Goal: Ask a question: Seek information or help from site administrators or community

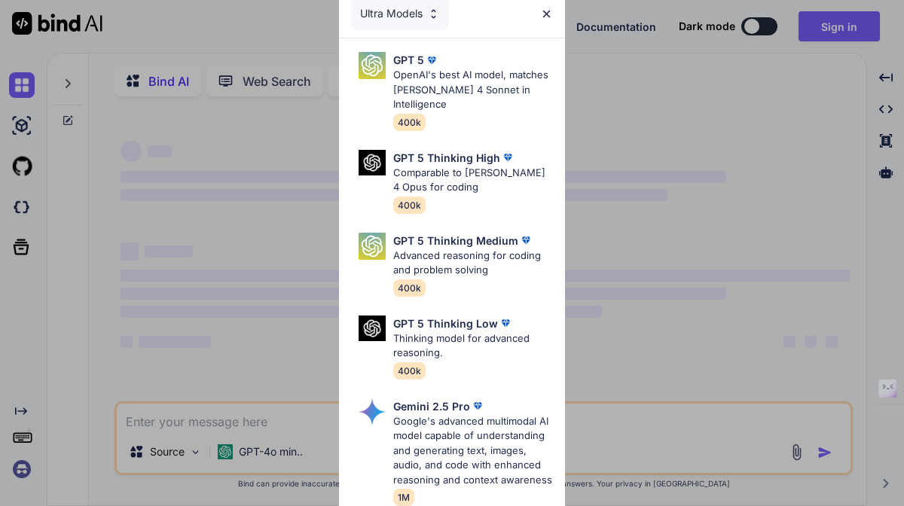
click at [542, 17] on img at bounding box center [546, 14] width 13 height 13
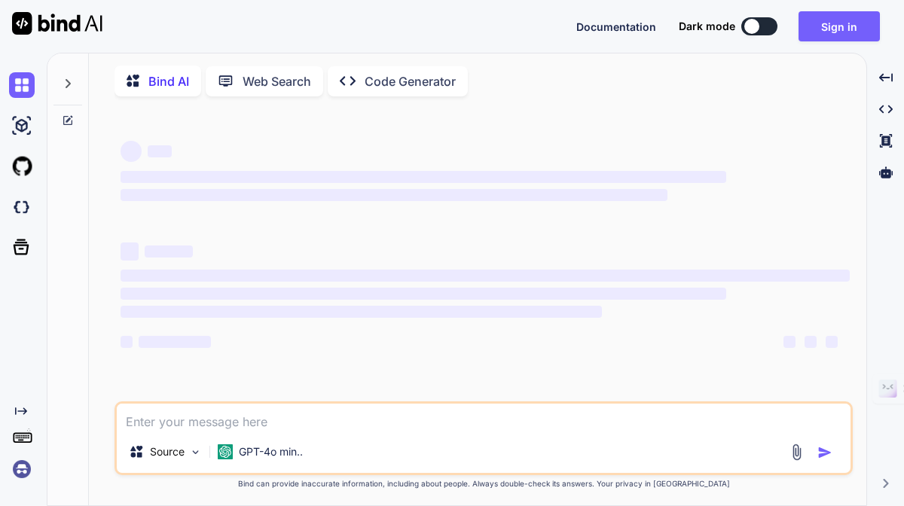
type textarea "x"
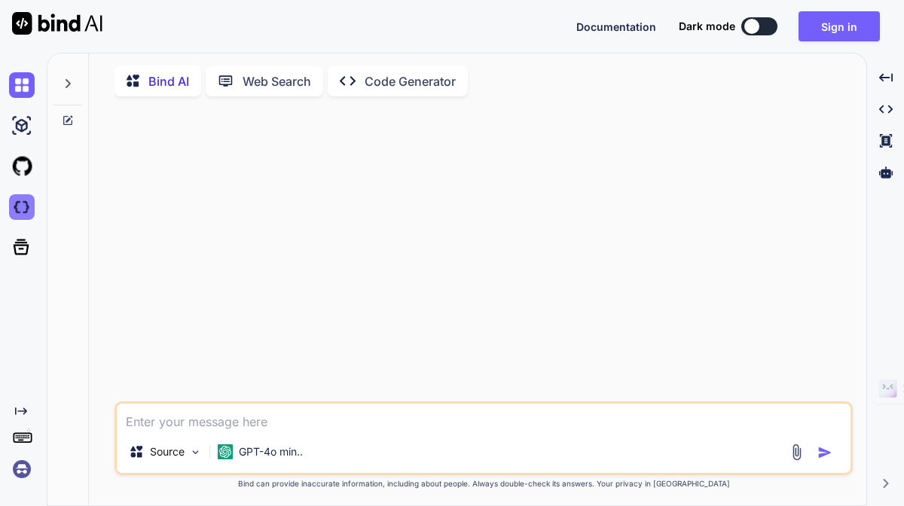
click at [23, 211] on img at bounding box center [22, 207] width 26 height 26
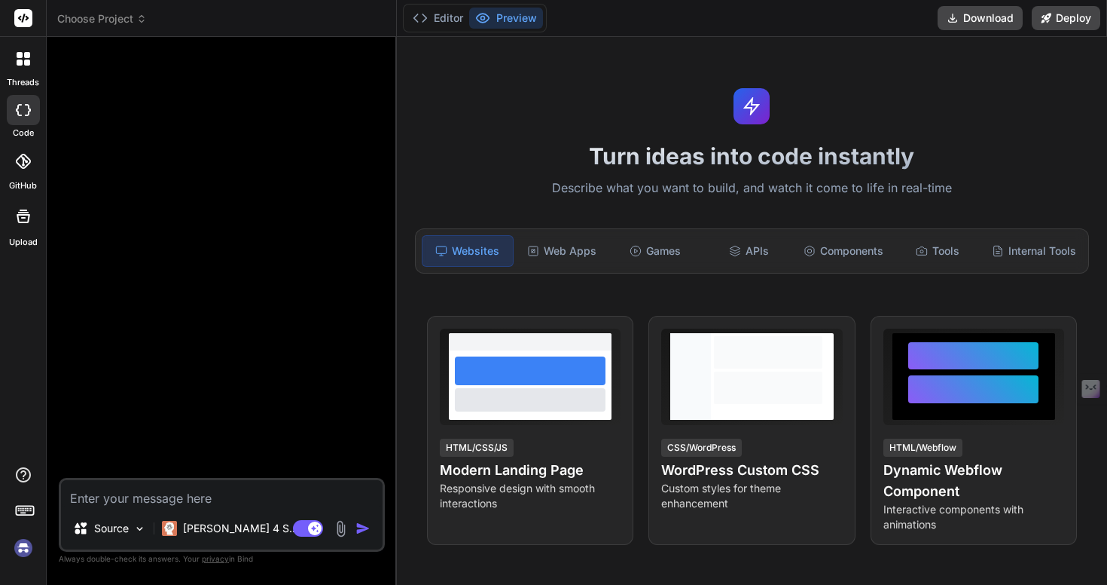
click at [17, 58] on icon at bounding box center [24, 59] width 14 height 14
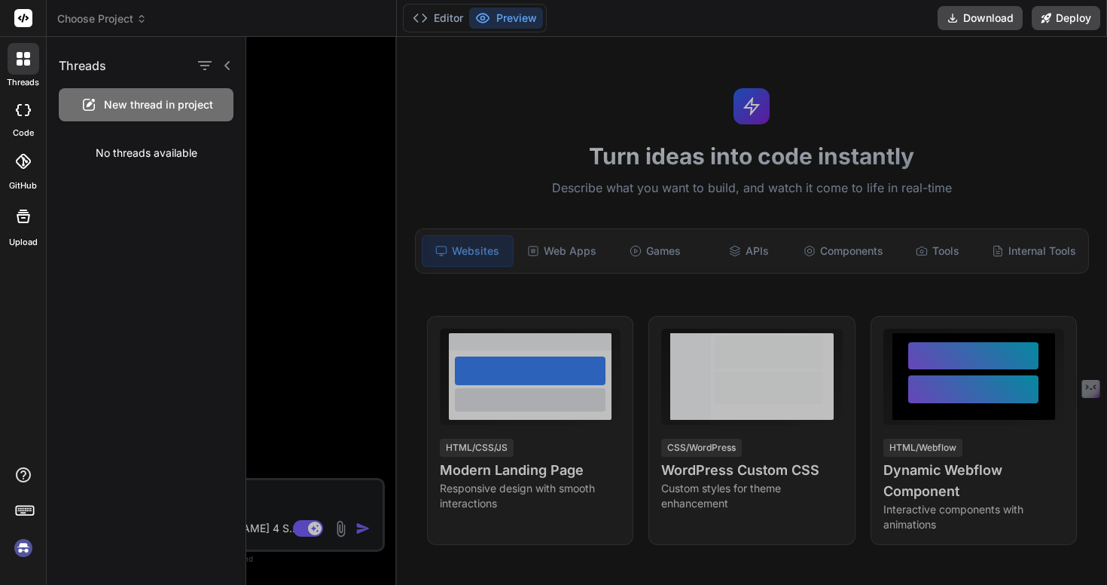
click at [31, 108] on div at bounding box center [23, 110] width 33 height 30
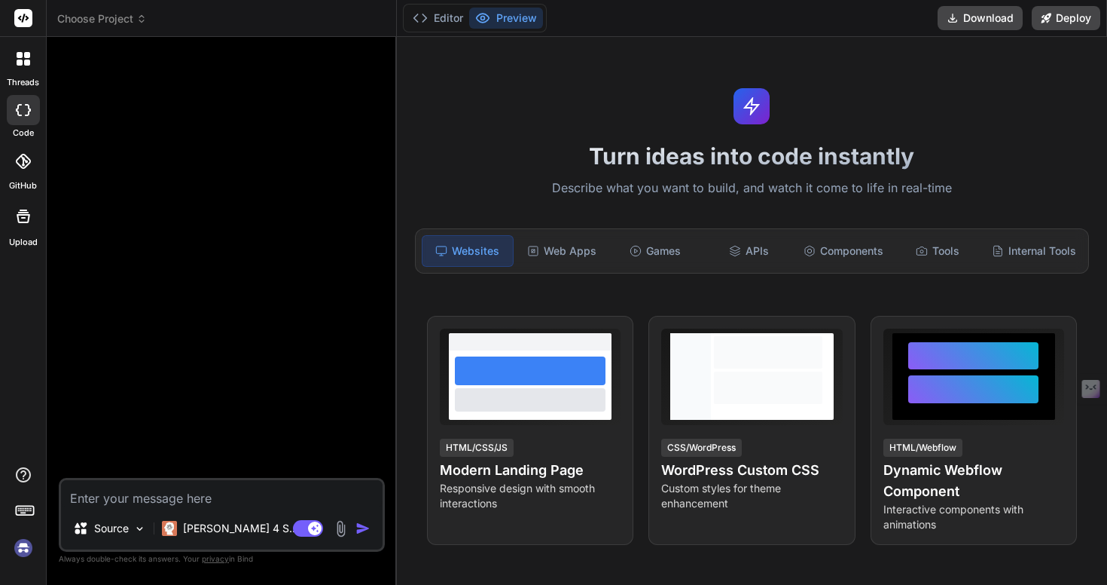
click at [29, 123] on div at bounding box center [23, 110] width 33 height 30
click at [26, 166] on icon at bounding box center [22, 161] width 15 height 15
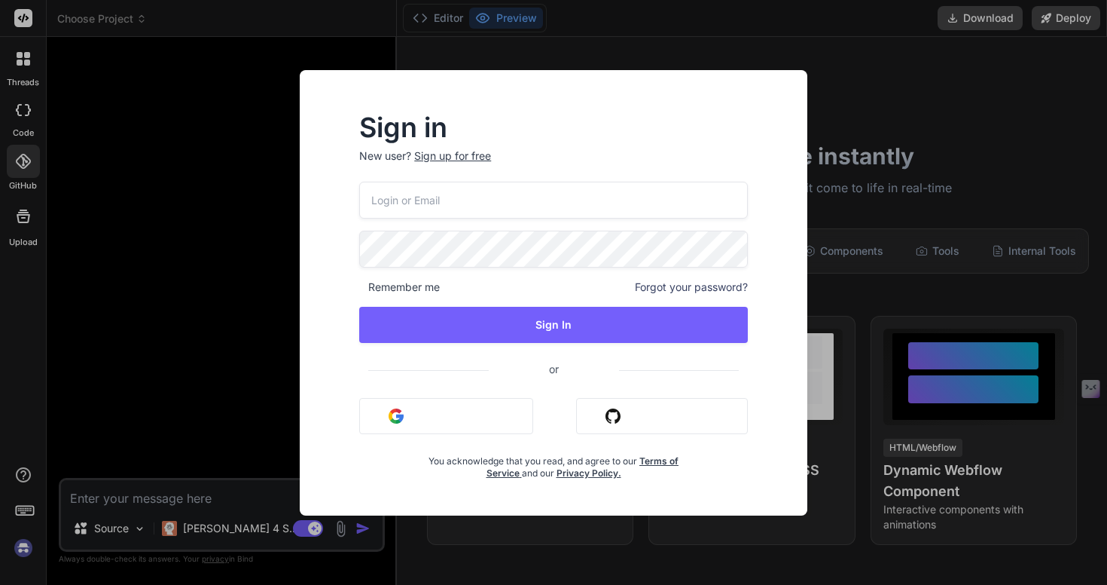
type textarea "x"
click at [0, 505] on nordpass-portal at bounding box center [0, 585] width 0 height 0
click at [578, 206] on input "collaroaniello@outlook.it" at bounding box center [553, 200] width 387 height 37
click at [0, 505] on nordpass-autofill-portal at bounding box center [0, 585] width 0 height 0
click at [540, 203] on input "collaroaniello@outlook.it" at bounding box center [553, 200] width 387 height 37
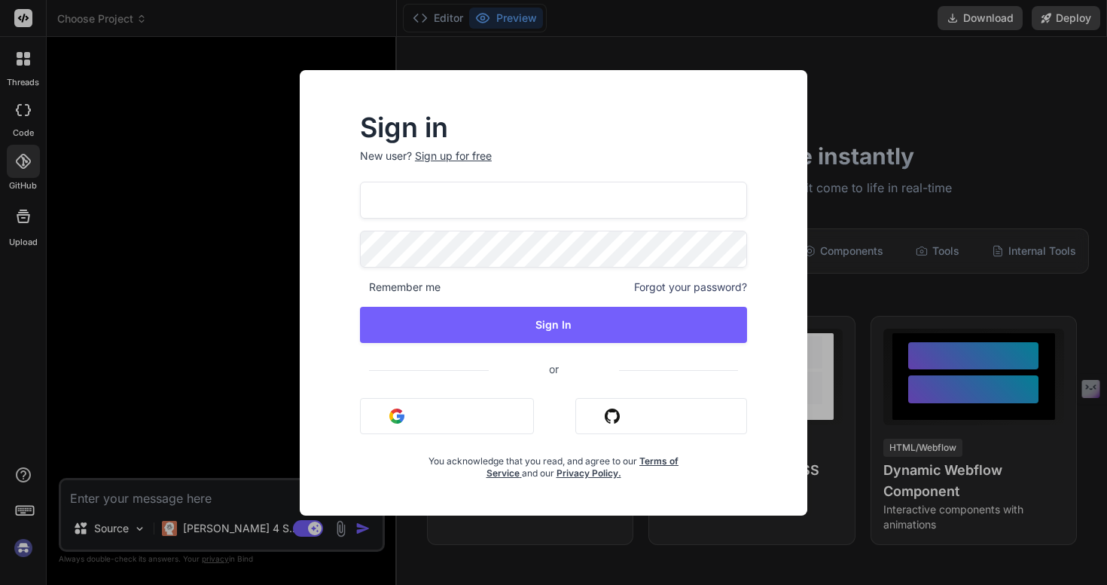
click at [0, 505] on nordpass-autofill-portal at bounding box center [0, 585] width 0 height 0
click at [574, 200] on input "collaroaniello@outlook.it" at bounding box center [553, 200] width 387 height 37
type input "collaroaniello@outlook.itcolla"
click at [676, 370] on span "or" at bounding box center [553, 370] width 387 height 31
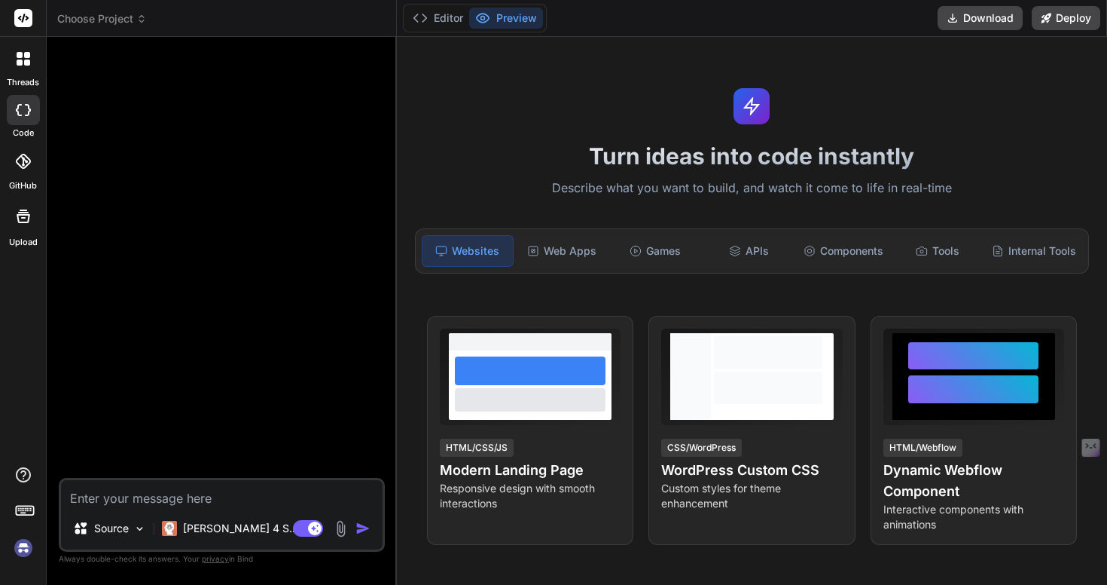
click at [25, 548] on img at bounding box center [24, 548] width 26 height 26
click at [26, 69] on div at bounding box center [24, 59] width 32 height 32
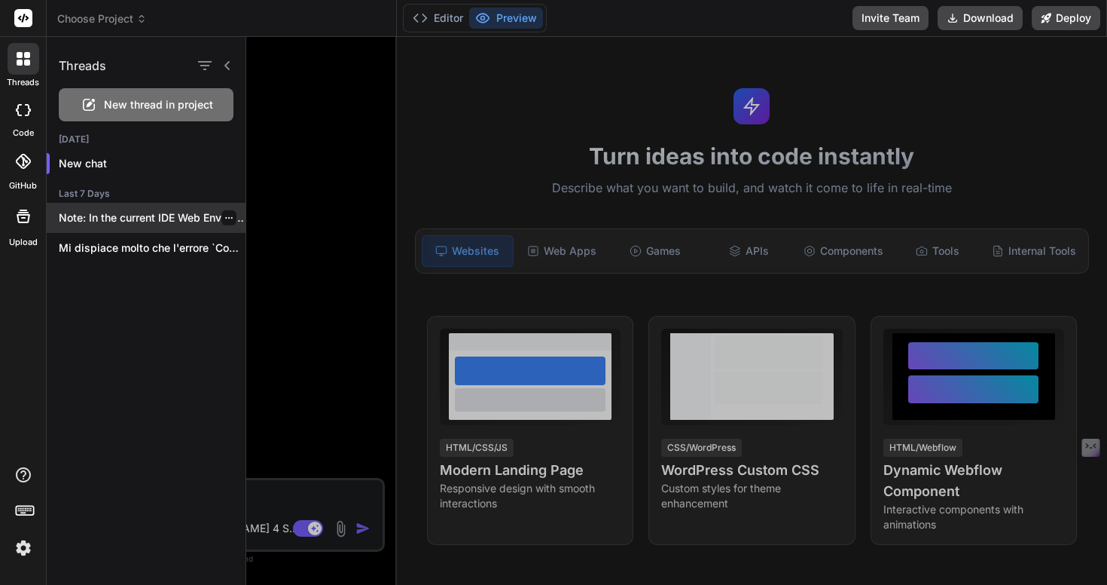
click at [170, 224] on p "Note: In the current IDE Web Environment,..." at bounding box center [152, 217] width 187 height 15
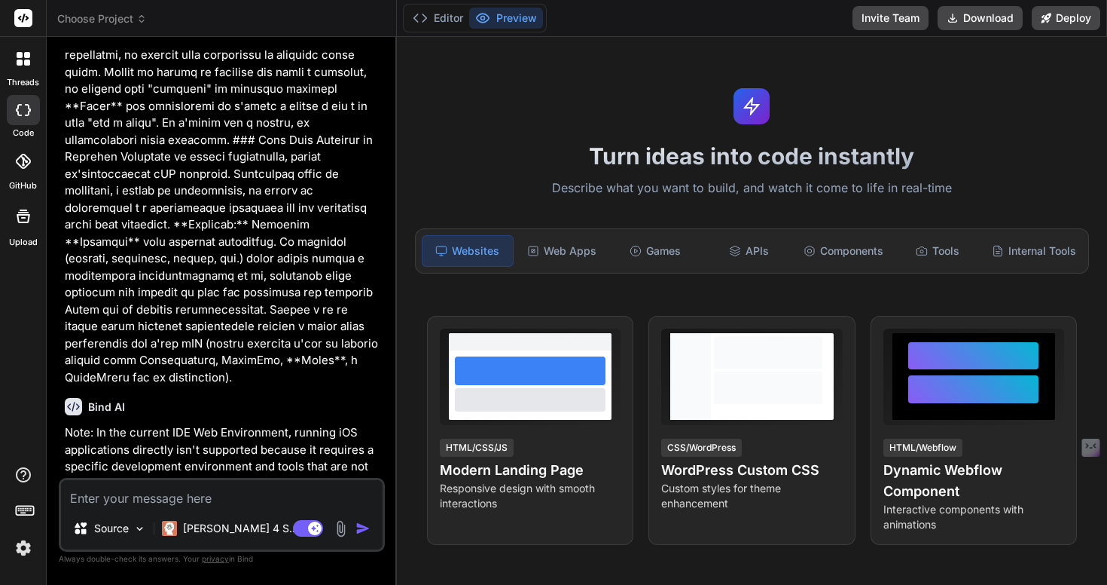
scroll to position [2023, 0]
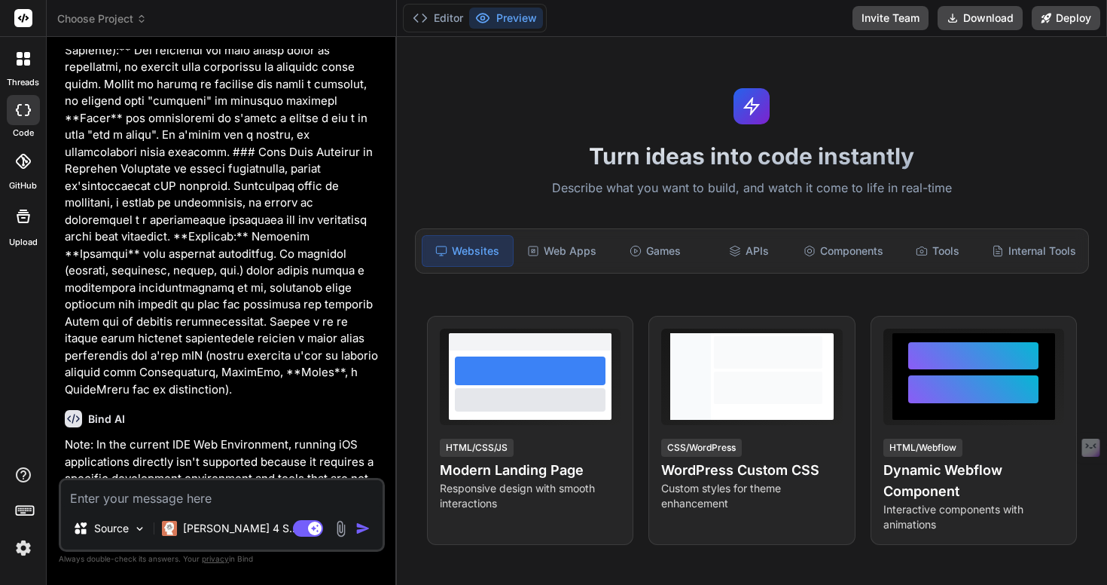
click at [32, 67] on div at bounding box center [24, 59] width 32 height 32
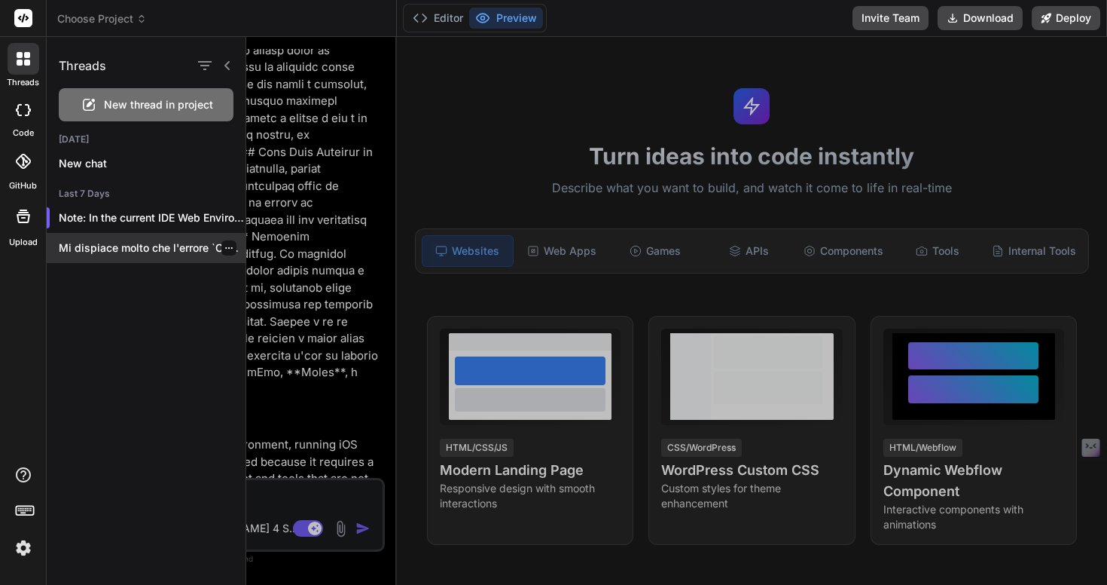
click at [144, 241] on p "Mi dispiace molto che l'errore `Command SwiftEmitModule..." at bounding box center [152, 247] width 187 height 15
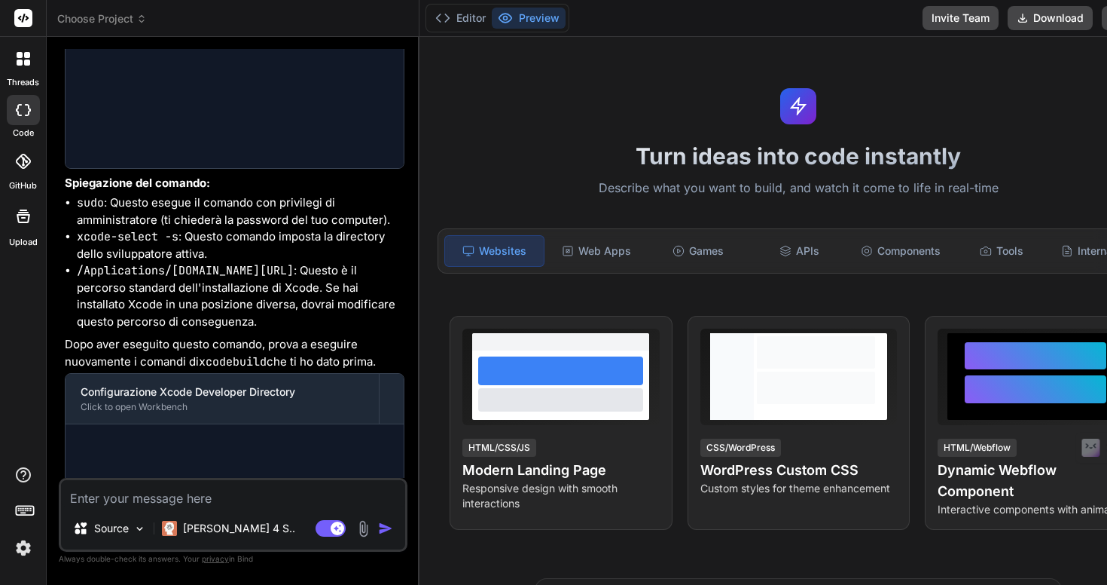
scroll to position [3822, 0]
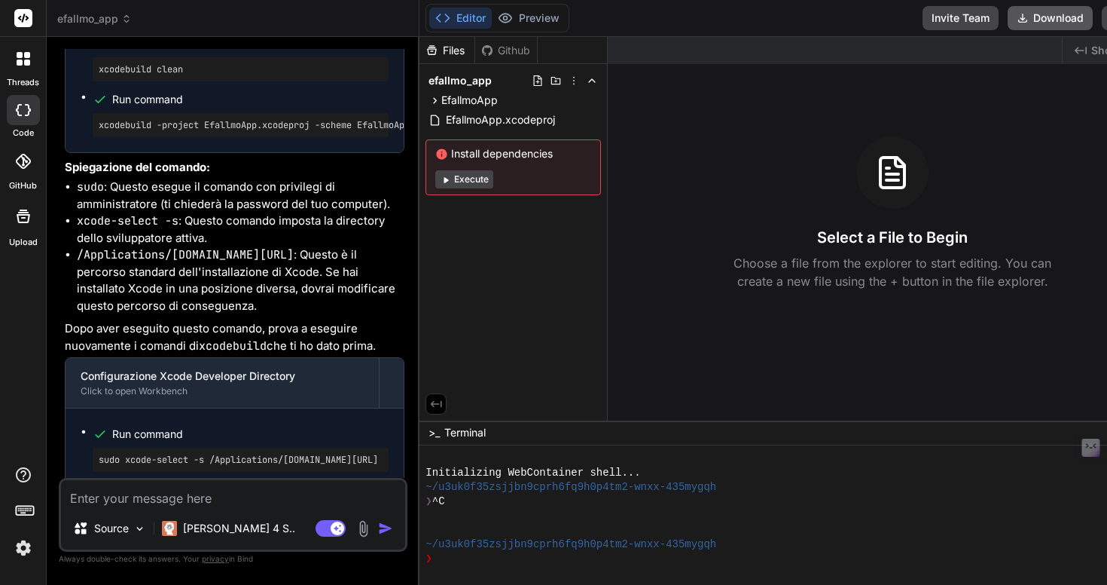
click at [1064, 17] on button "Download" at bounding box center [1050, 18] width 85 height 24
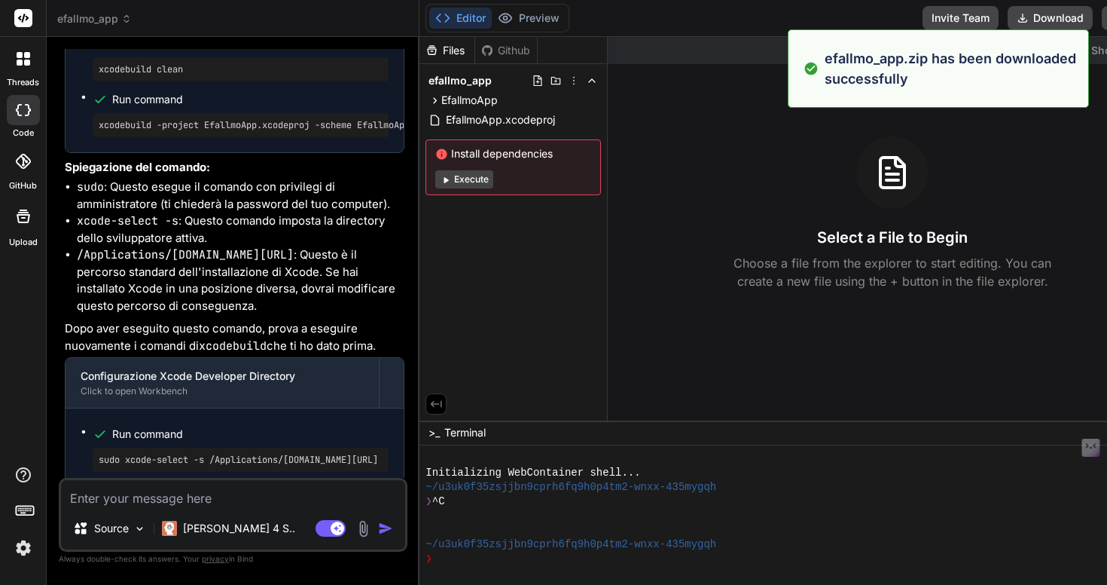
type textarea "x"
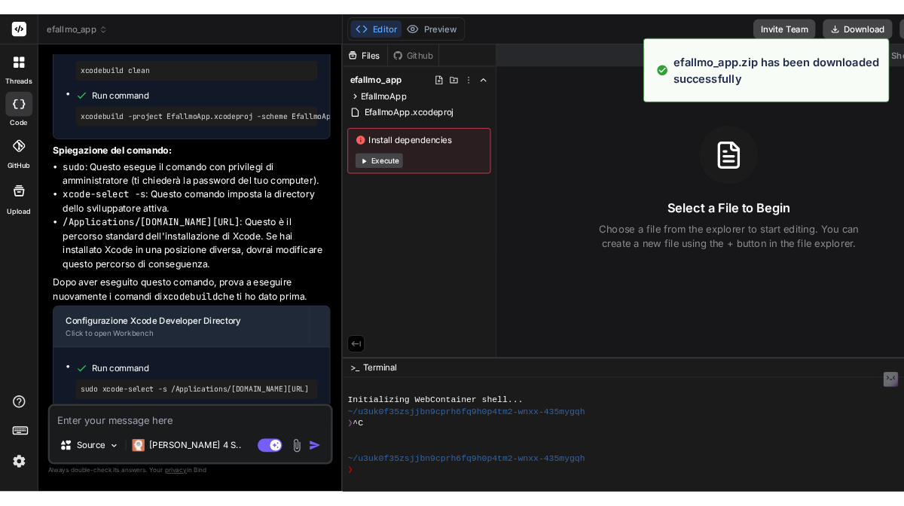
scroll to position [14, 0]
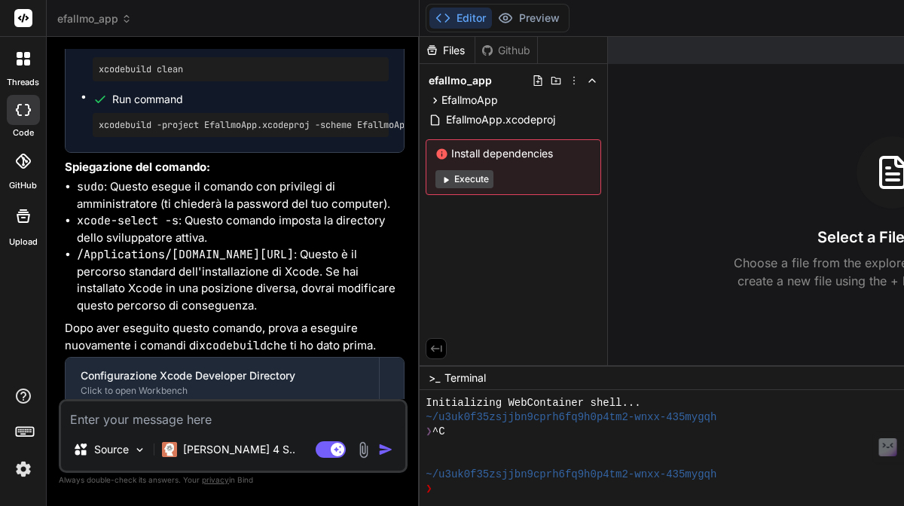
click at [148, 416] on textarea at bounding box center [233, 414] width 344 height 27
type textarea "i"
type textarea "x"
type textarea "q"
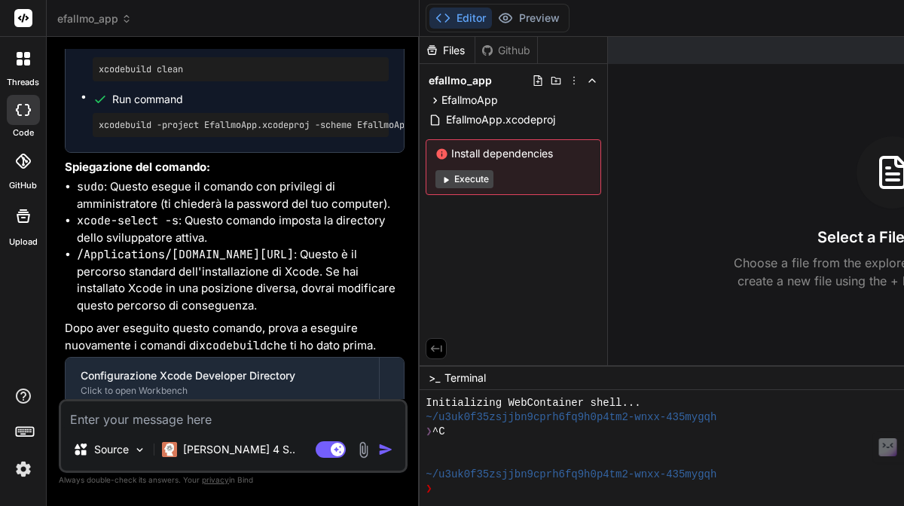
type textarea "x"
type textarea "qu"
type textarea "x"
type textarea "qua"
type textarea "x"
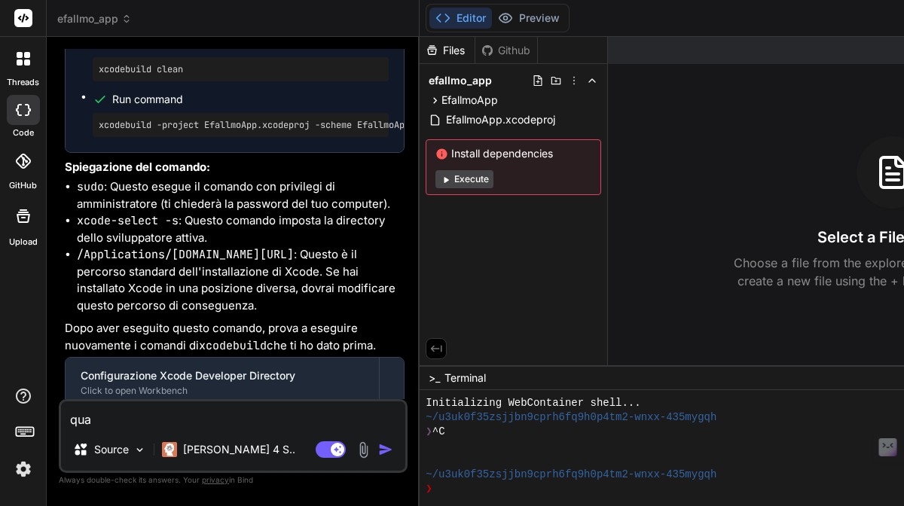
type textarea "quan"
type textarea "x"
type textarea "quand"
type textarea "x"
type textarea "quando"
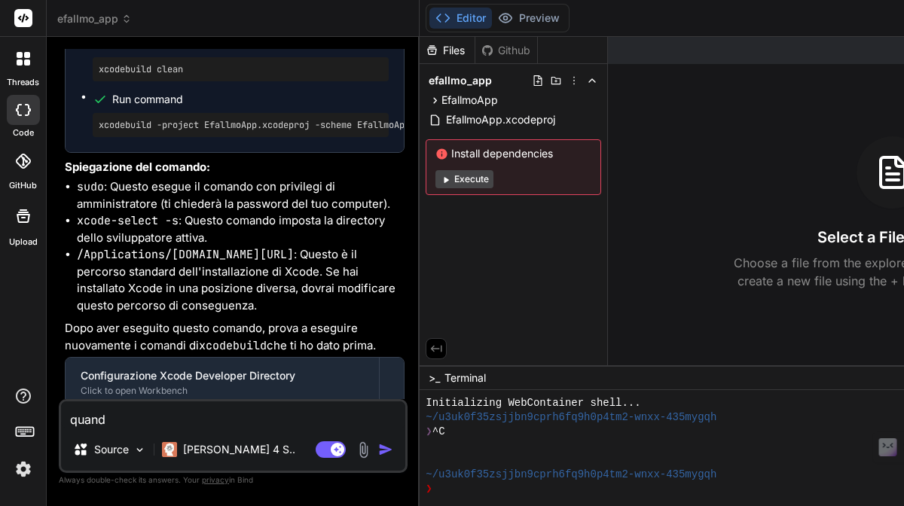
type textarea "x"
type textarea "quando"
type textarea "x"
type textarea "quando c"
type textarea "x"
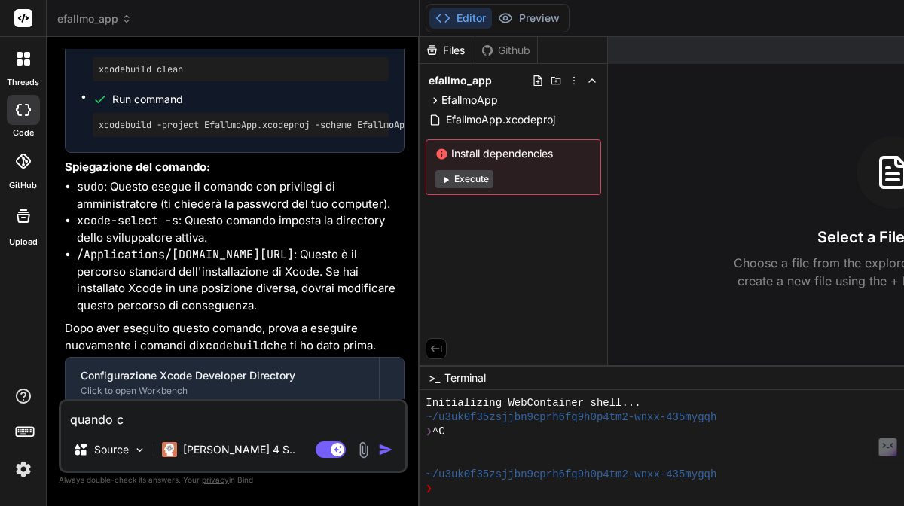
type textarea "quando cr"
type textarea "x"
type textarea "quando cre"
type textarea "x"
type textarea "quando creo"
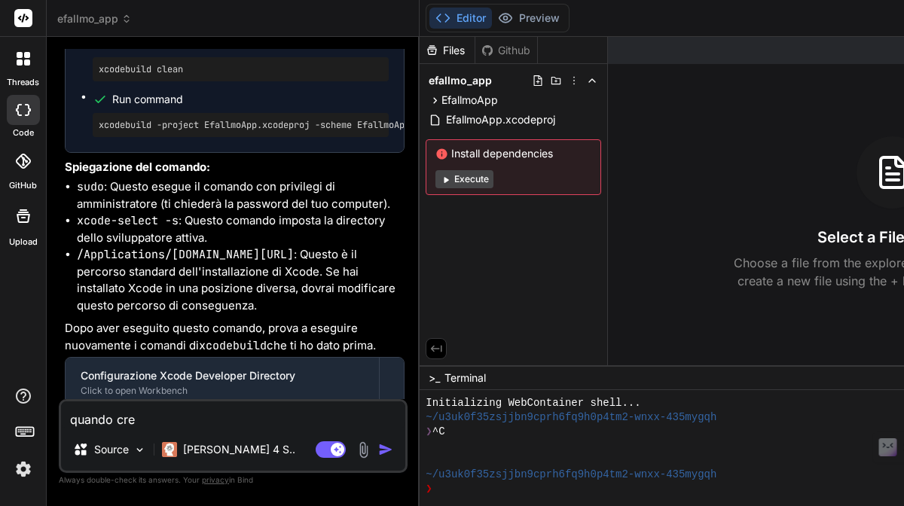
type textarea "x"
type textarea "quando creo"
type textarea "x"
type textarea "quando creo i"
type textarea "x"
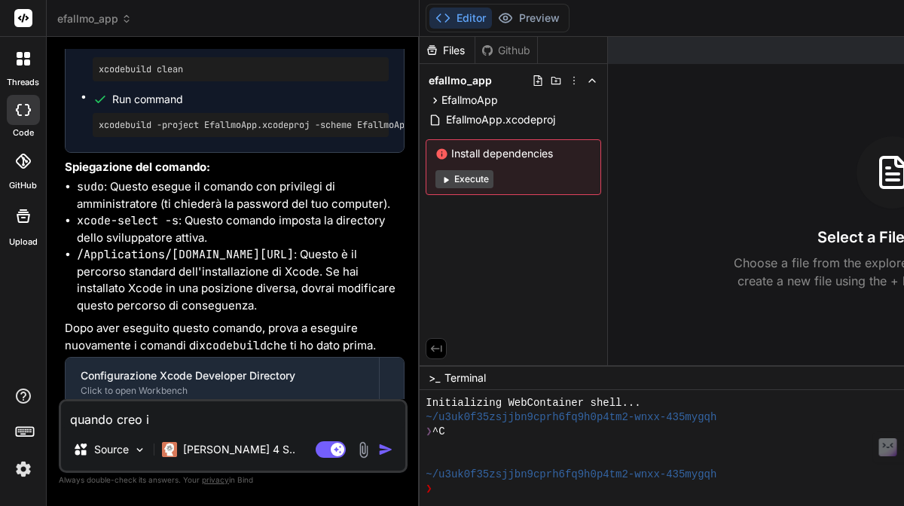
type textarea "quando creo il"
type textarea "x"
type textarea "quando creo il"
type textarea "x"
type textarea "quando creo il p"
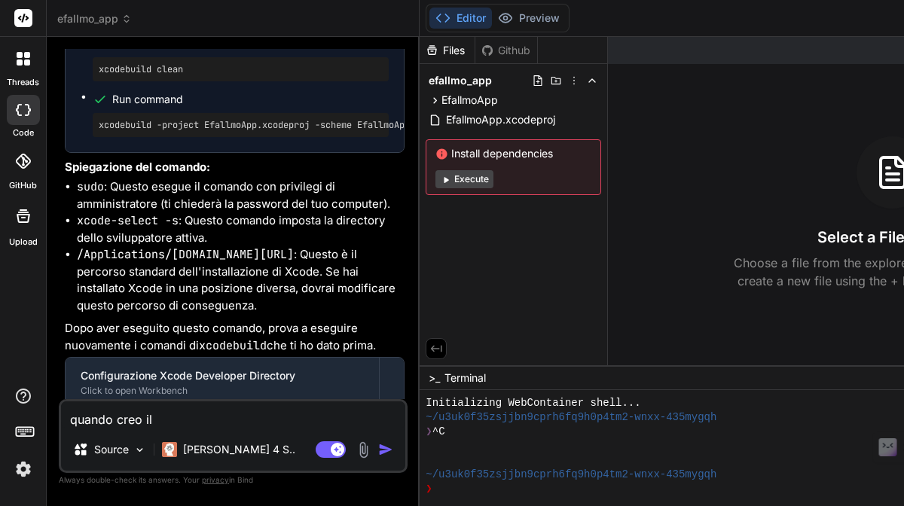
type textarea "x"
type textarea "quando creo il pr"
type textarea "x"
type textarea "quando creo il pro"
type textarea "x"
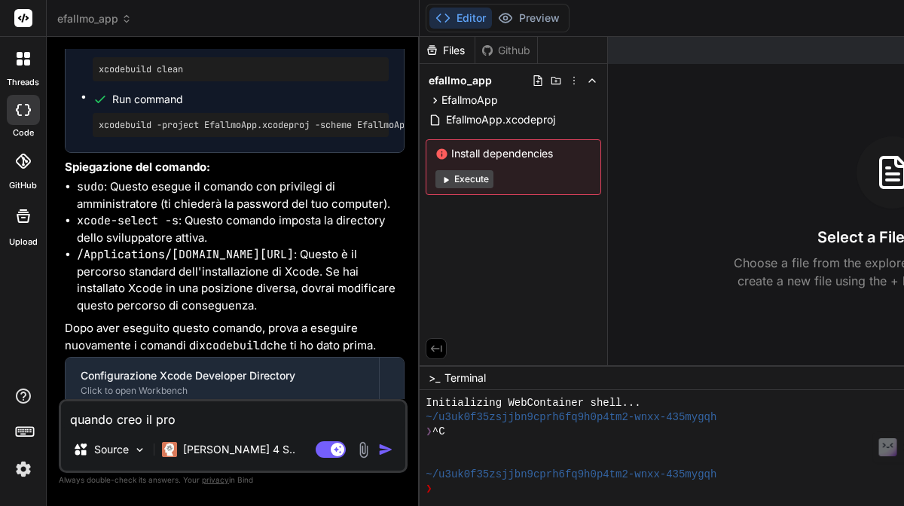
type textarea "quando creo il prog"
type textarea "x"
type textarea "quando creo il proge"
type textarea "x"
type textarea "quando creo il proget"
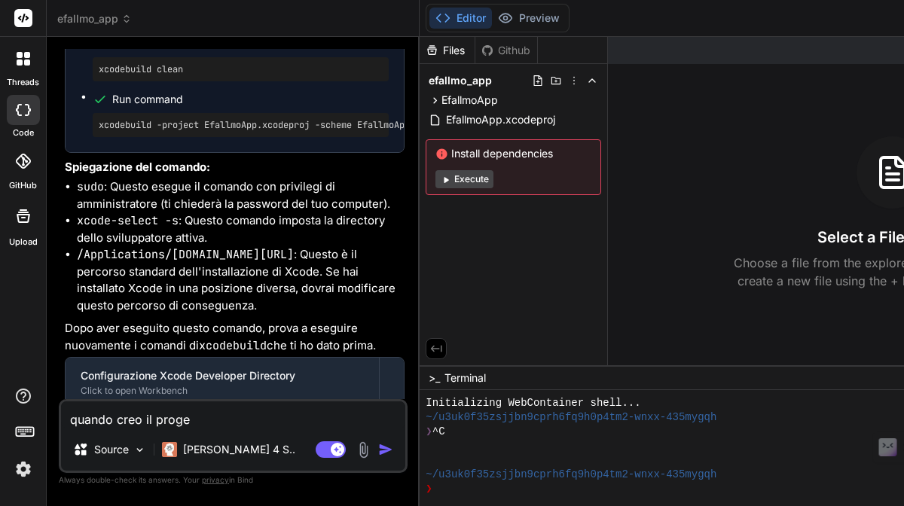
type textarea "x"
type textarea "quando creo il progett"
type textarea "x"
type textarea "quando creo il progetto"
type textarea "x"
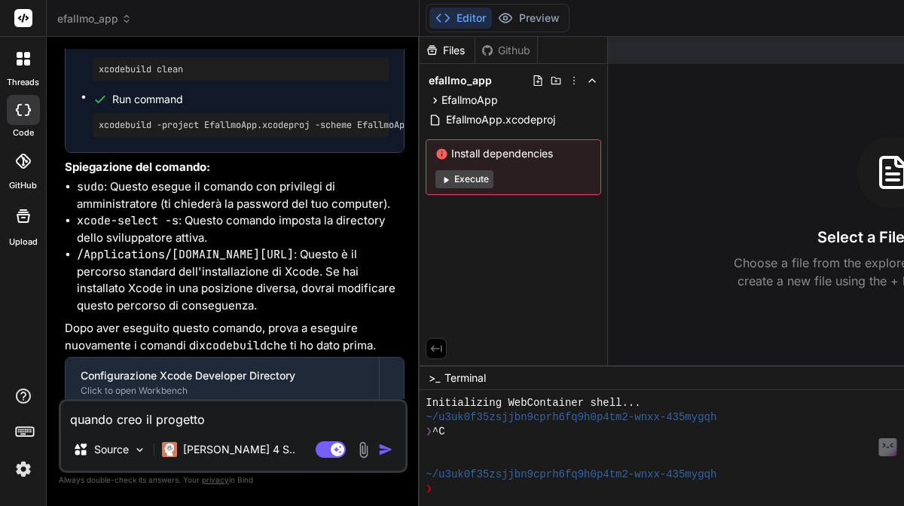
type textarea "quando creo il progetto"
type textarea "x"
type textarea "quando creo il progetto t"
type textarea "x"
type textarea "quando creo il progetto te"
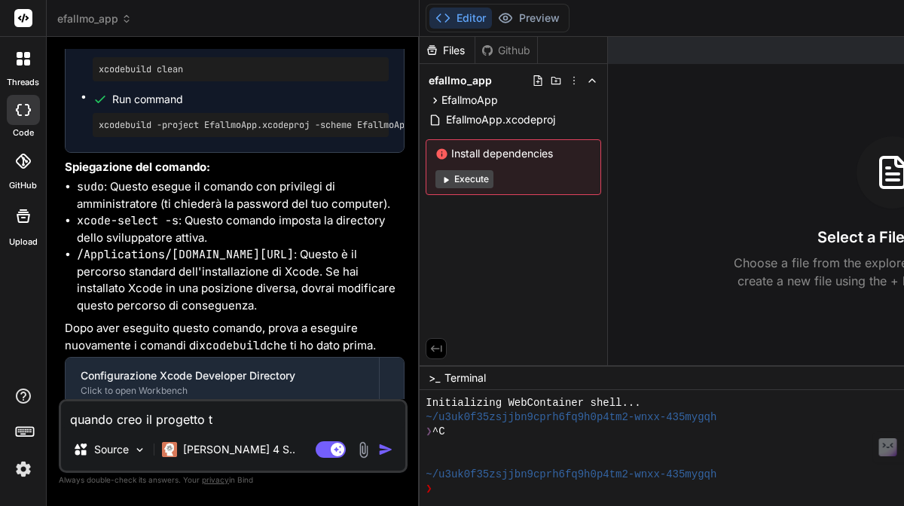
type textarea "x"
type textarea "quando creo il progetto tes"
type textarea "x"
type textarea "quando creo il progetto test"
type textarea "x"
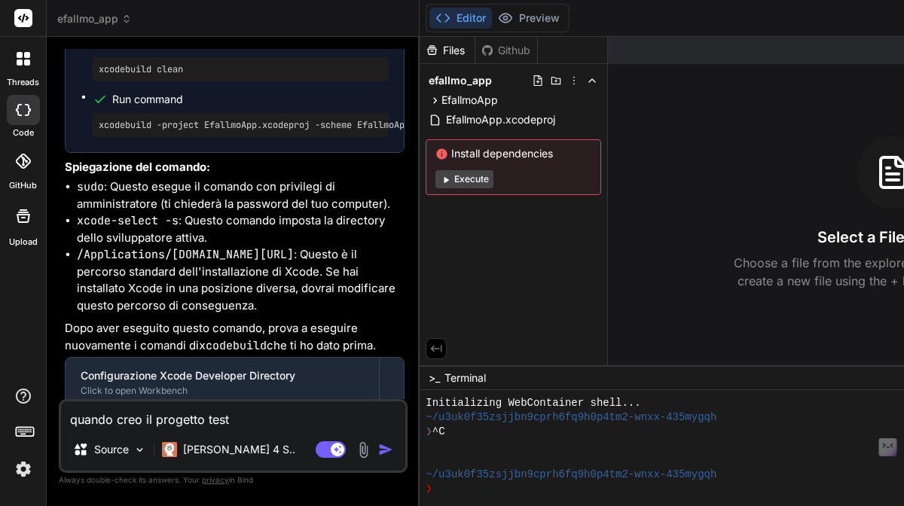
type textarea "quando creo il progetto testi"
type textarea "x"
type textarea "quando creo il progetto testin"
type textarea "x"
type textarea "quando creo il progetto testing"
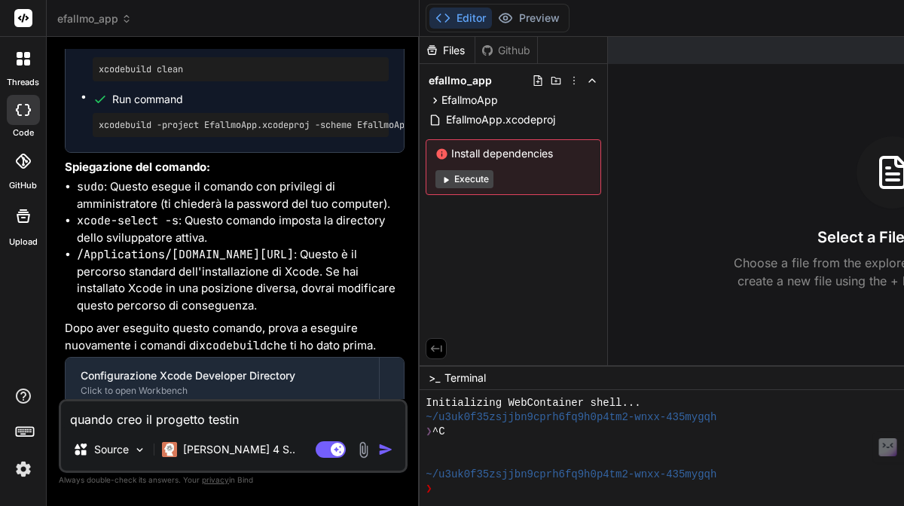
type textarea "x"
type textarea "quando creo il progetto testing"
type textarea "x"
type textarea "quando creo il progetto testing s"
type textarea "x"
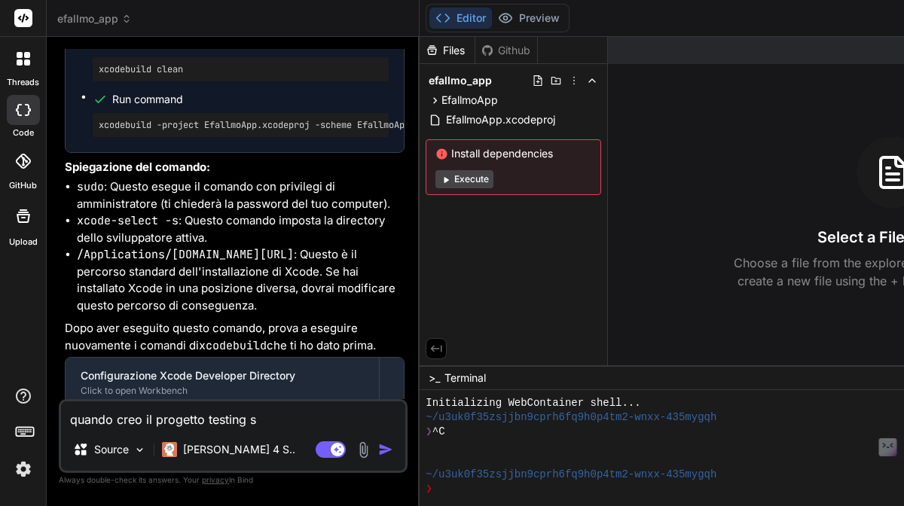
type textarea "quando creo il progetto testing si"
type textarea "x"
type textarea "quando creo il progetto testing sis"
type textarea "x"
type textarea "quando creo il progetto testing sist"
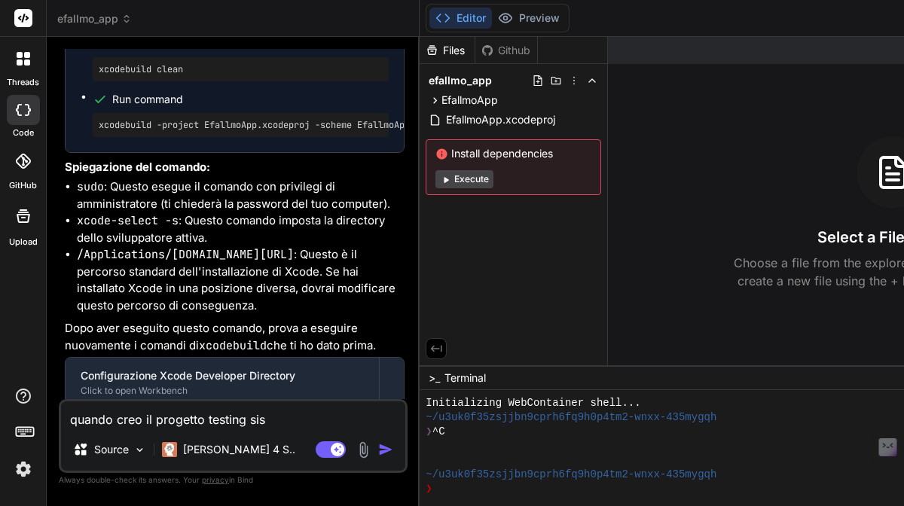
type textarea "x"
type textarea "quando creo il progetto testing siste"
type textarea "x"
type textarea "quando creo il progetto testing sistem"
type textarea "x"
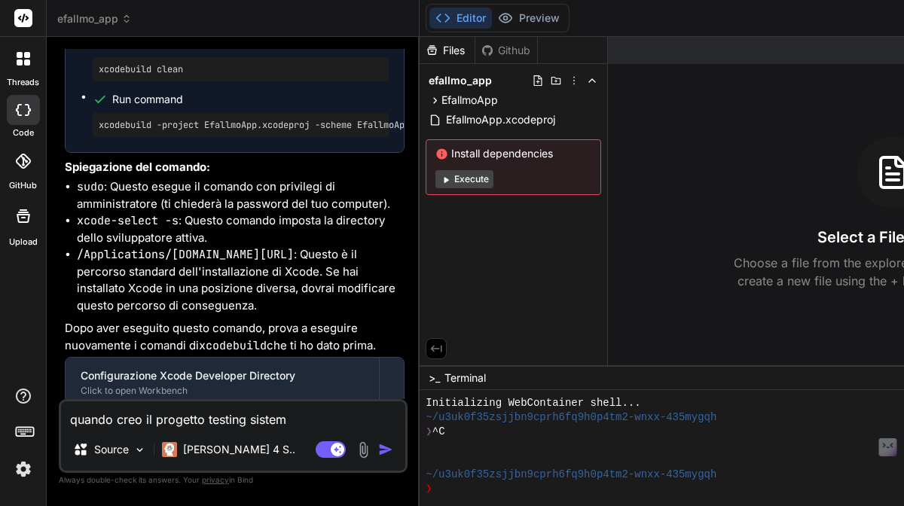
type textarea "quando creo il progetto testing sistem"
type textarea "x"
type textarea "quando creo il progetto testing sistem e"
type textarea "x"
type textarea "quando creo il progetto testing sistem e"
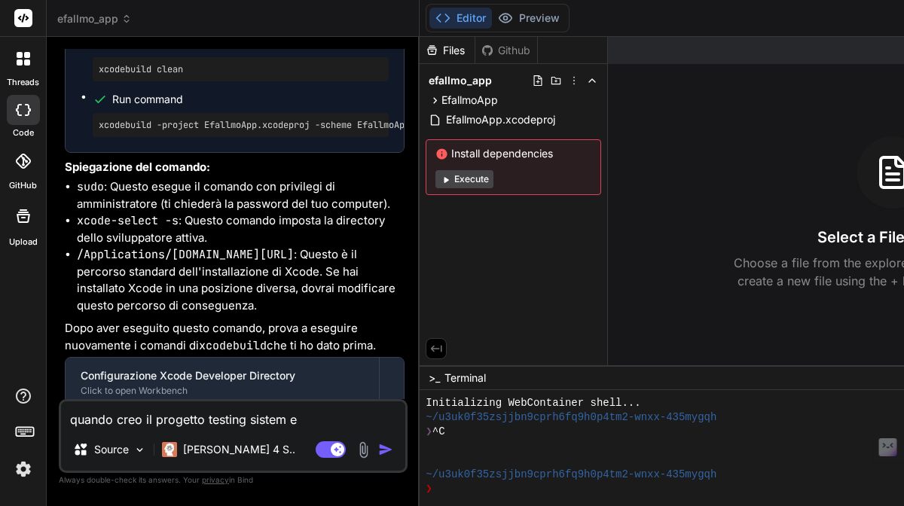
type textarea "x"
type textarea "quando creo il progetto testing sistem e s"
type textarea "x"
type textarea "quando creo il progetto testing sistem e st"
type textarea "x"
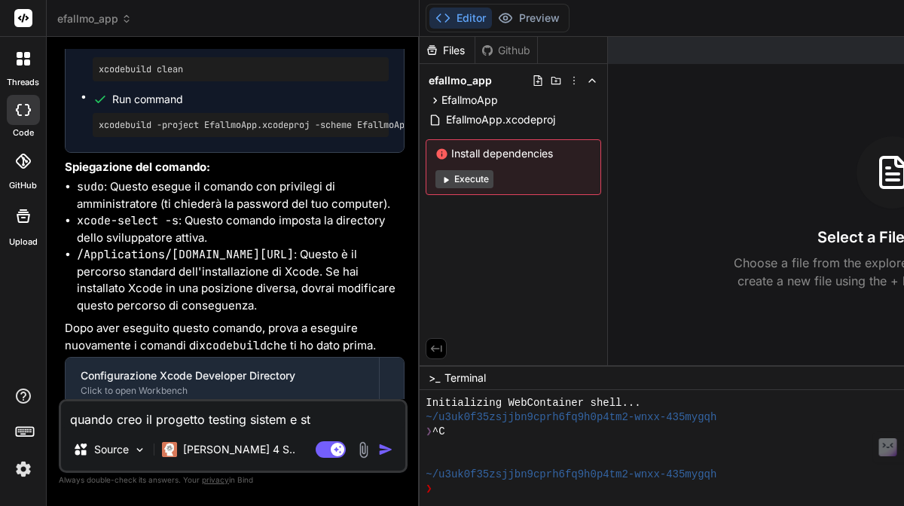
type textarea "quando creo il progetto testing sistem e sto"
type textarea "x"
type textarea "quando creo il progetto testing sistem e stor"
type textarea "x"
type textarea "quando creo il progetto testing sistem e stora"
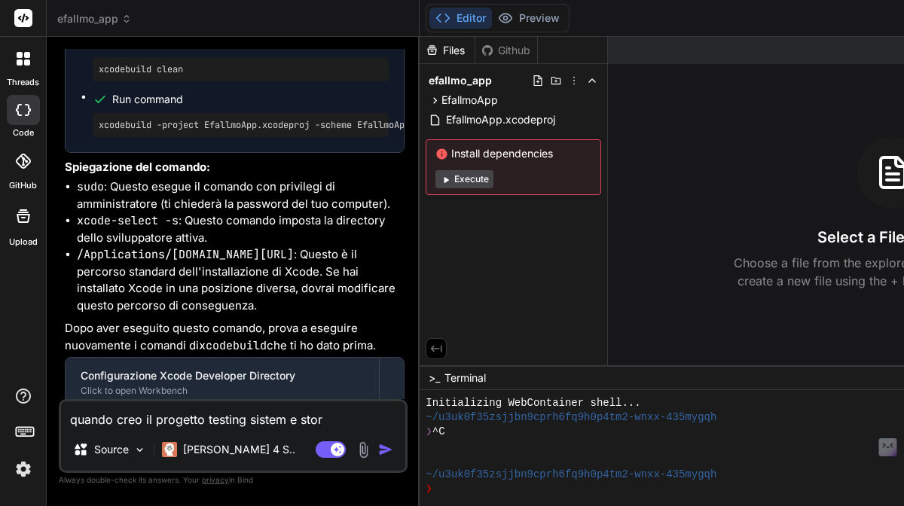
type textarea "x"
type textarea "quando creo il progetto testing sistem e storag"
type textarea "x"
type textarea "quando creo il progetto testing sistem e storage"
type textarea "x"
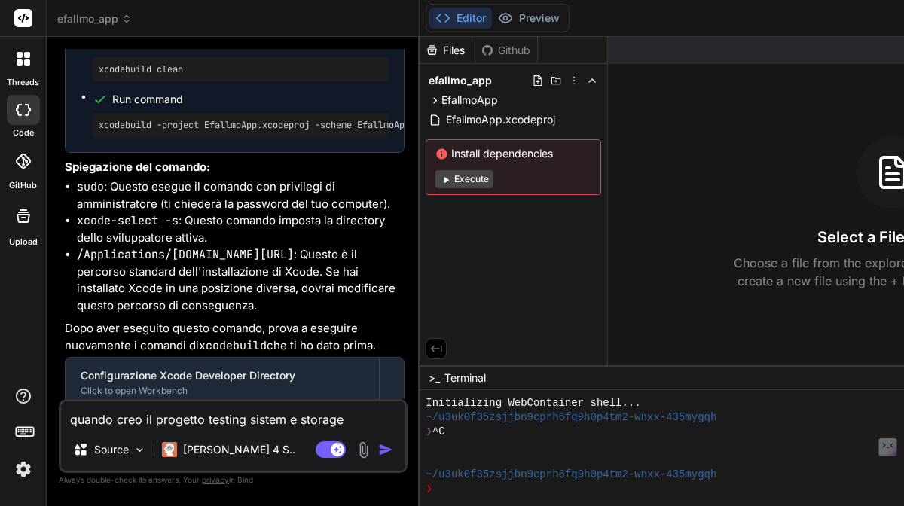
type textarea "quando creo il progetto testing sistem e storage"
type textarea "x"
type textarea "quando creo il progetto testing sistem e storage c"
type textarea "x"
type textarea "quando creo il progetto testing sistem e storage ch"
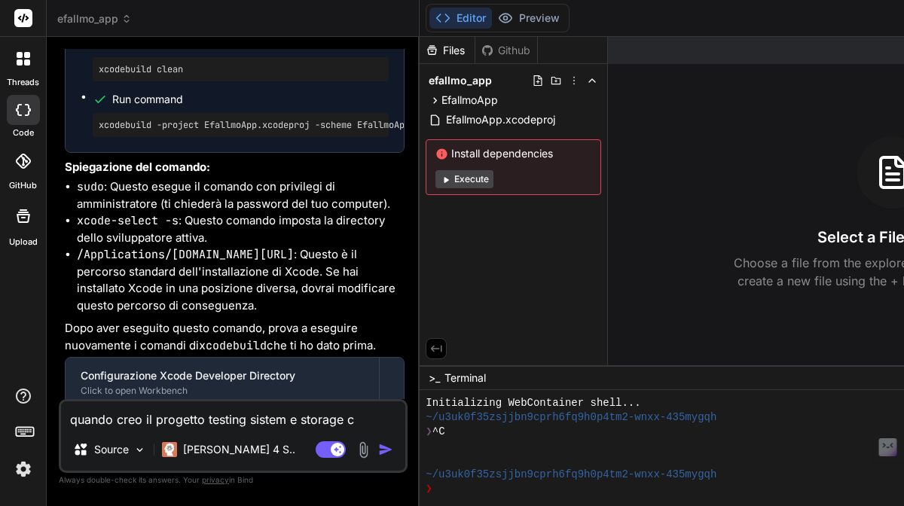
type textarea "x"
type textarea "quando creo il progetto testing sistem e storage che"
type textarea "x"
type textarea "quando creo il progetto testing sistem e storage che"
type textarea "x"
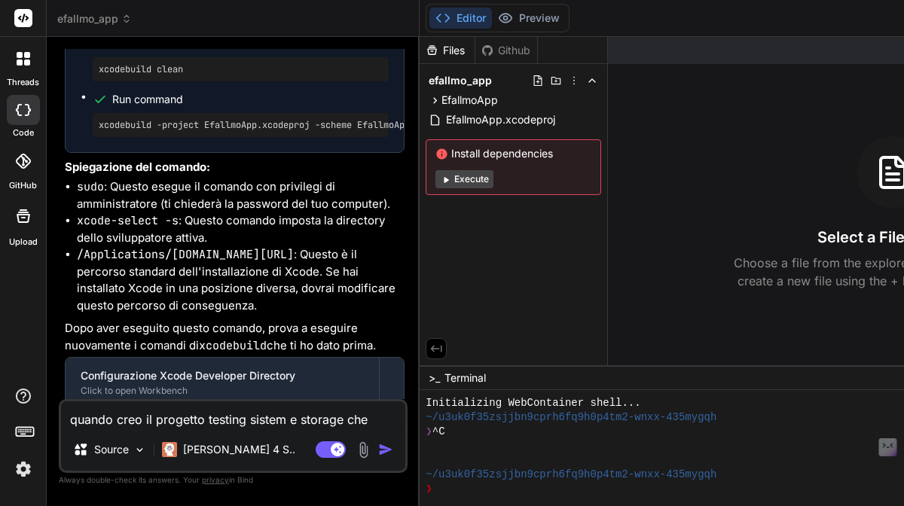
type textarea "quando creo il progetto testing sistem e storage che d"
type textarea "x"
type textarea "quando creo il progetto testing sistem e storage che de"
type textarea "x"
type textarea "quando creo il progetto testing sistem e storage che dev"
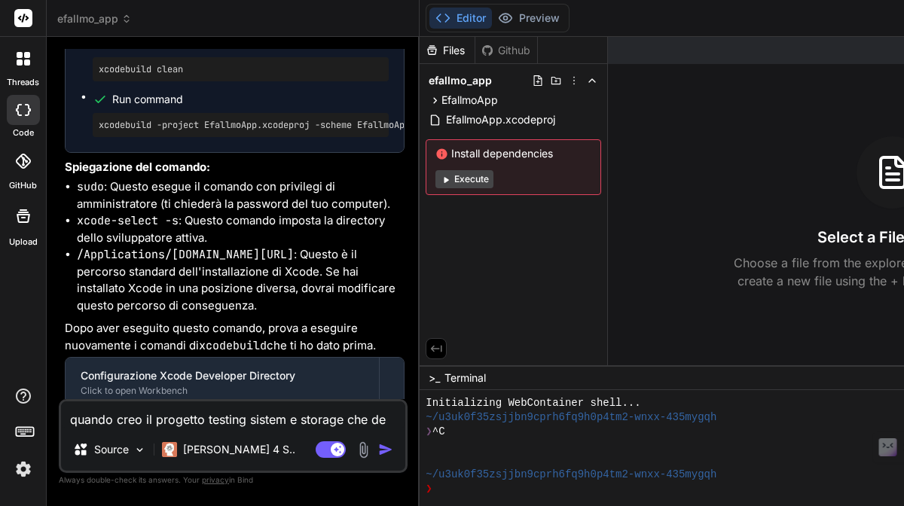
type textarea "x"
type textarea "quando creo il progetto testing sistem e storage che devo"
type textarea "x"
type textarea "quando creo il progetto testing sistem e storage che devo"
type textarea "x"
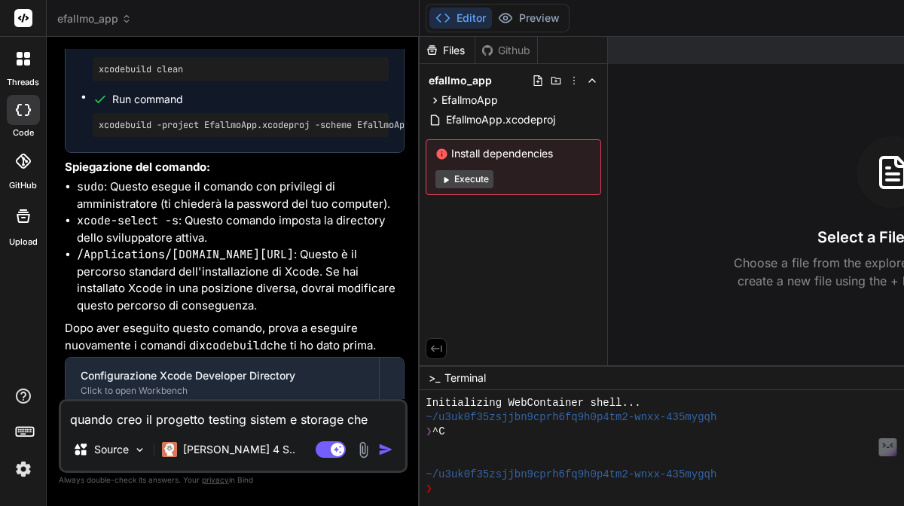
type textarea "quando creo il progetto testing sistem e storage che devo m"
type textarea "x"
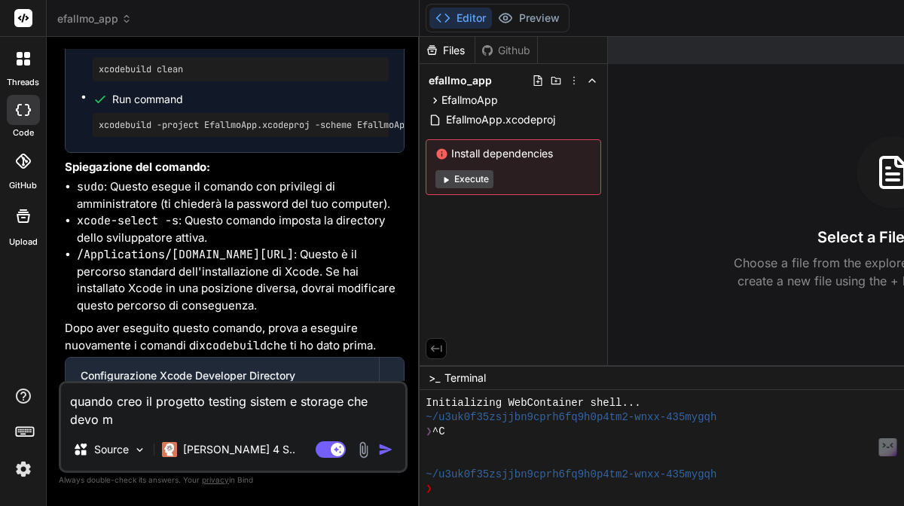
type textarea "quando creo il progetto testing sistem e storage che devo me"
type textarea "x"
type textarea "quando creo il progetto testing sistem e storage che devo met"
type textarea "x"
type textarea "quando creo il progetto testing sistem e storage che devo mett"
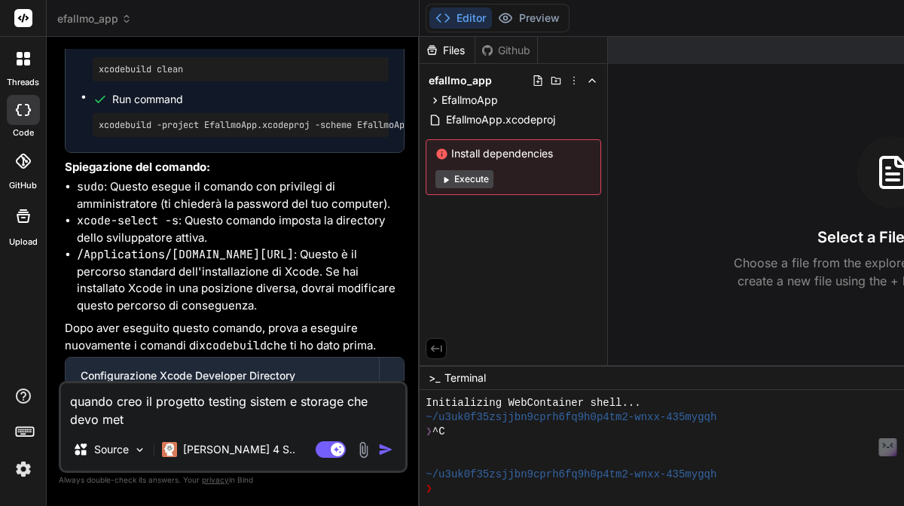
type textarea "x"
type textarea "quando creo il progetto testing sistem e storage che devo mette"
type textarea "x"
type textarea "quando creo il progetto testing sistem e storage che devo metter"
type textarea "x"
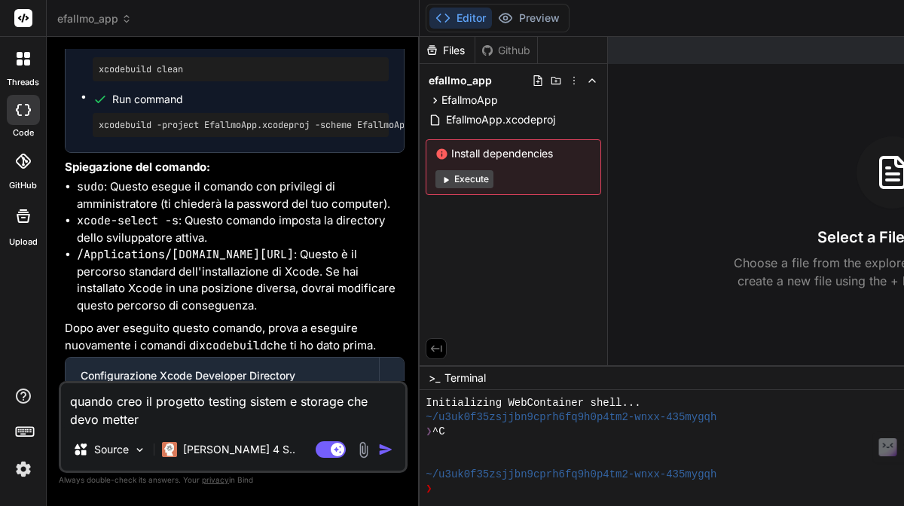
type textarea "quando creo il progetto testing sistem e storage che devo mettere"
type textarea "x"
type textarea "quando creo il progetto testing sistem e storage che devo mettere?"
type textarea "x"
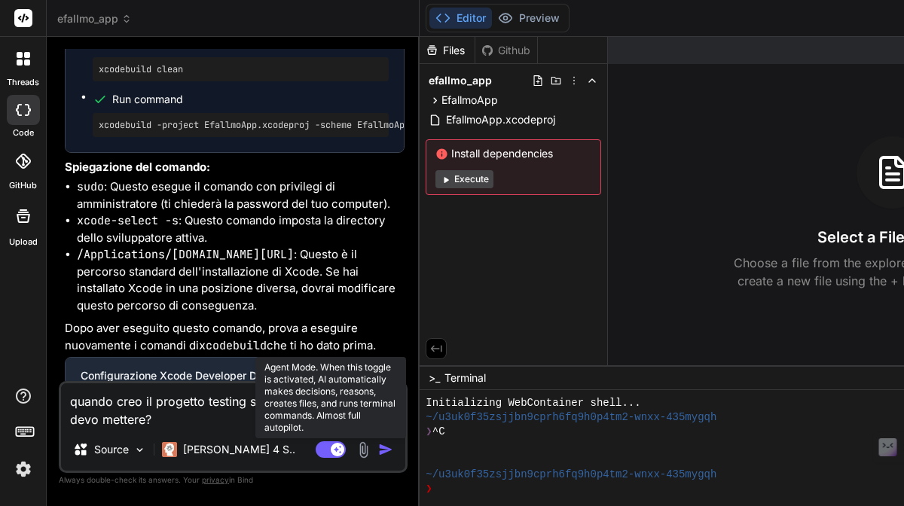
type textarea "quando creo il progetto testing sistem e storage che devo mettere?"
click at [337, 453] on rect at bounding box center [331, 449] width 30 height 17
type textarea "x"
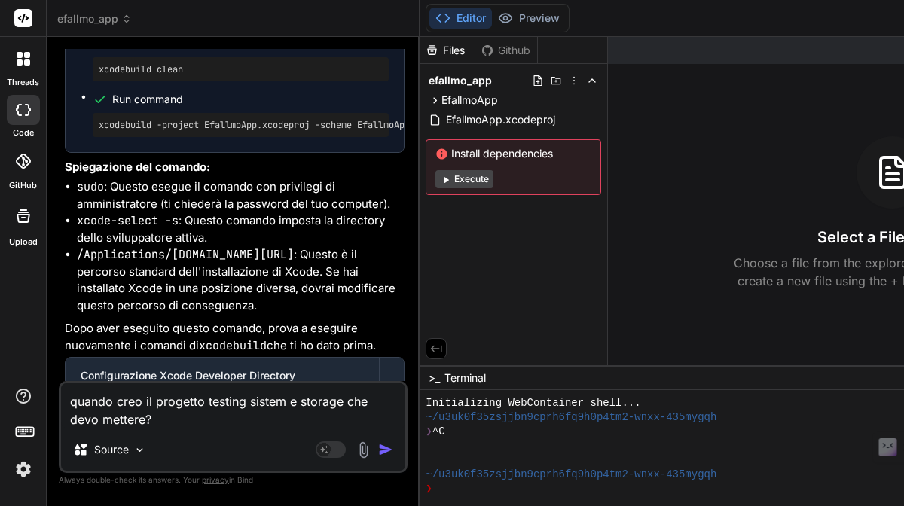
click at [209, 407] on textarea "quando creo il progetto testing sistem e storage che devo mettere?" at bounding box center [233, 405] width 344 height 45
click at [206, 401] on textarea "quando creo il progetto testing sistem e storage che devo mettere?" at bounding box center [233, 405] width 344 height 45
type textarea "quando creo il progetto stesting sistem e storage che devo mettere?"
type textarea "x"
type textarea "quando creo il progetto sutesting sistem e storage che devo mettere?"
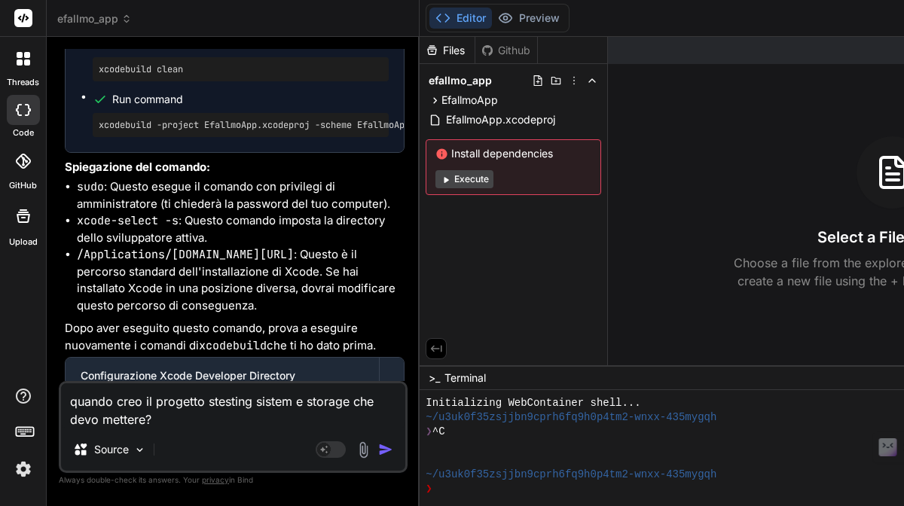
type textarea "x"
type textarea "quando creo il progetto su testing sistem e storage che devo mettere?"
type textarea "x"
type textarea "quando creo il progetto su xtesting sistem e storage che devo mettere?"
type textarea "x"
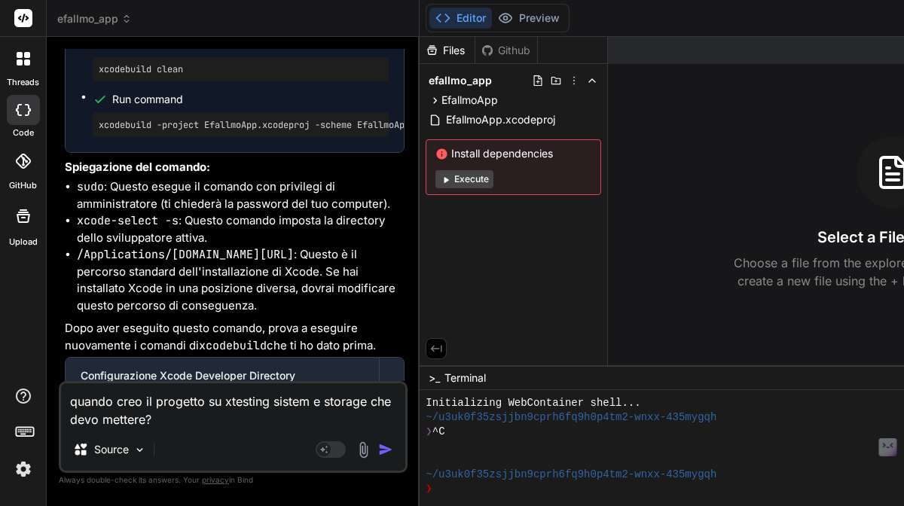
type textarea "quando creo il progetto su xctesting sistem e storage che devo mettere?"
type textarea "x"
type textarea "quando creo il progetto su xcotesting sistem e storage che devo mettere?"
type textarea "x"
type textarea "quando creo il progetto su xcodtesting sistem e storage che devo mettere?"
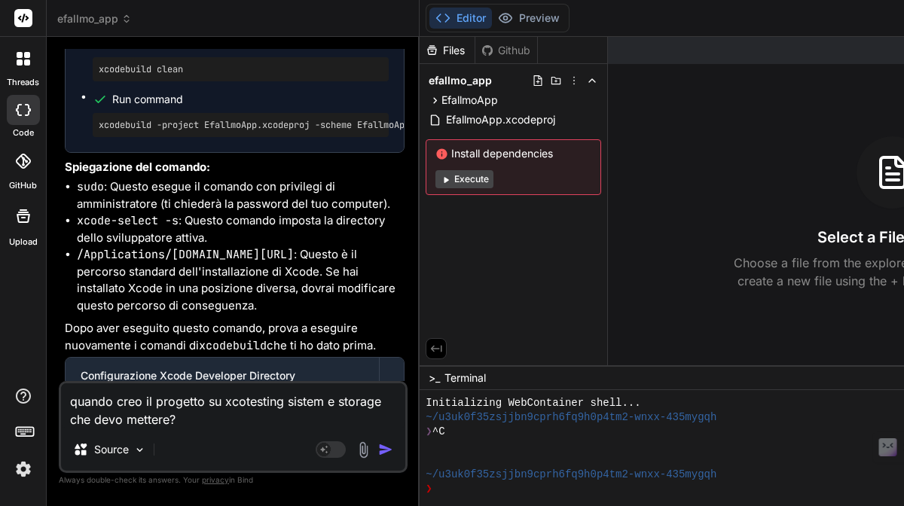
type textarea "x"
type textarea "quando creo il progetto su xcodetesting sistem e storage che devo mettere?"
type textarea "x"
type textarea "quando creo il progetto su xcode testing sistem e storage che devo mettere?"
type textarea "x"
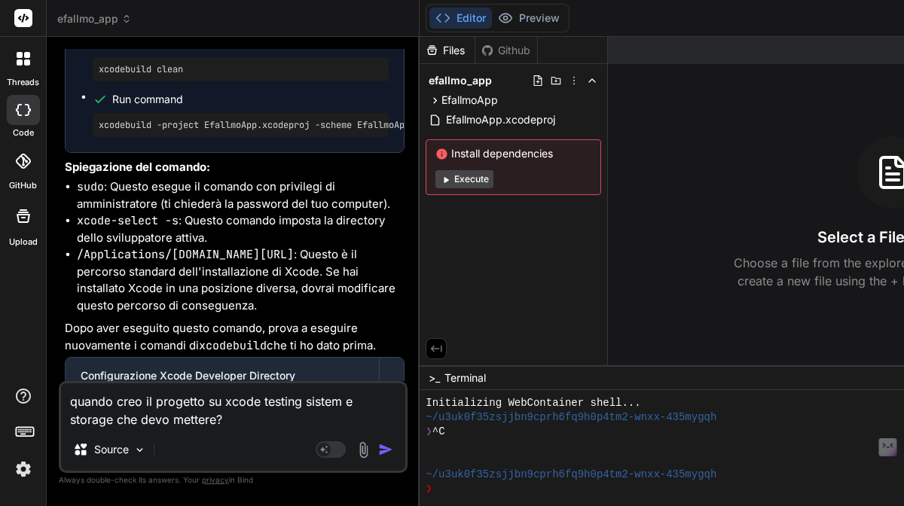
type textarea "quando creo il progetto su xcode itesting sistem e storage che devo mettere?"
type textarea "x"
type textarea "quando creo il progetto su xcode intesting sistem e storage che devo mettere?"
type textarea "x"
type textarea "quando creo il progetto su xcode in testing sistem e storage che devo mettere?"
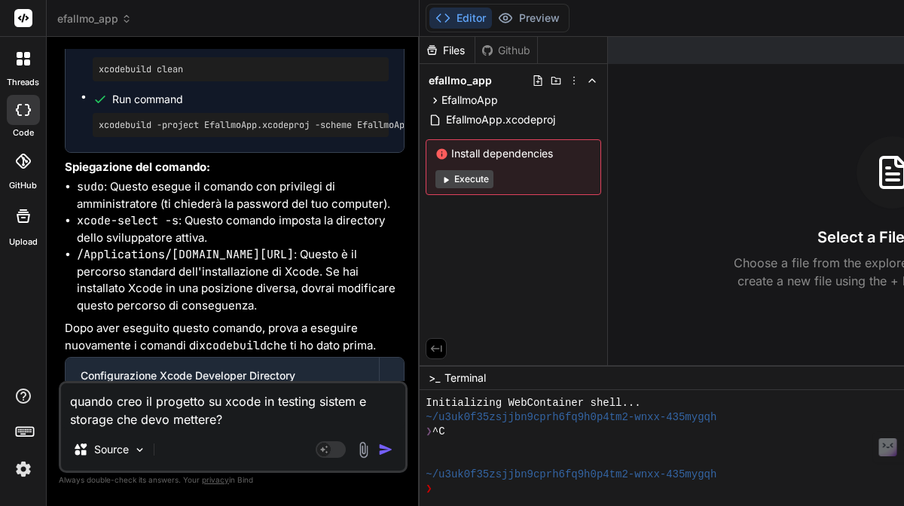
type textarea "x"
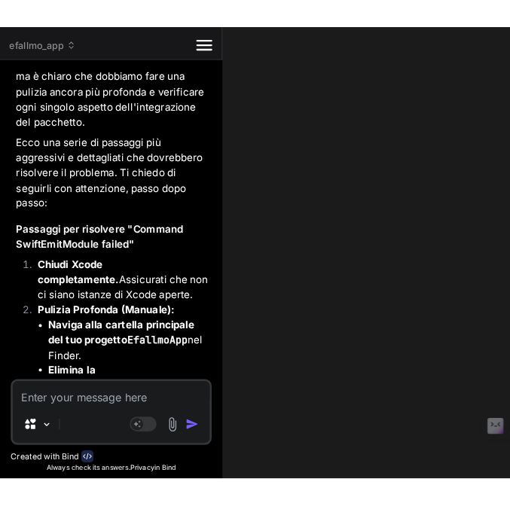
scroll to position [8944, 0]
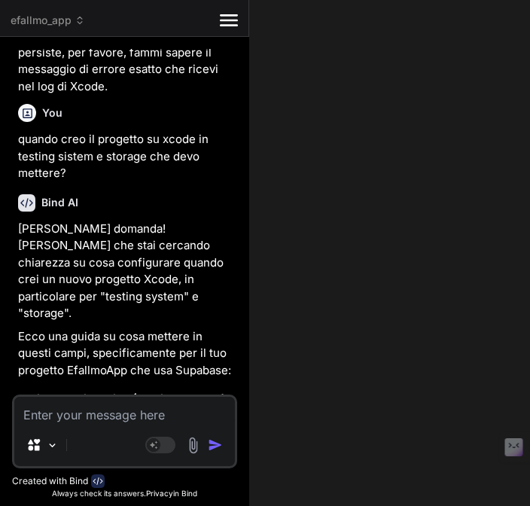
type textarea "x"
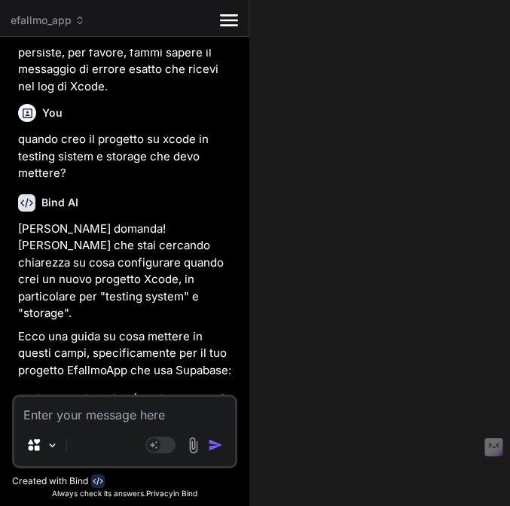
type textarea "i"
type textarea "x"
type textarea "in"
type textarea "x"
type textarea "in"
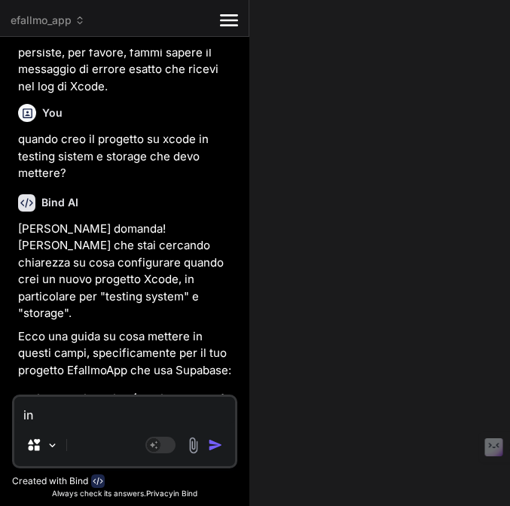
type textarea "x"
type textarea "in t"
type textarea "x"
type textarea "in te"
type textarea "x"
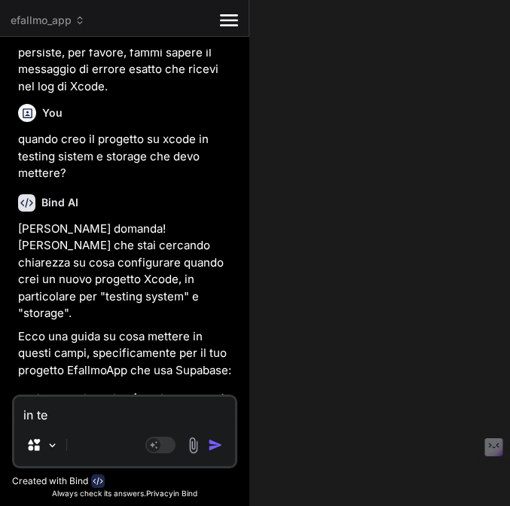
type textarea "in tes"
type textarea "x"
type textarea "in test"
type textarea "x"
type textarea "in testi"
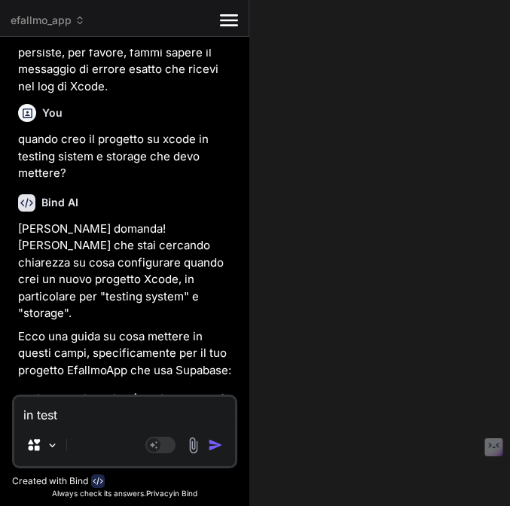
type textarea "x"
type textarea "in testin"
type textarea "x"
type textarea "in testing"
type textarea "x"
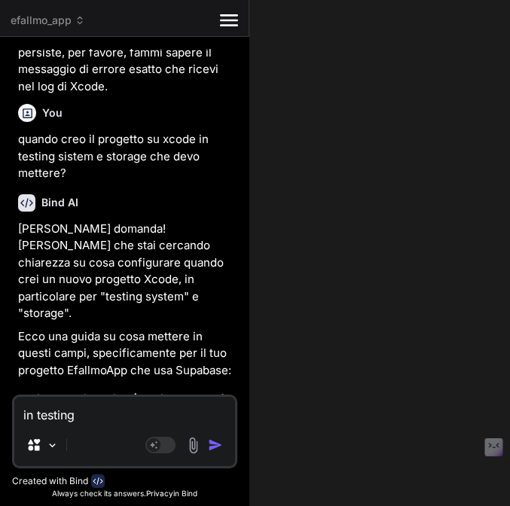
type textarea "in testing"
type textarea "x"
type textarea "in testing s"
type textarea "x"
type textarea "in testing sy"
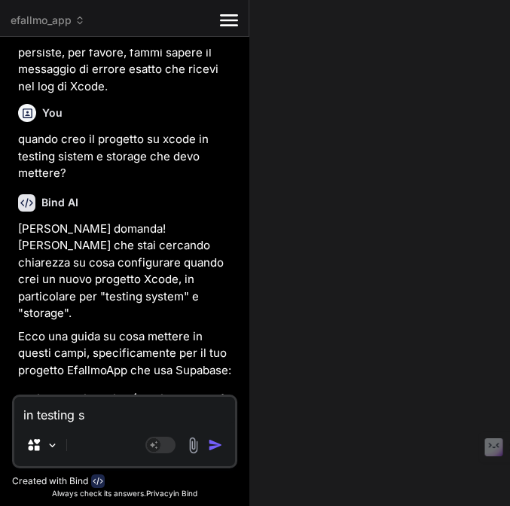
type textarea "x"
type textarea "in testing sys"
type textarea "x"
type textarea "in testing sy"
type textarea "x"
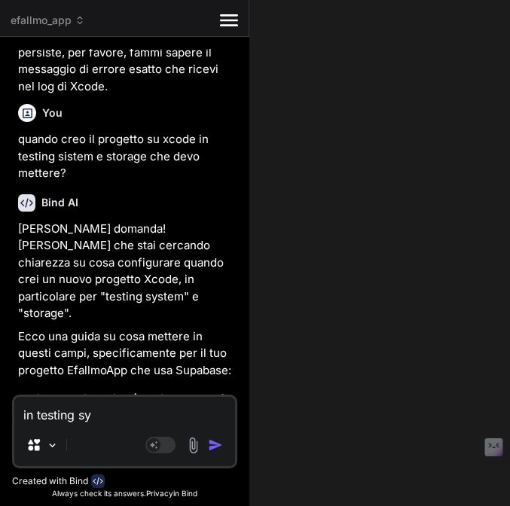
type textarea "in testing s"
type textarea "x"
type textarea "in testing si"
type textarea "x"
type textarea "in testing sis"
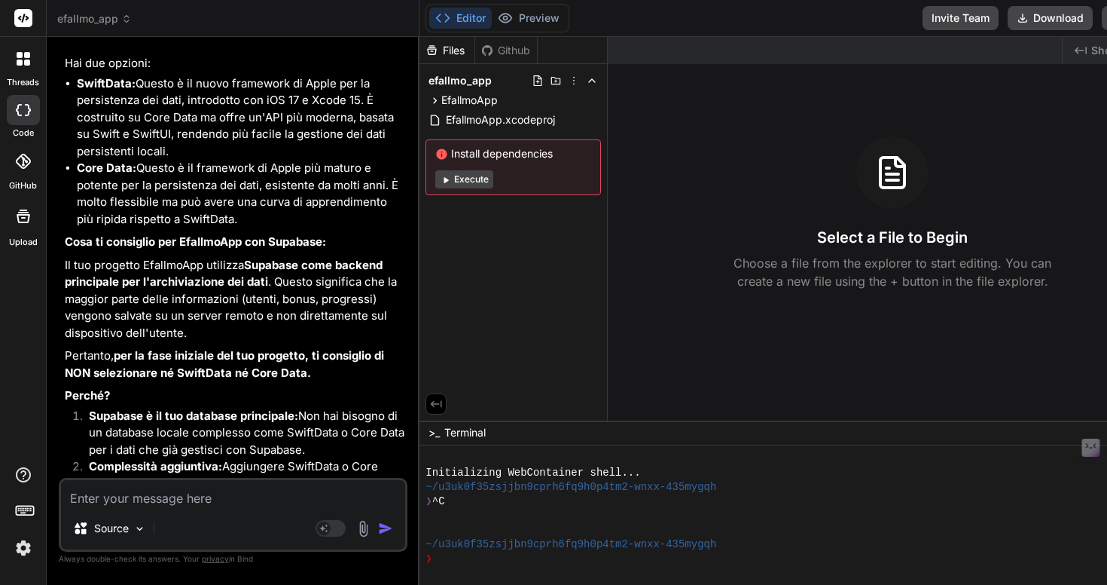
scroll to position [8598, 0]
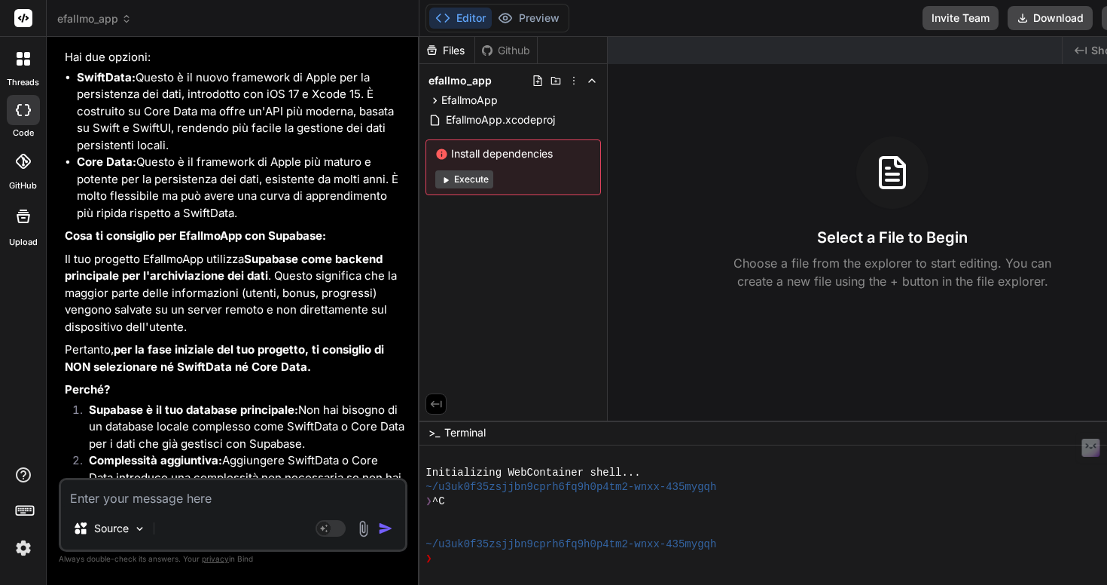
paste textarea "Ensure the author information supplied in Xcode > Settings is correct then crea…"
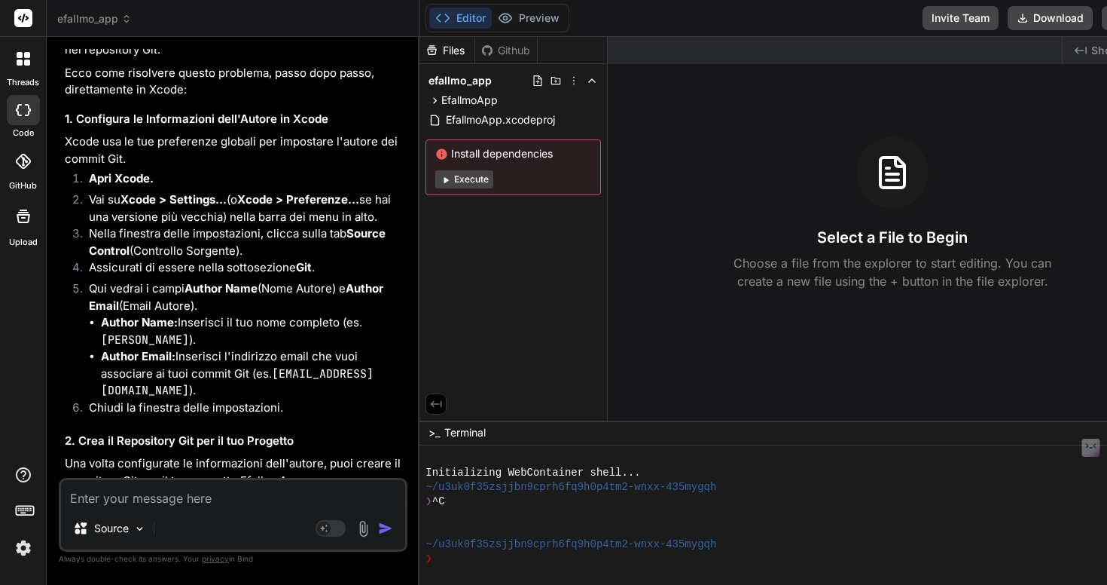
scroll to position [9641, 0]
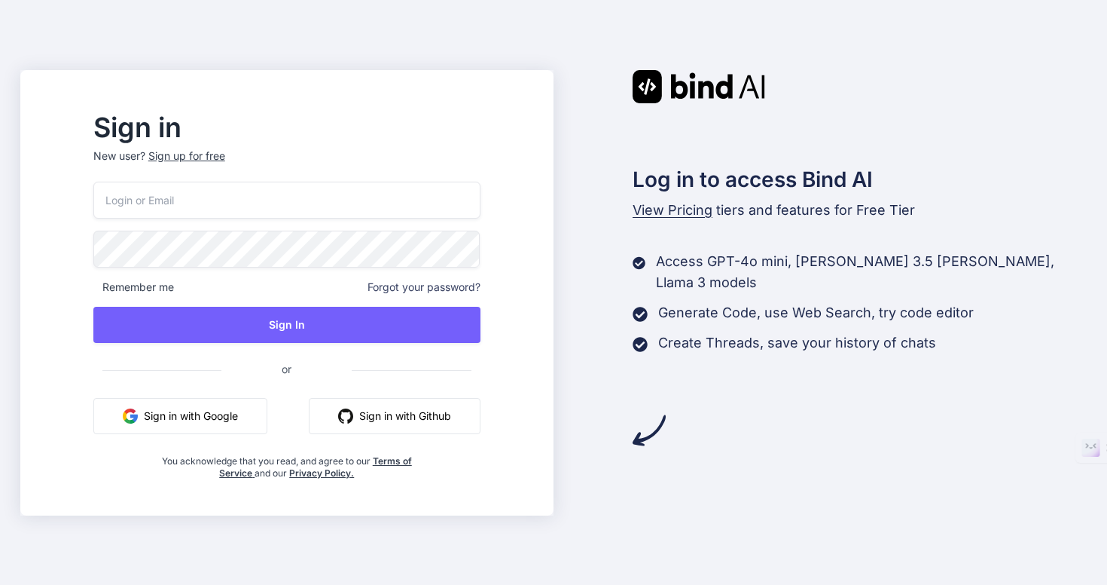
click at [365, 194] on input "email" at bounding box center [286, 200] width 387 height 37
click at [0, 584] on nordpass-portal at bounding box center [0, 585] width 0 height 0
type input "collaroaniello@outlook.it"
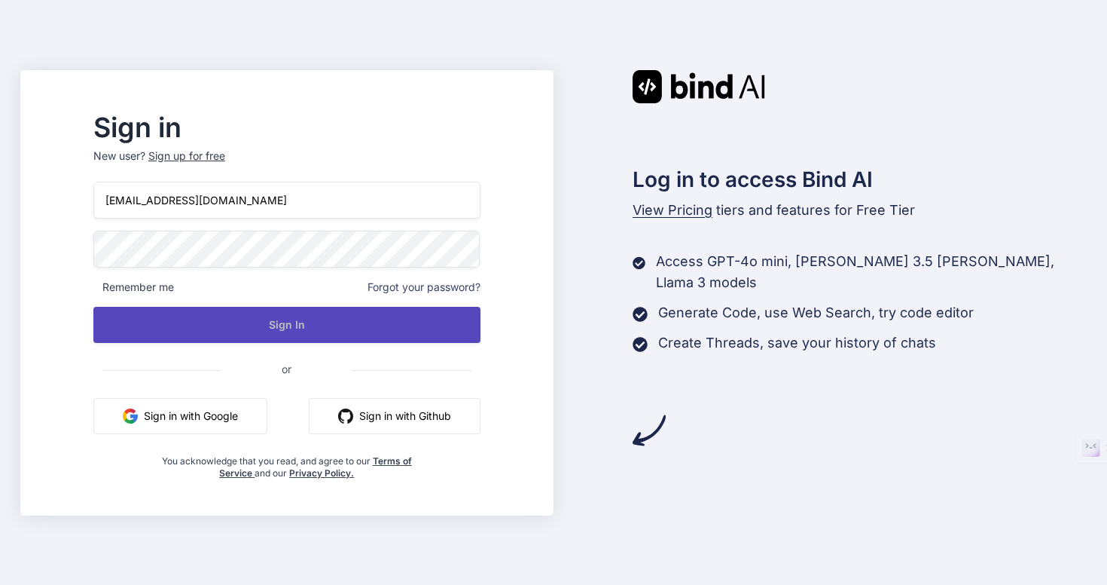
click at [422, 312] on button "Sign In" at bounding box center [286, 325] width 387 height 36
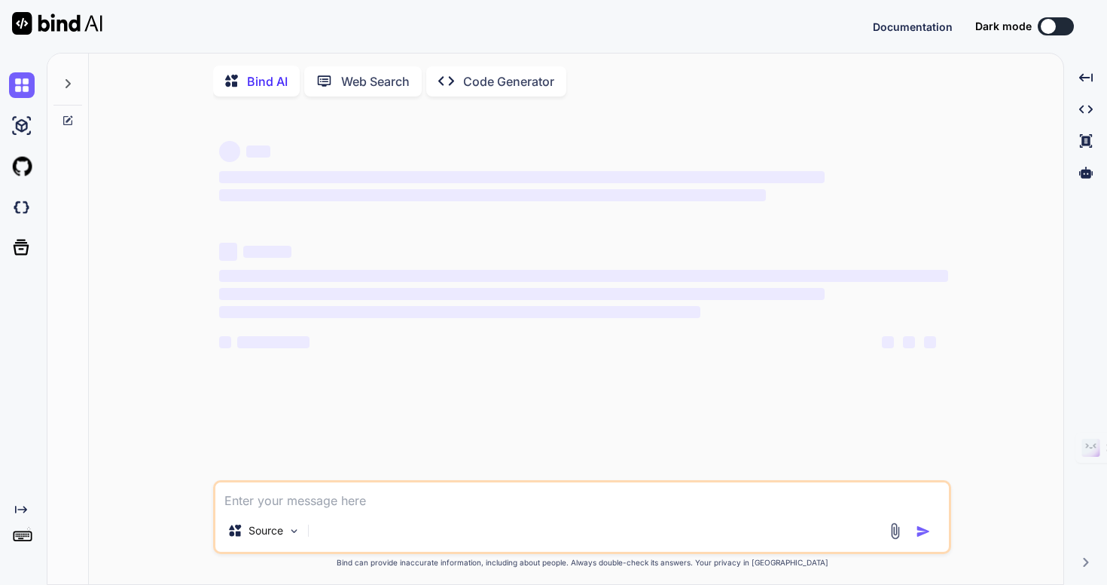
type textarea "x"
click at [17, 206] on img at bounding box center [22, 207] width 26 height 26
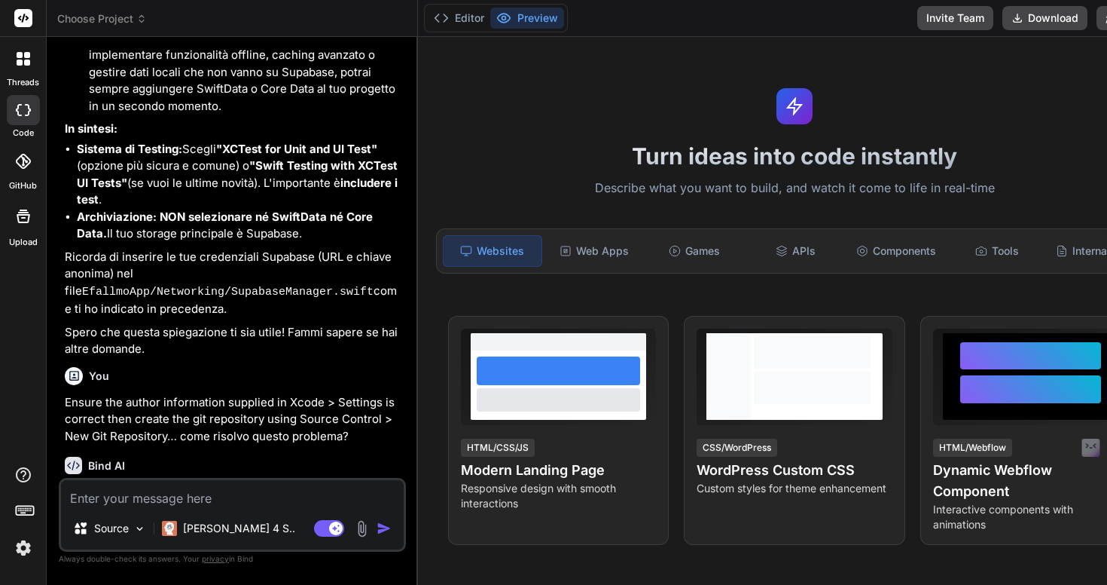
scroll to position [6072, 0]
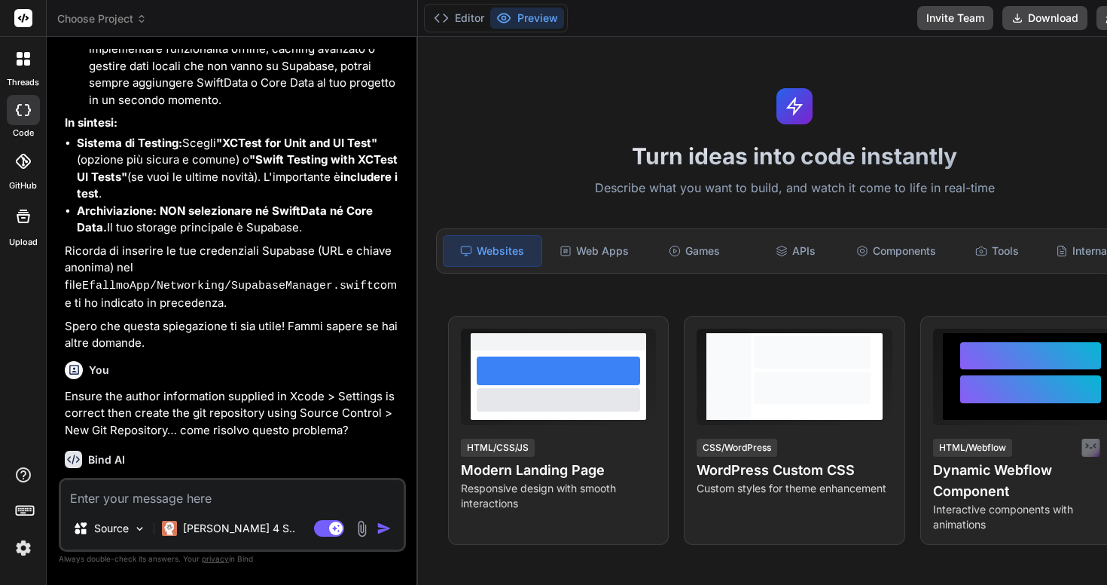
click at [224, 494] on textarea at bounding box center [232, 493] width 343 height 27
type textarea "x"
type textarea "q"
type textarea "x"
type textarea "qu"
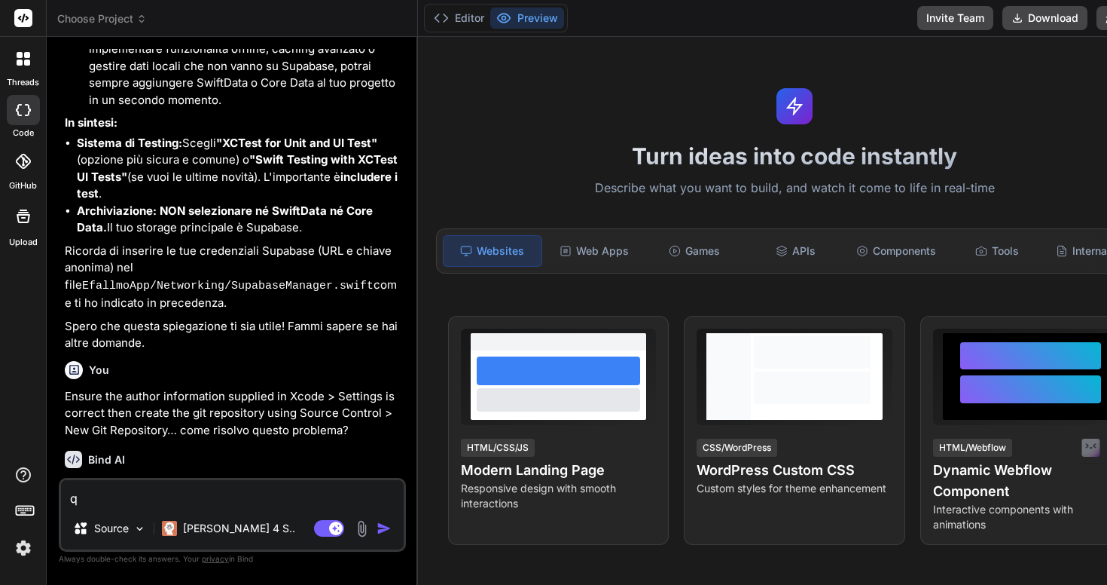
type textarea "x"
type textarea "qua"
type textarea "x"
type textarea "qual"
type textarea "x"
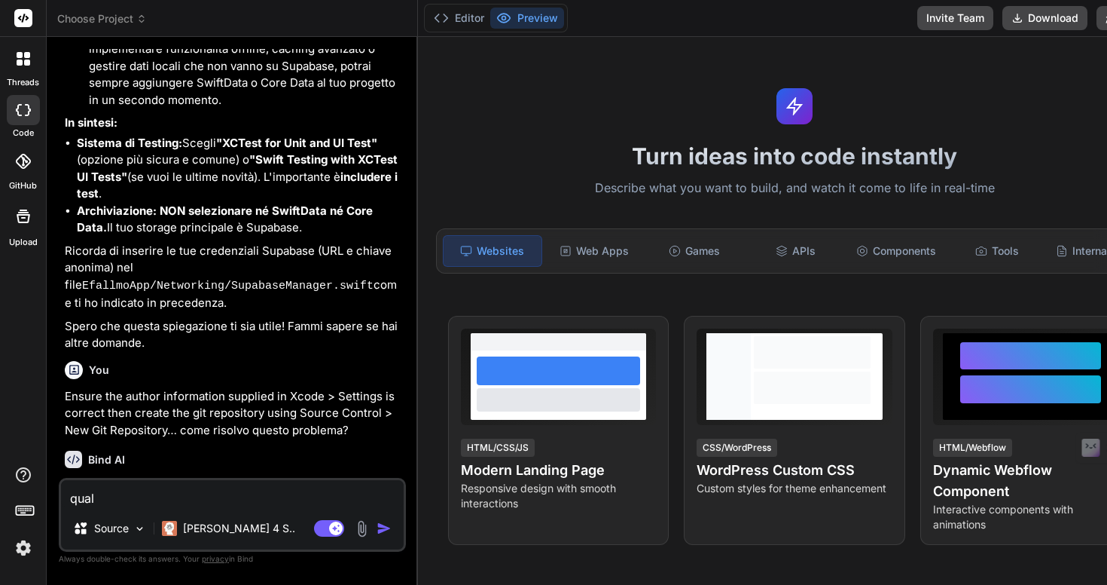
type textarea "qual'"
type textarea "x"
type textarea "qual'p"
type textarea "x"
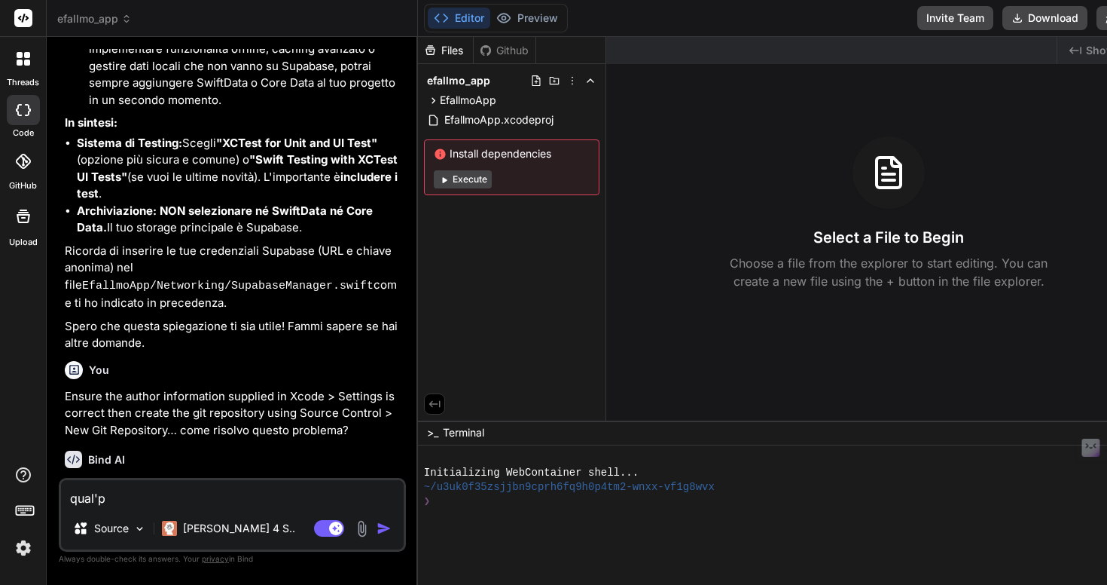
type textarea "qual'"
type textarea "x"
type textarea "qual'è"
type textarea "x"
type textarea "qual'è"
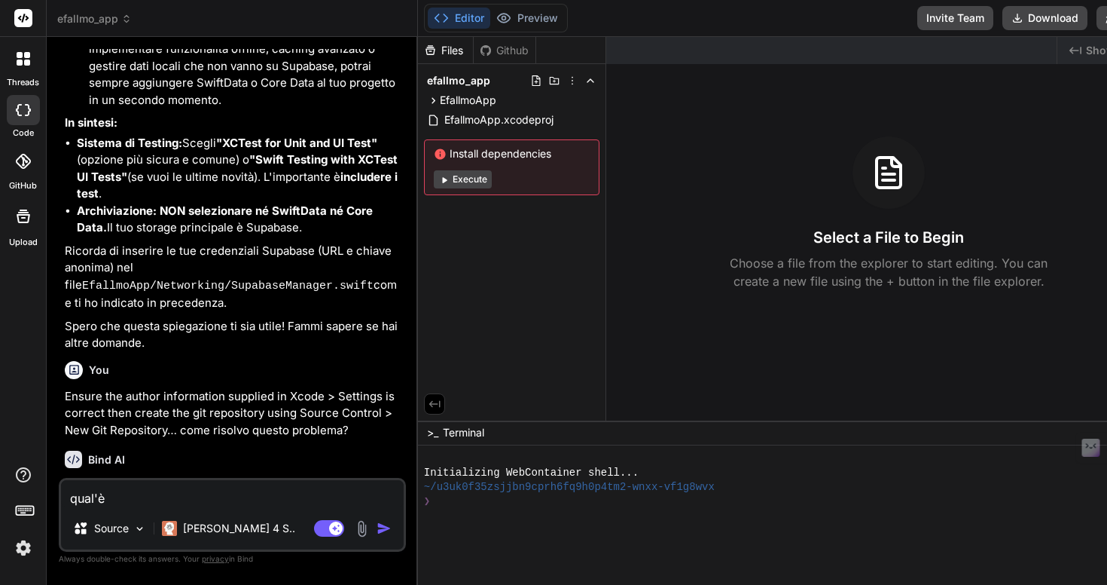
type textarea "x"
type textarea "qual'è u"
type textarea "x"
type textarea "qual'è ur"
type textarea "x"
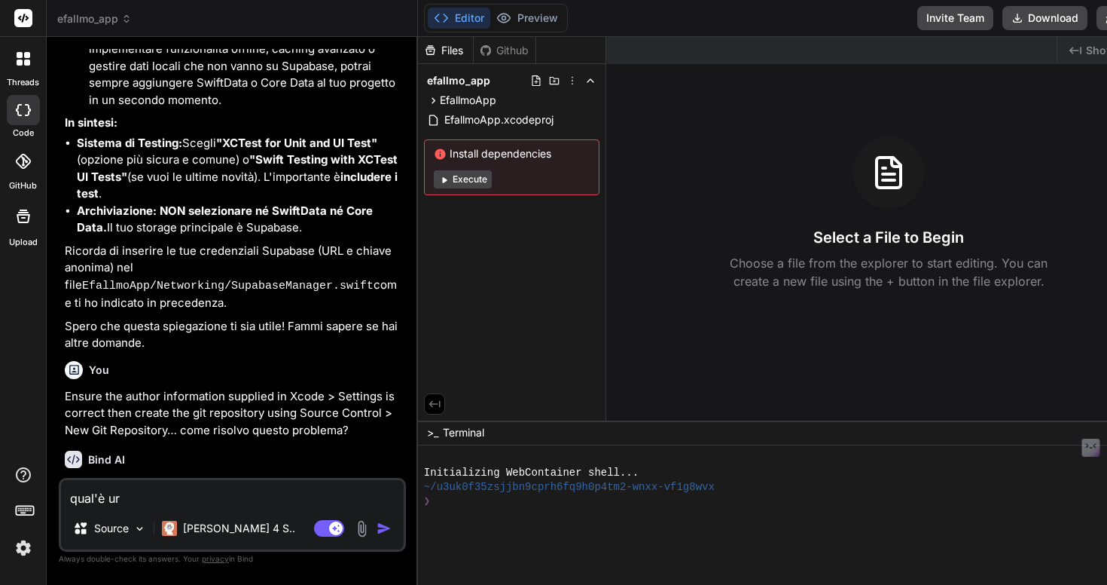
type textarea "qual'è url"
type textarea "x"
type textarea "qual'è url"
type textarea "x"
type textarea "qual'è url p"
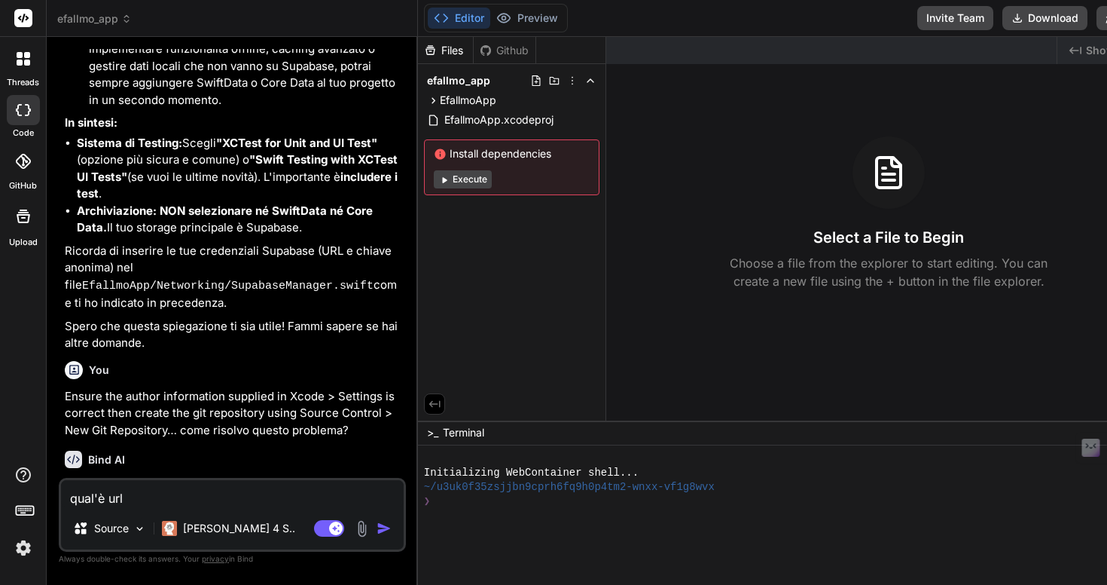
type textarea "x"
type textarea "qual'è url pe"
type textarea "x"
type textarea "qual'è url per"
type textarea "x"
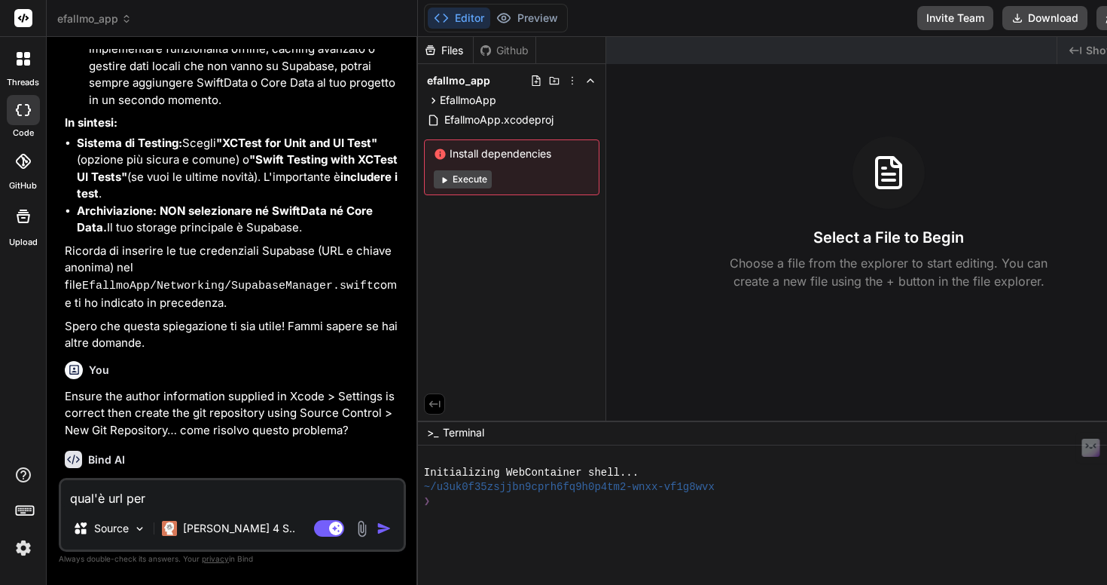
type textarea "qual'è url per"
type textarea "x"
type textarea "qual'è url per a"
type textarea "x"
type textarea "qual'è url per ag"
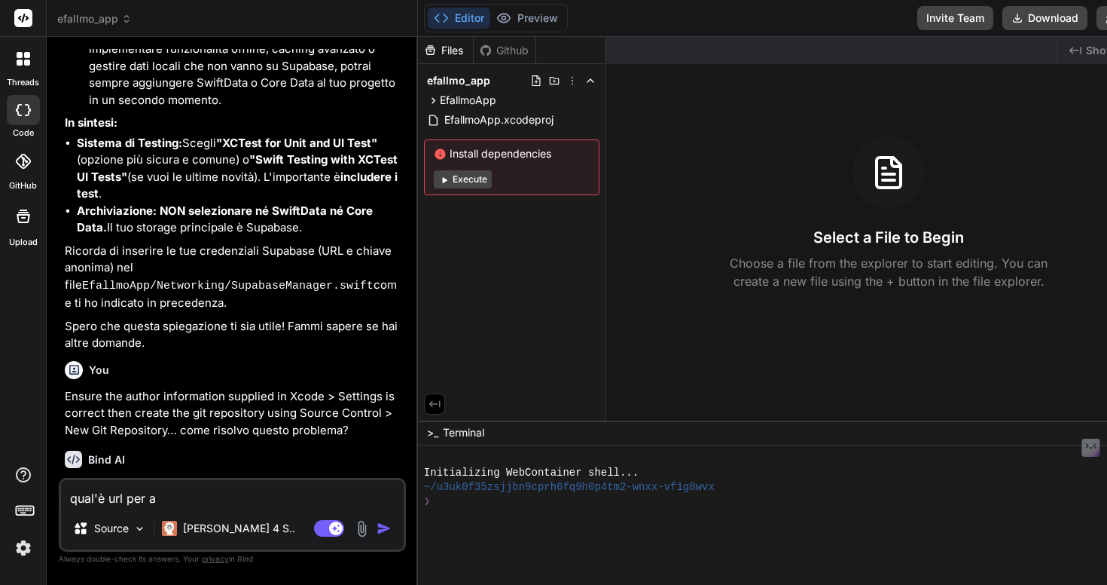
type textarea "x"
type textarea "qual'è url per agg"
type textarea "x"
type textarea "qual'è url per aggi"
type textarea "x"
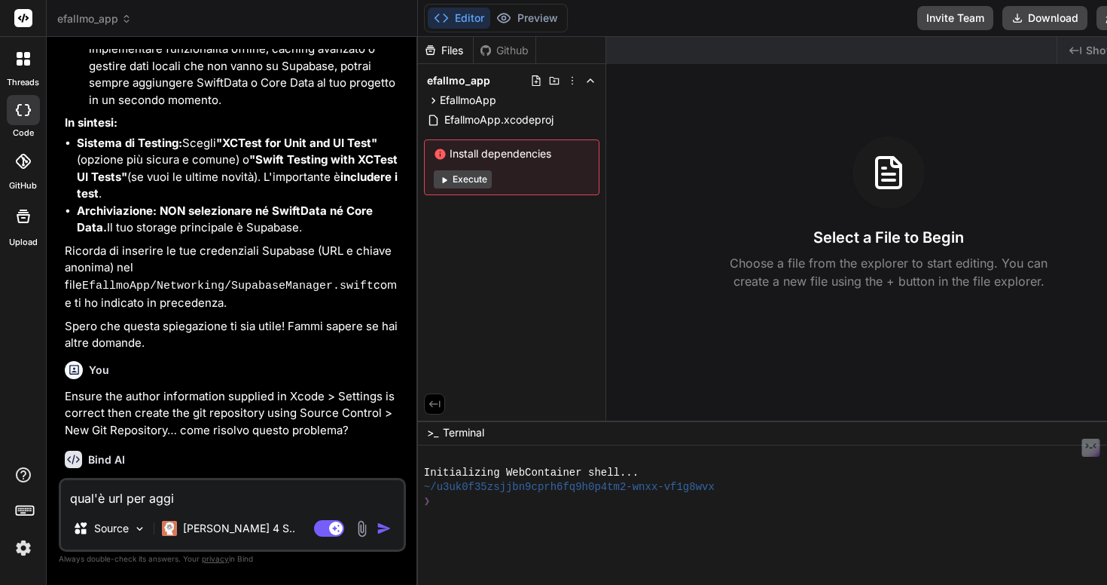
type textarea "qual'è url per aggiu"
type textarea "x"
type textarea "qual'è url per aggiun"
type textarea "x"
type textarea "qual'è url per aggiung"
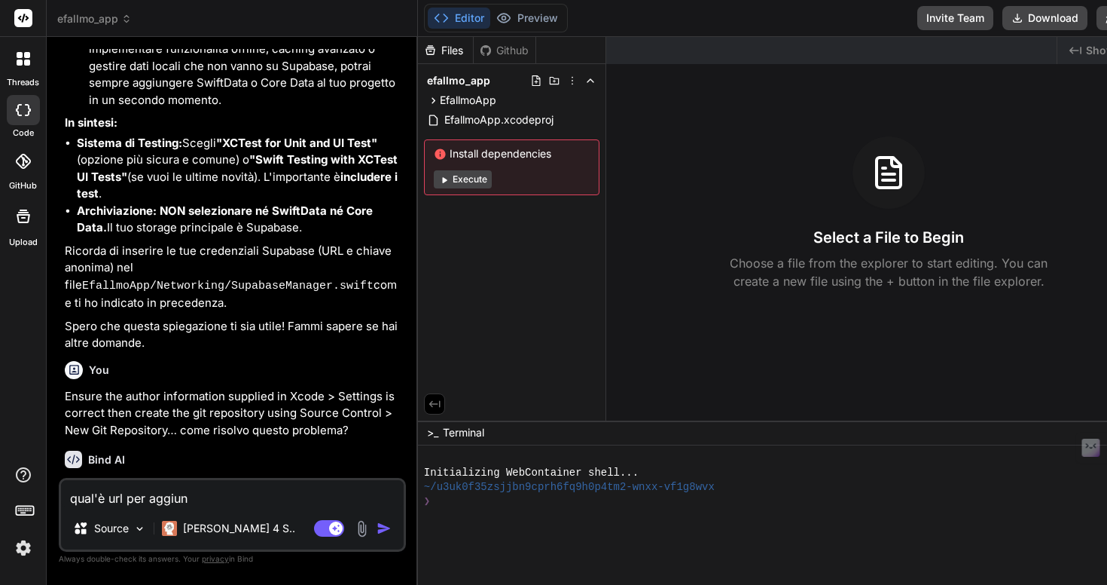
type textarea "x"
type textarea "qual'è url per aggiunge"
type textarea "x"
type textarea "qual'è url per aggiunger"
type textarea "x"
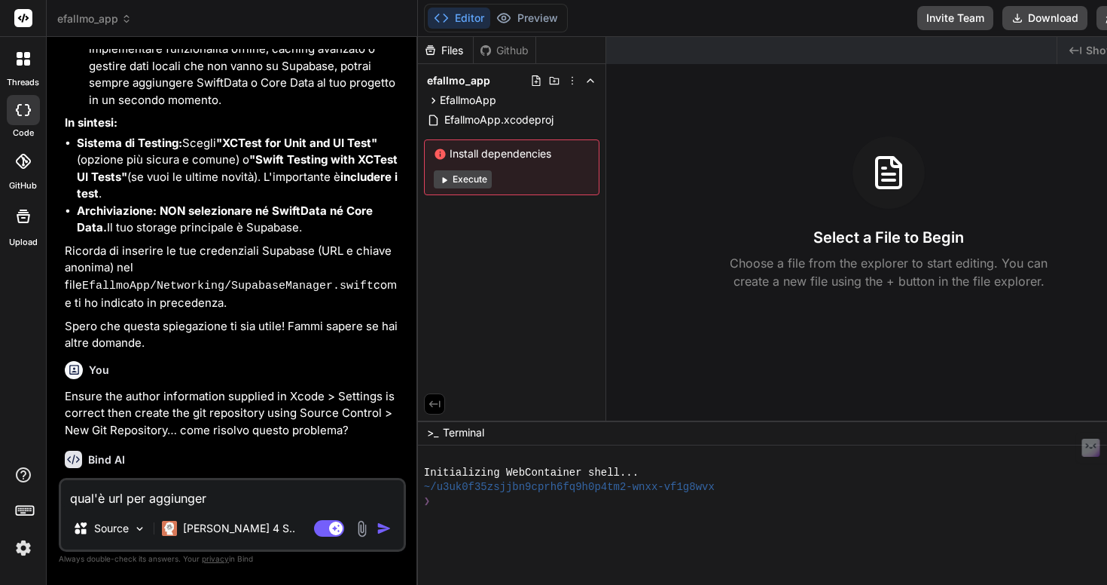
type textarea "qual'è url per aggiungere"
type textarea "x"
type textarea "qual'è url per aggiungere"
type textarea "x"
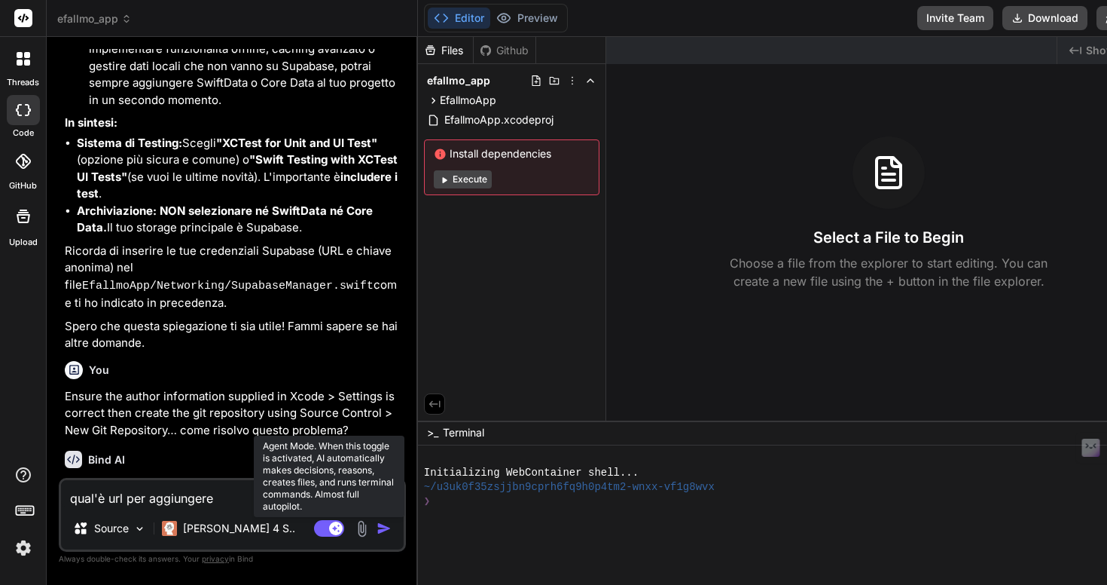
type textarea "qual'è url per aggiungere"
click at [332, 530] on rect at bounding box center [336, 528] width 14 height 14
type textarea "x"
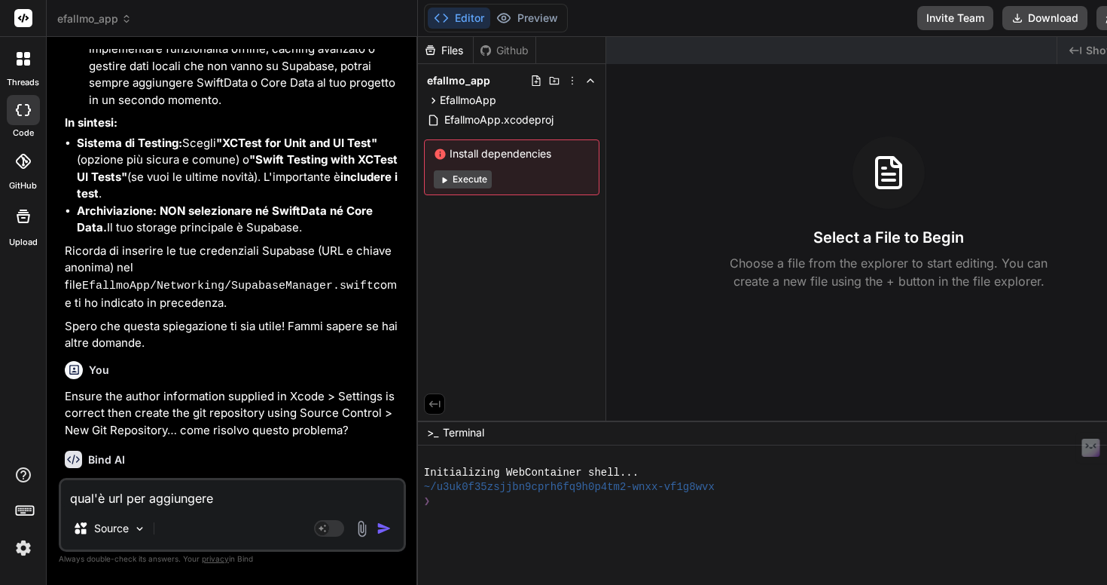
click at [230, 501] on textarea "qual'è url per aggiungere" at bounding box center [232, 493] width 343 height 27
type textarea "qual'è url per aggiungere i"
type textarea "x"
type textarea "qual'è url per aggiungere"
type textarea "x"
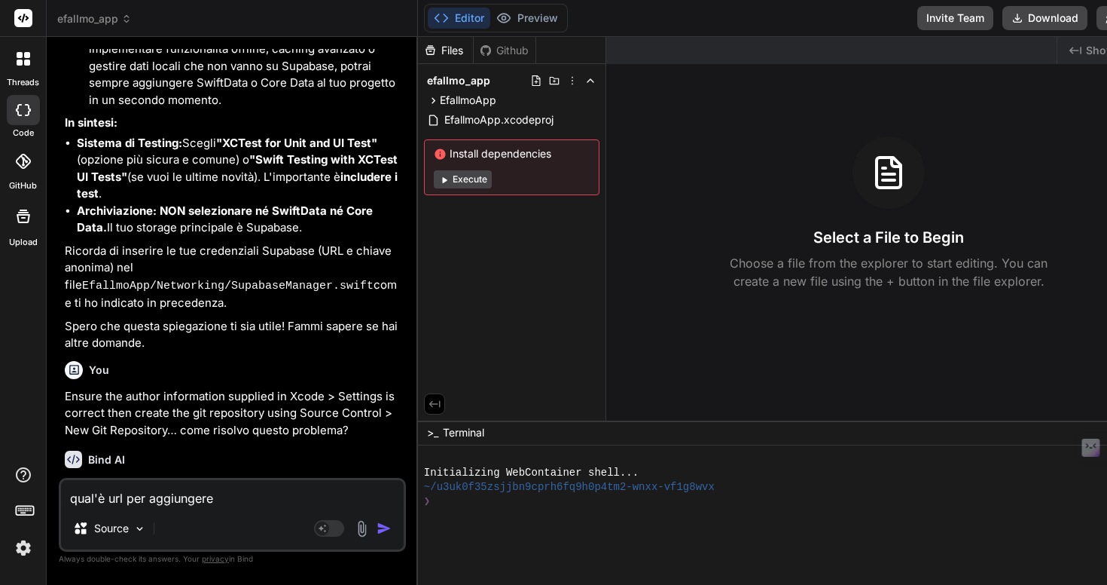
type textarea "qual'è url per aggiungere l"
type textarea "x"
type textarea "qual'è url per aggiungere le"
type textarea "x"
type textarea "qual'è url per aggiungere le"
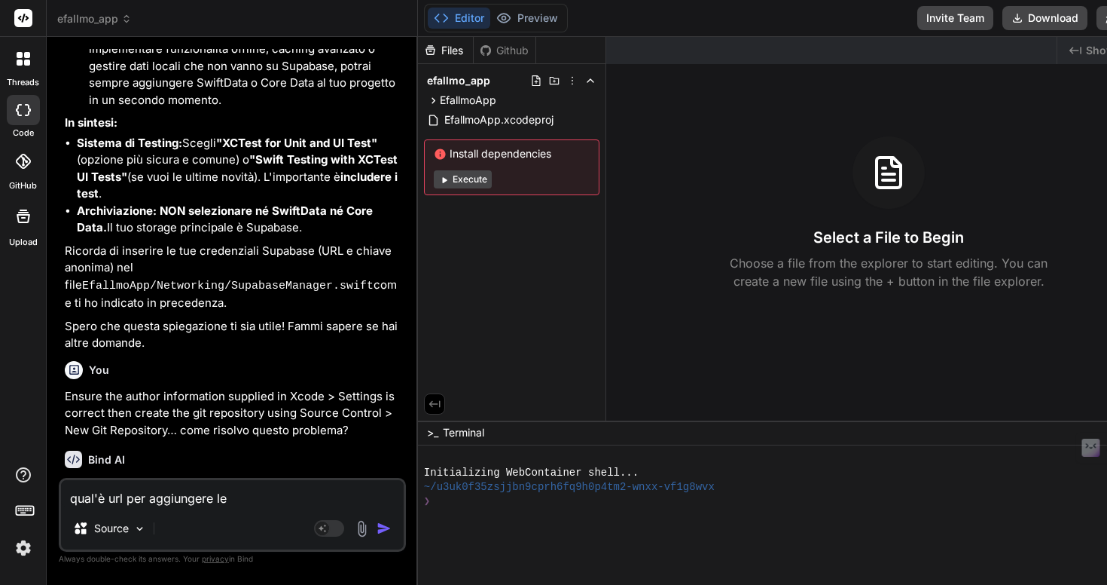
type textarea "x"
type textarea "qual'è url per aggiungere le d"
type textarea "x"
type textarea "qual'è url per aggiungere le di"
type textarea "x"
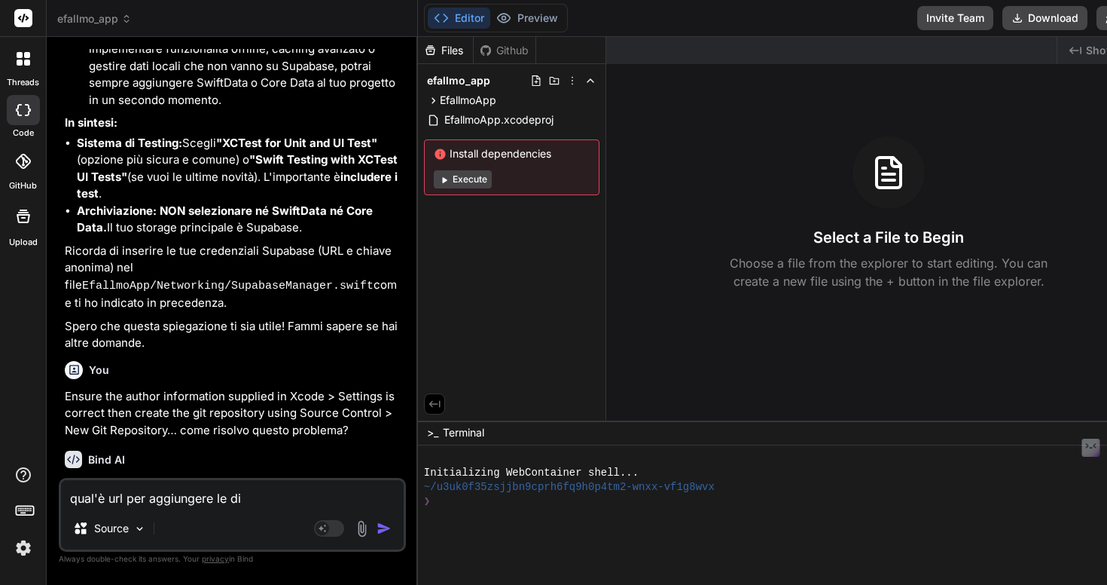
type textarea "qual'è url per aggiungere le dip"
type textarea "x"
type textarea "qual'è url per aggiungere le dipe"
type textarea "x"
type textarea "qual'è url per aggiungere le dipen"
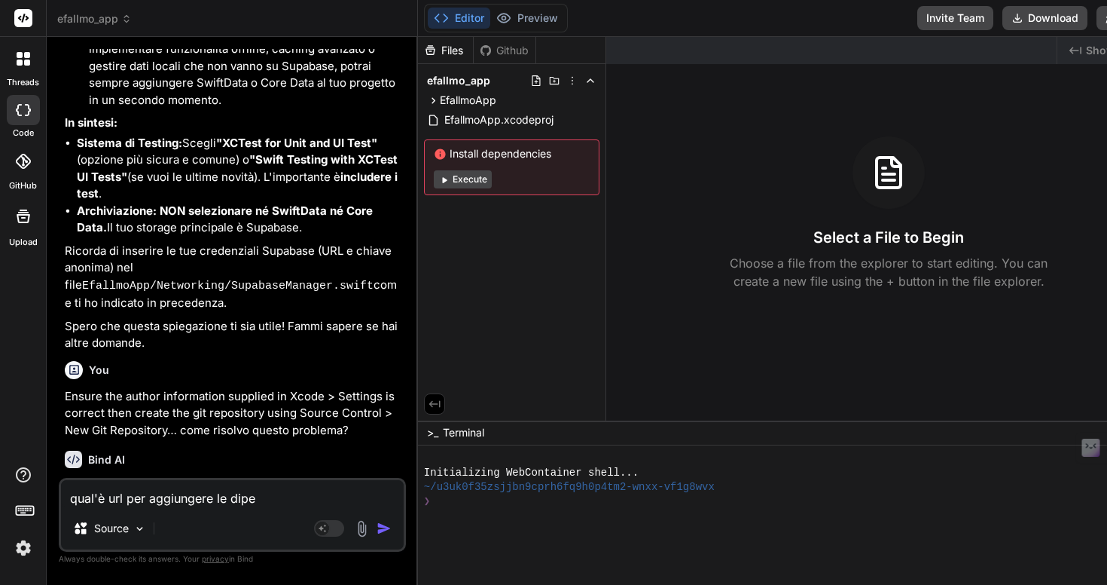
type textarea "x"
type textarea "qual'è url per aggiungere le dipend"
type textarea "x"
type textarea "qual'è url per aggiungere le dipende"
type textarea "x"
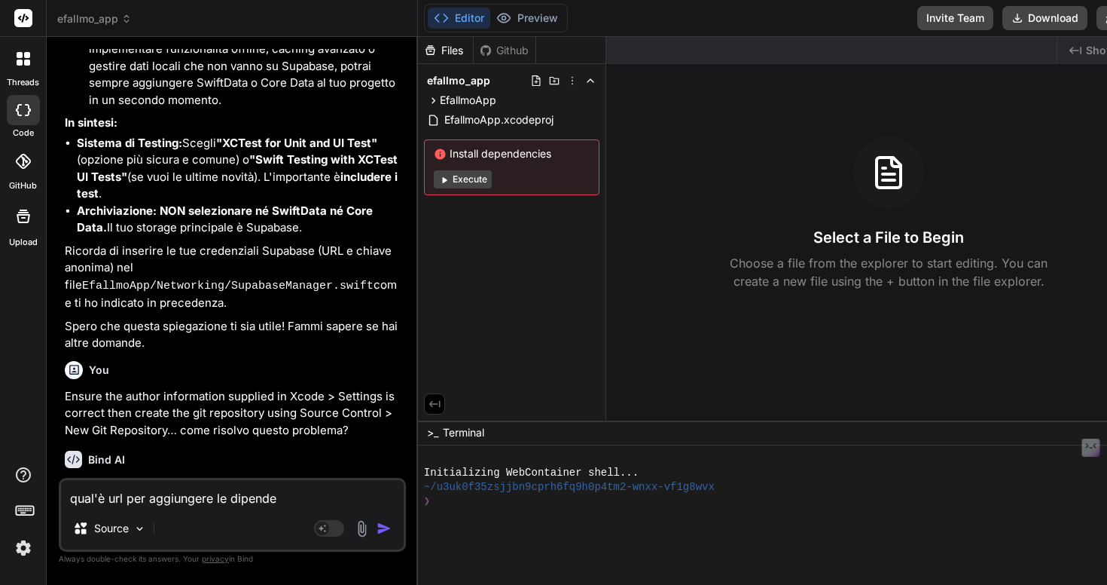
type textarea "qual'è url per aggiungere le dipenden"
type textarea "x"
type textarea "qual'è url per aggiungere le dipendenz"
type textarea "x"
type textarea "qual'è url per aggiungere le dipendenze"
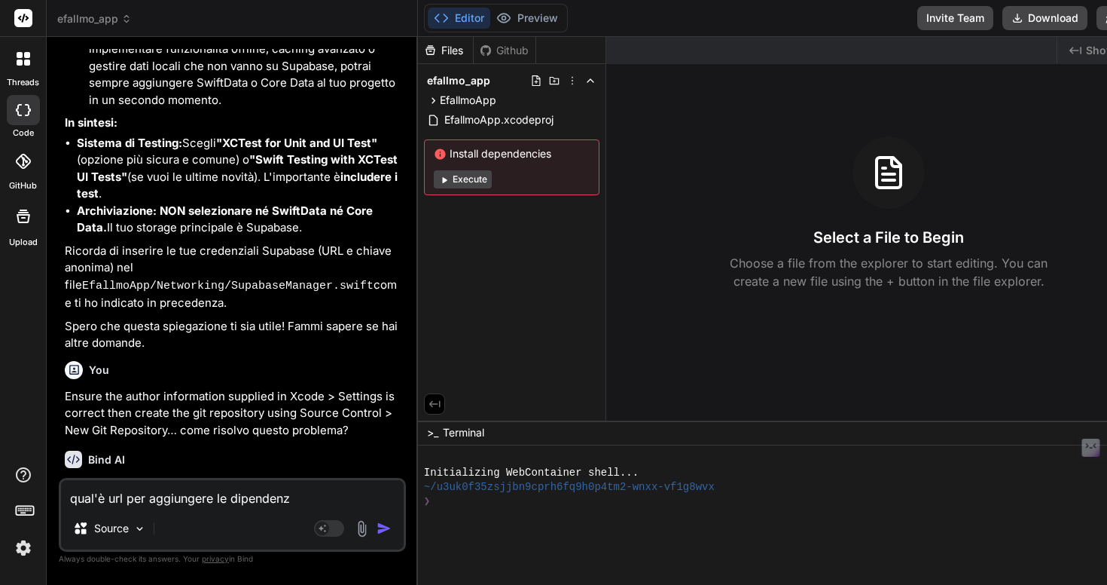
type textarea "x"
type textarea "qual'è url per aggiungere le dipendenze"
type textarea "x"
type textarea "qual'è url per aggiungere le dipendenze d"
type textarea "x"
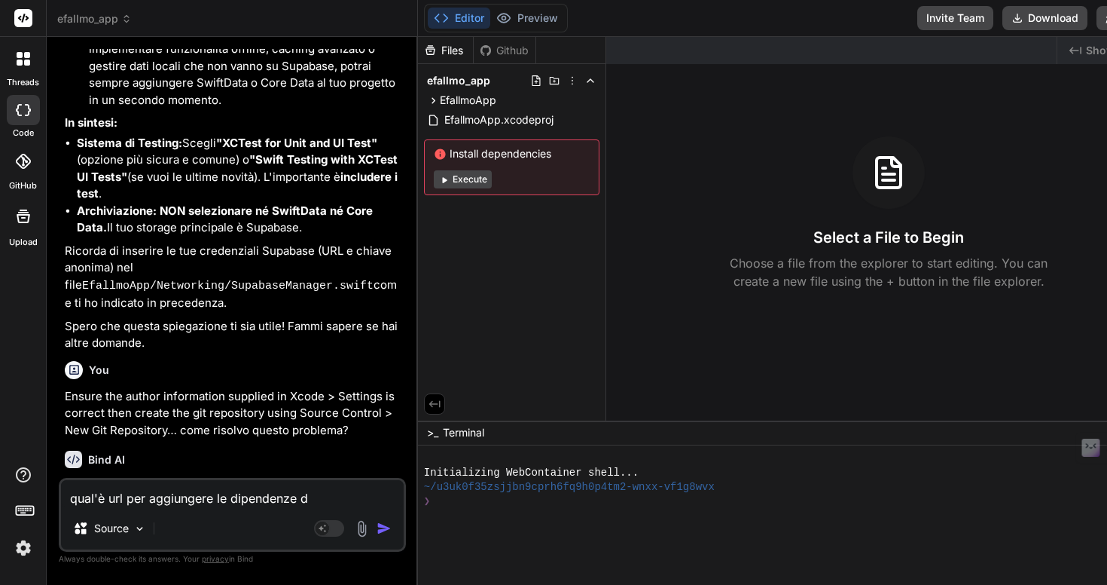
type textarea "qual'è url per aggiungere le dipendenze di"
type textarea "x"
type textarea "qual'è url per aggiungere le dipendenze di"
type textarea "x"
type textarea "qual'è url per aggiungere le dipendenze di s"
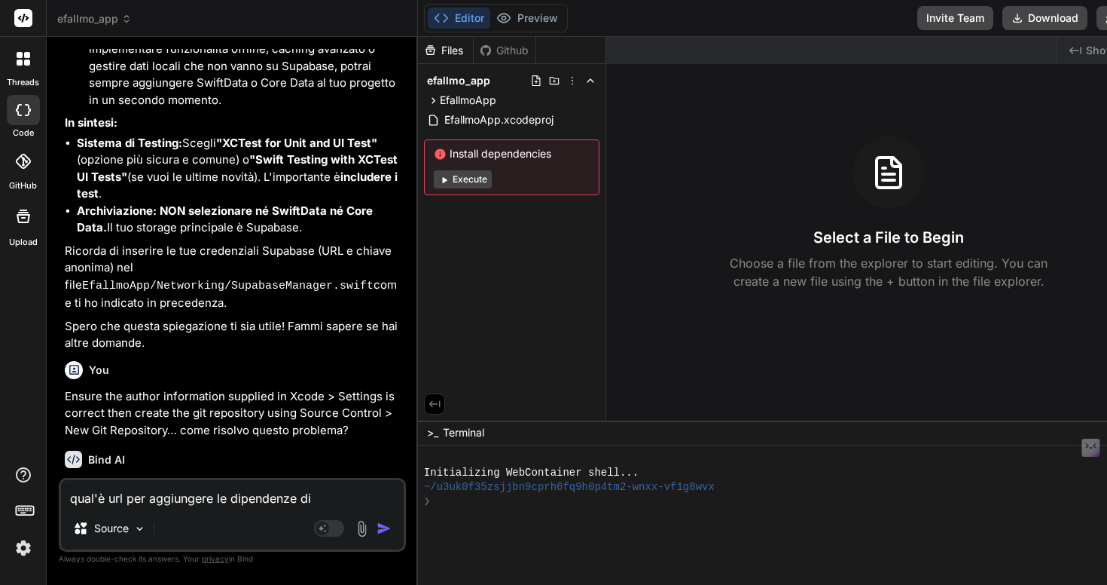
type textarea "x"
type textarea "qual'è url per aggiungere le dipendenze di su"
type textarea "x"
type textarea "qual'è url per aggiungere le dipendenze di sua"
type textarea "x"
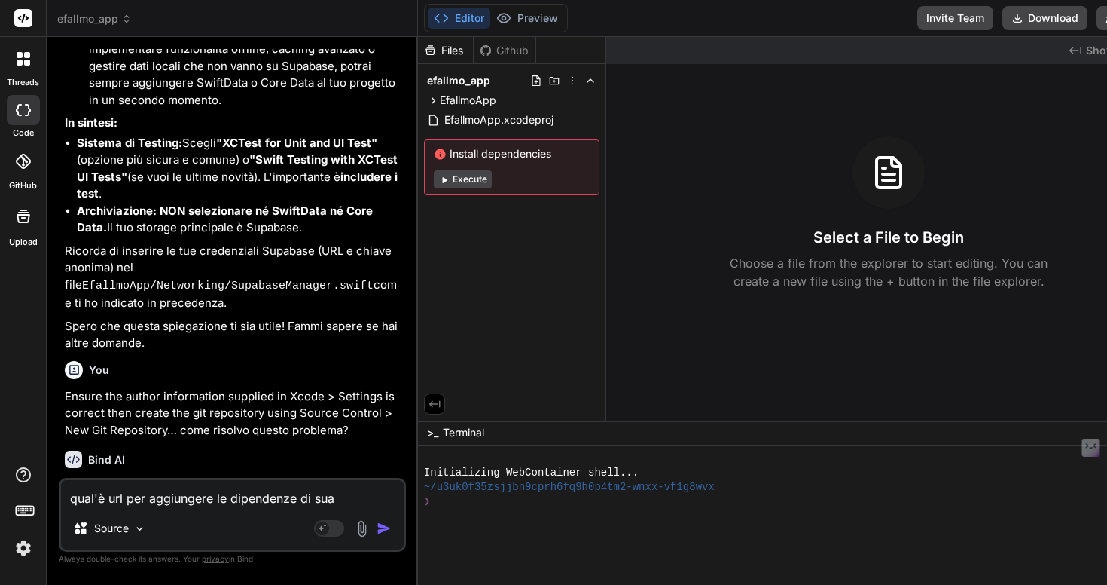
type textarea "qual'è url per aggiungere le dipendenze di su"
type textarea "x"
type textarea "qual'è url per aggiungere le dipendenze di sup"
type textarea "x"
type textarea "qual'è url per aggiungere le dipendenze di supa"
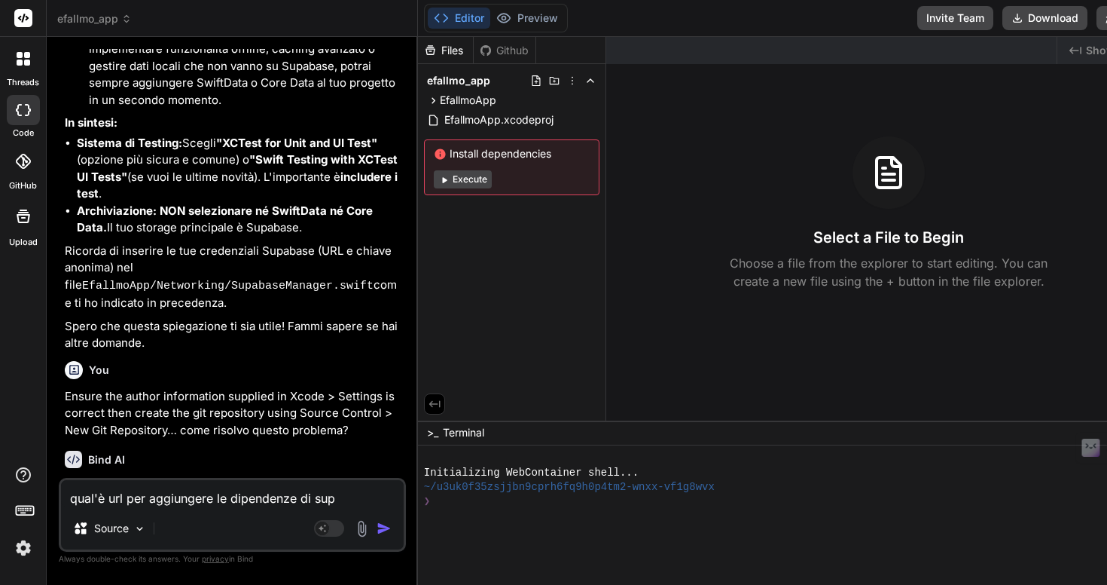
type textarea "x"
type textarea "qual'è url per aggiungere le dipendenze di supab"
type textarea "x"
type textarea "qual'è url per aggiungere le dipendenze di supaba"
type textarea "x"
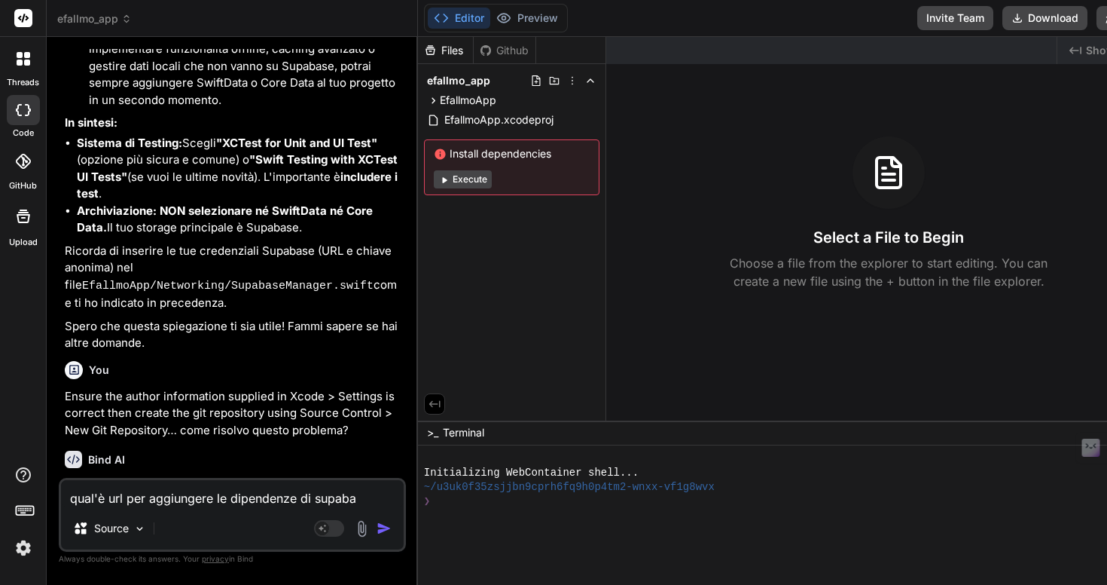
type textarea "qual'è url per aggiungere le dipendenze di supabas"
type textarea "x"
type textarea "qual'è url per aggiungere le dipendenze di supabase"
type textarea "x"
type textarea "qual'è url per aggiungere le dipendenze di supabase?"
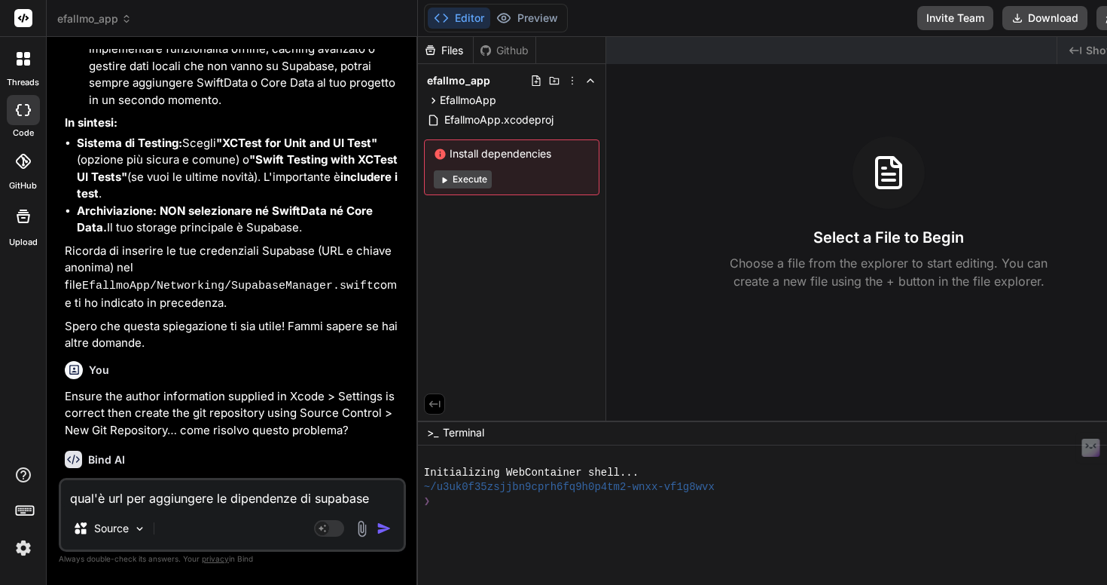
type textarea "x"
type textarea "qual'è url per aggiungere le dipendenze di supabase?"
type textarea "x"
type textarea "qual'è url per aggiungere le dipendenze di supabase? s"
type textarea "x"
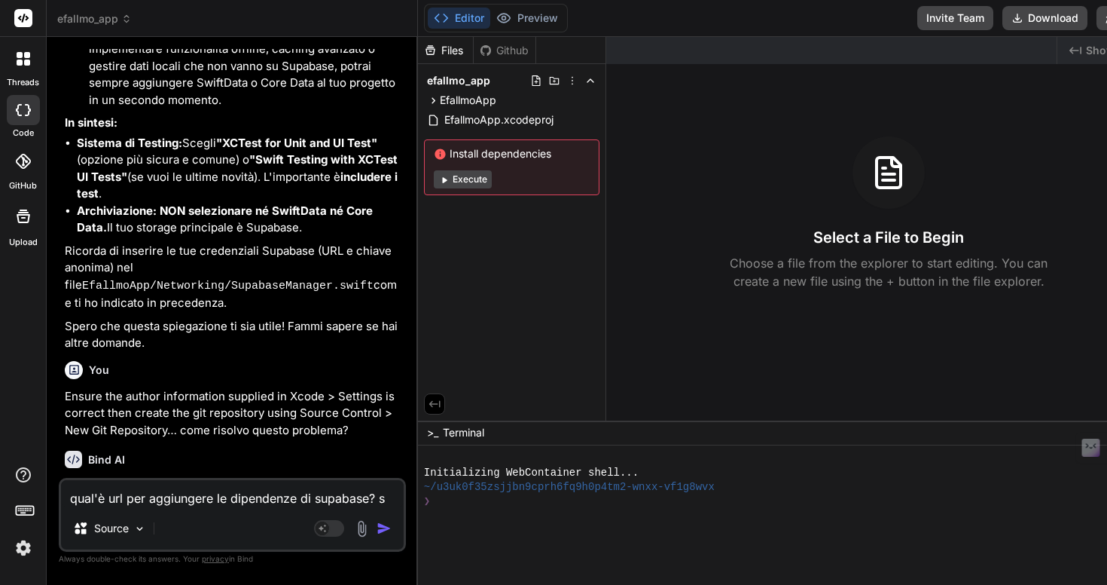
type textarea "qual'è url per aggiungere le dipendenze di supabase? so"
type textarea "x"
type textarea "qual'è url per aggiungere le dipendenze di supabase? son"
type textarea "x"
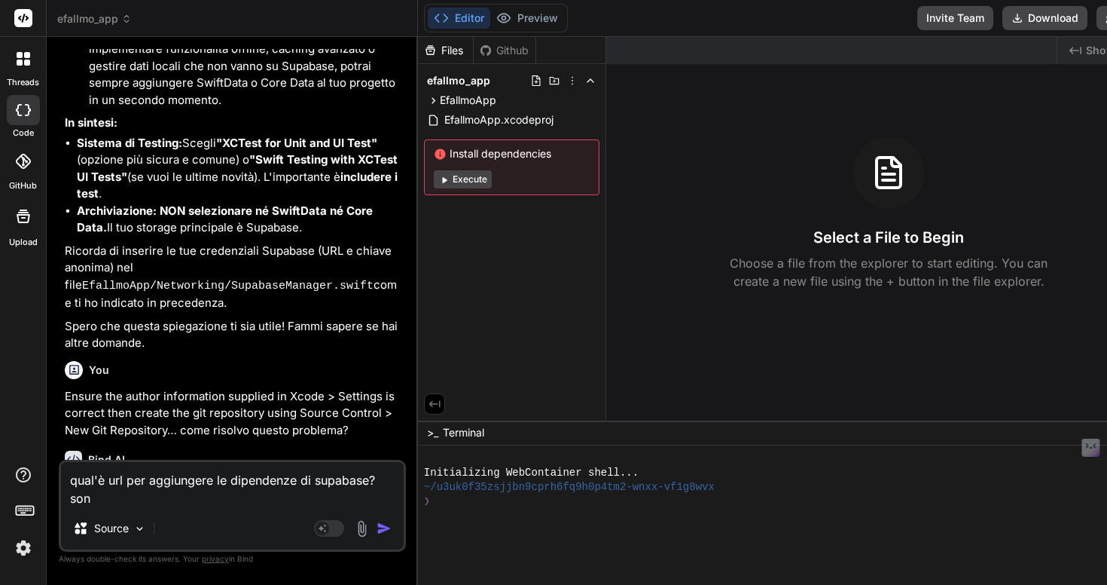
type textarea "qual'è url per aggiungere le dipendenze di supabase? sono"
type textarea "x"
type textarea "qual'è url per aggiungere le dipendenze di supabase? sono"
type textarea "x"
type textarea "qual'è url per aggiungere le dipendenze di supabase? sono n"
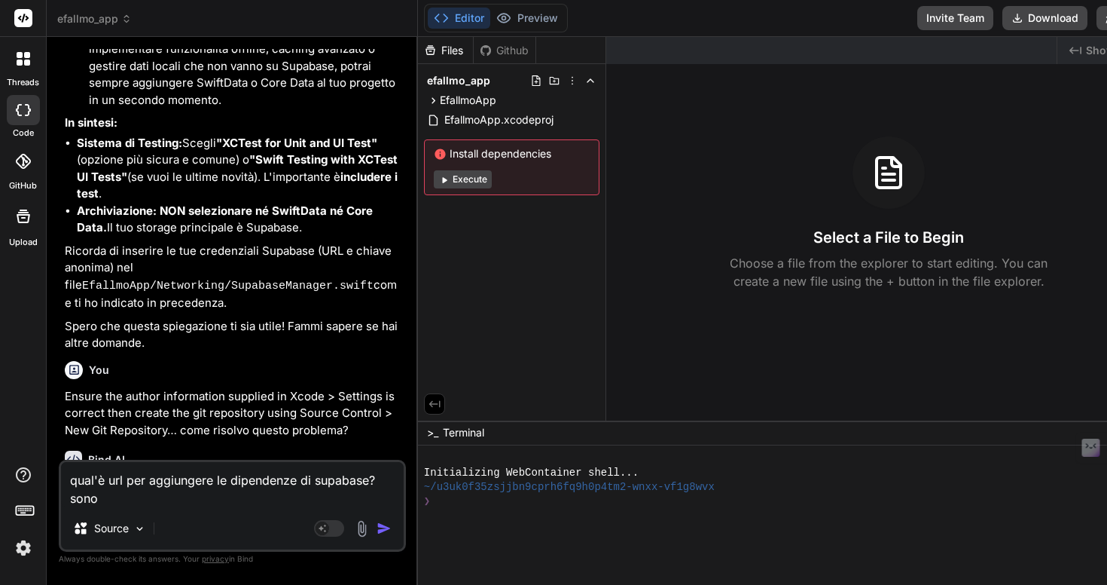
type textarea "x"
type textarea "qual'è url per aggiungere le dipendenze di supabase? sono ne"
type textarea "x"
type textarea "qual'è url per aggiungere le dipendenze di supabase? sono nec"
type textarea "x"
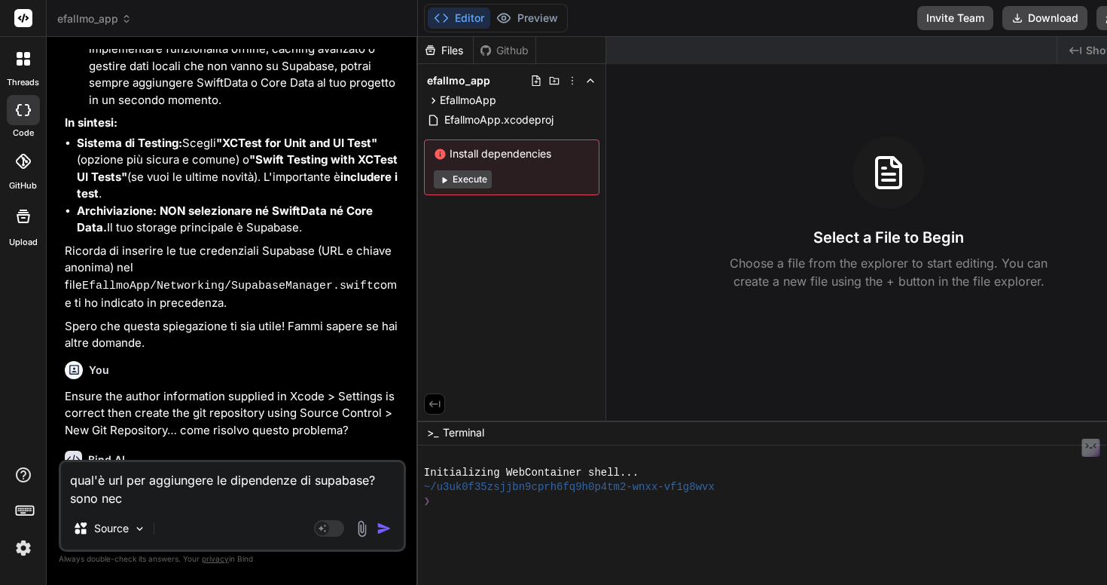
type textarea "qual'è url per aggiungere le dipendenze di supabase? sono nece"
type textarea "x"
type textarea "qual'è url per aggiungere le dipendenze di supabase? sono neces"
type textarea "x"
type textarea "qual'è url per aggiungere le dipendenze di supabase? sono necess"
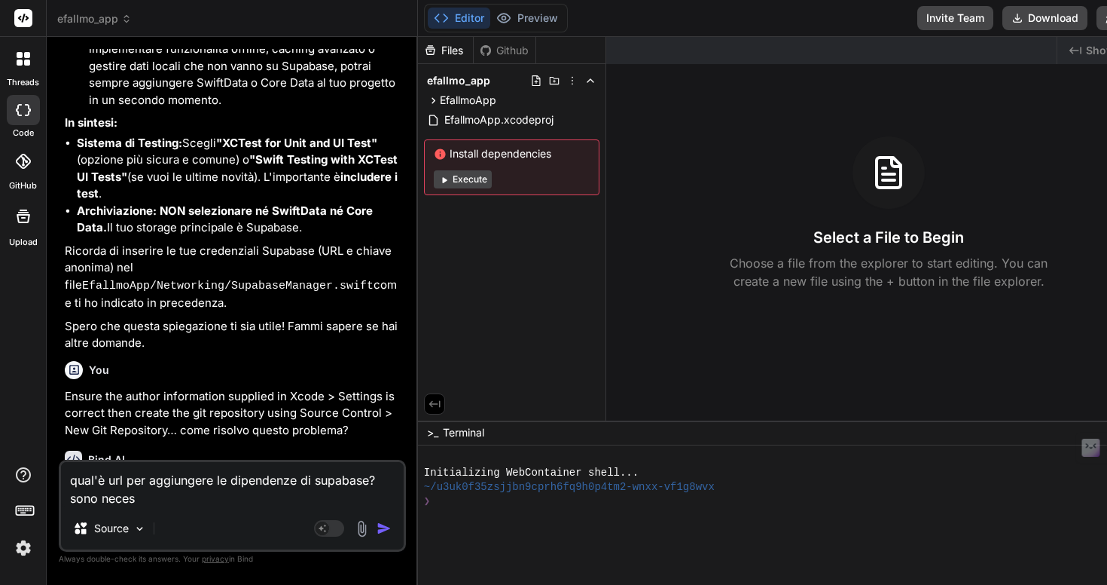
type textarea "x"
type textarea "qual'è url per aggiungere le dipendenze di supabase? sono necessa"
type textarea "x"
type textarea "qual'è url per aggiungere le dipendenze di supabase? sono necessar"
type textarea "x"
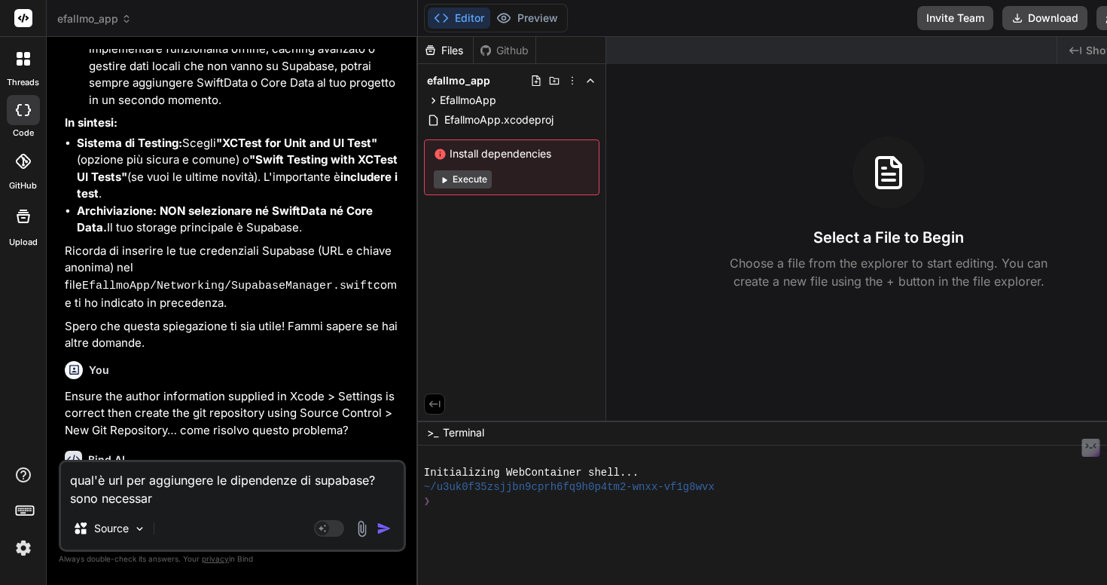
type textarea "qual'è url per aggiungere le dipendenze di supabase? sono necessari"
type textarea "x"
type textarea "qual'è url per aggiungere le dipendenze di supabase? sono necessarie"
type textarea "x"
type textarea "qual'è url per aggiungere le dipendenze di supabase? sono necessarie?"
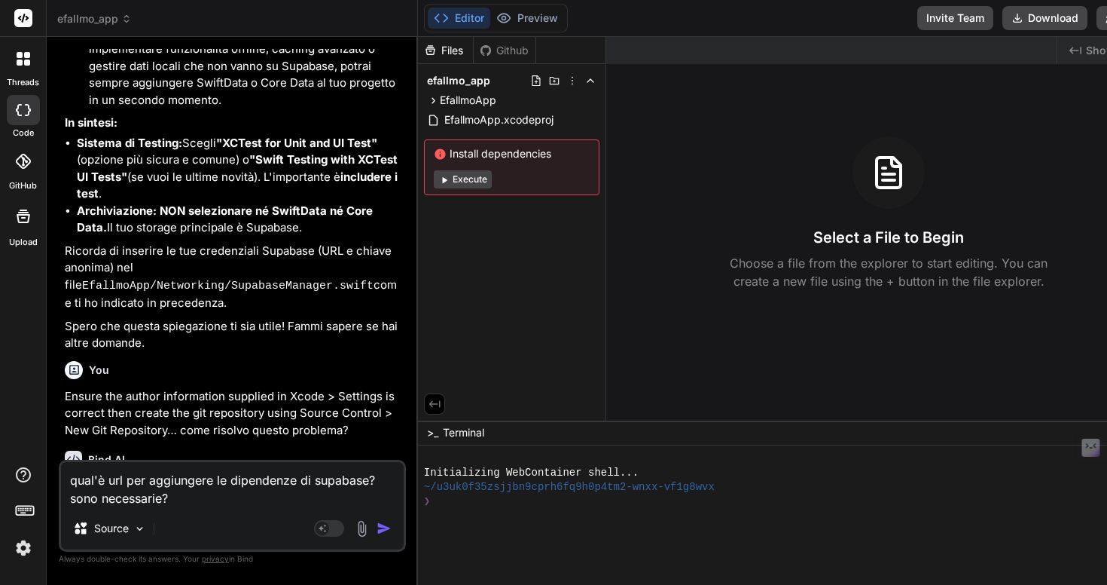
type textarea "x"
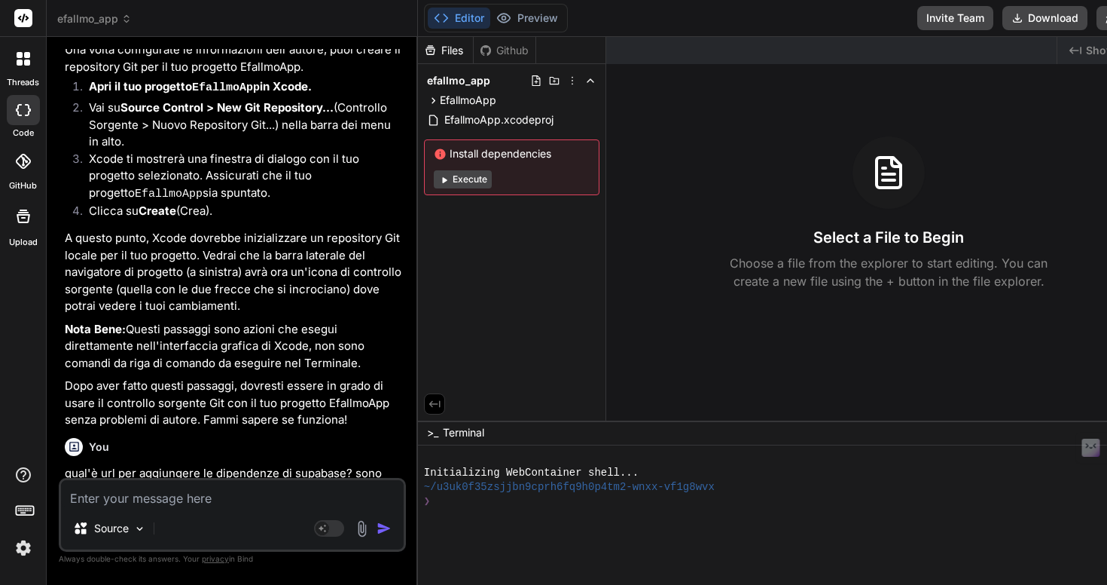
scroll to position [6997, 0]
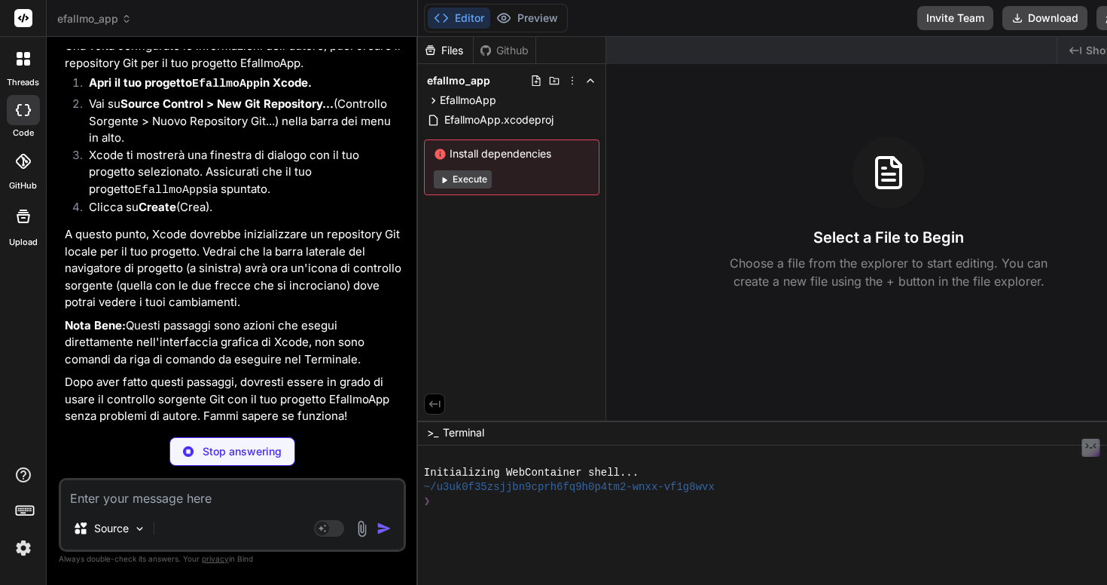
type textarea "x"
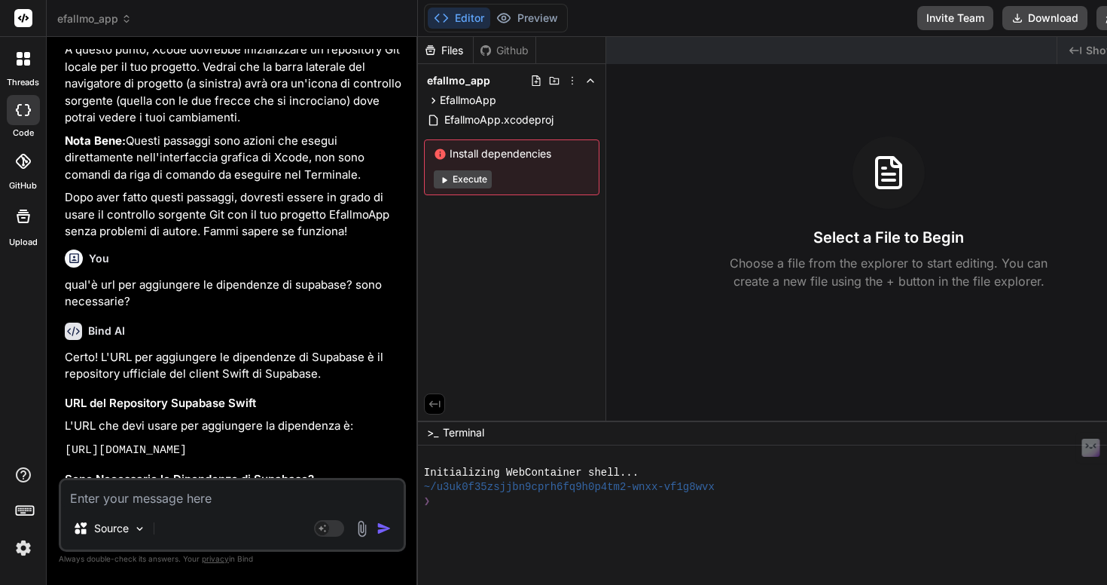
scroll to position [7190, 0]
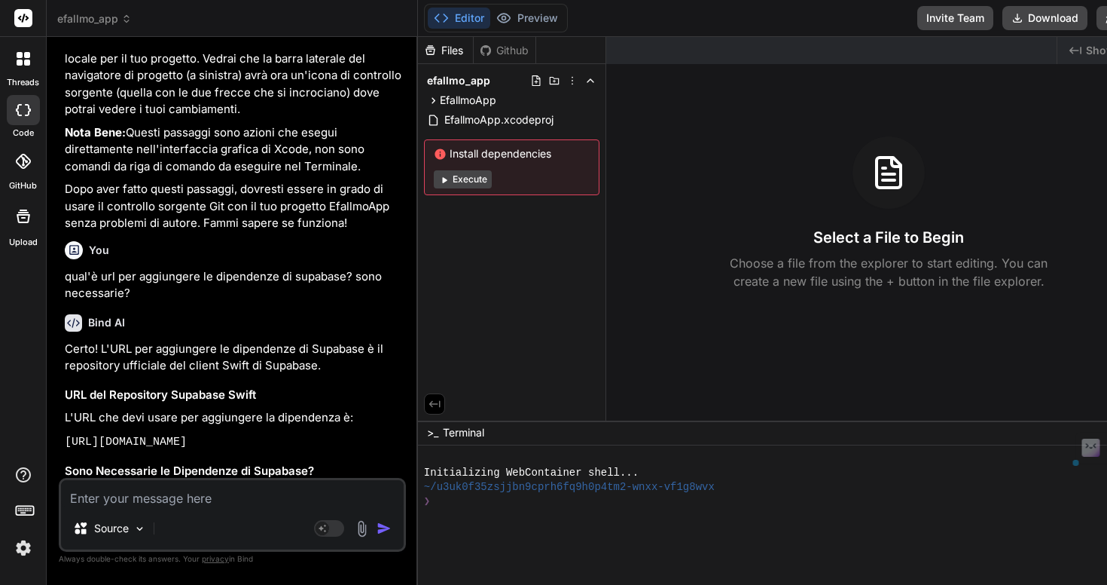
drag, startPoint x: 131, startPoint y: 337, endPoint x: 66, endPoint y: 314, distance: 69.3
click at [66, 432] on p "[URL][DOMAIN_NAME]" at bounding box center [234, 441] width 338 height 19
copy code "[URL][DOMAIN_NAME]"
click at [253, 501] on textarea at bounding box center [232, 493] width 343 height 27
type textarea "a"
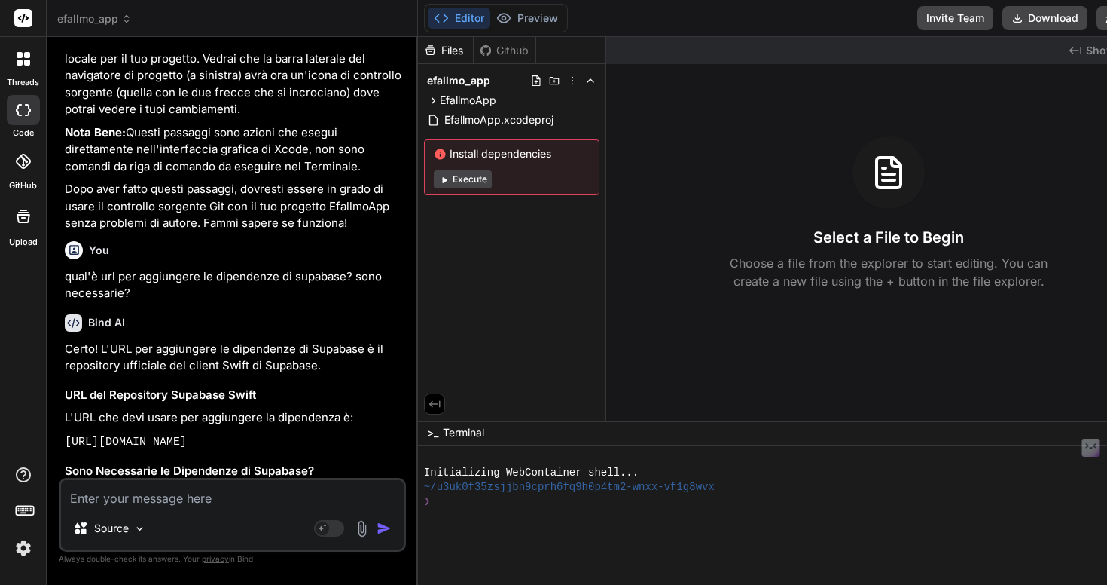
type textarea "x"
type textarea "ad"
type textarea "x"
type textarea "ade"
type textarea "x"
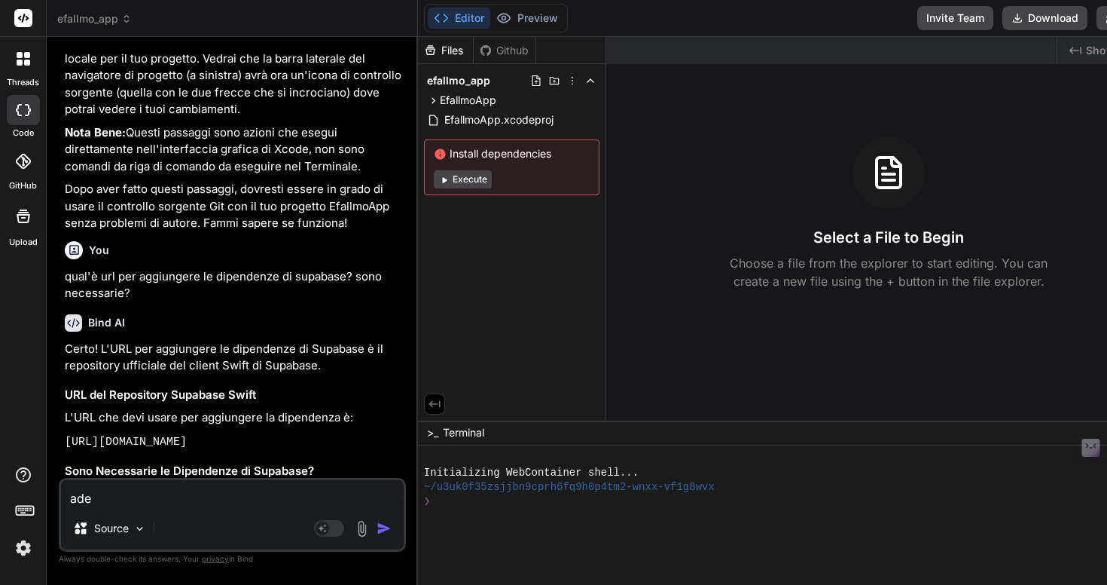
type textarea "ades"
type textarea "x"
type textarea "adess"
type textarea "x"
type textarea "adesso"
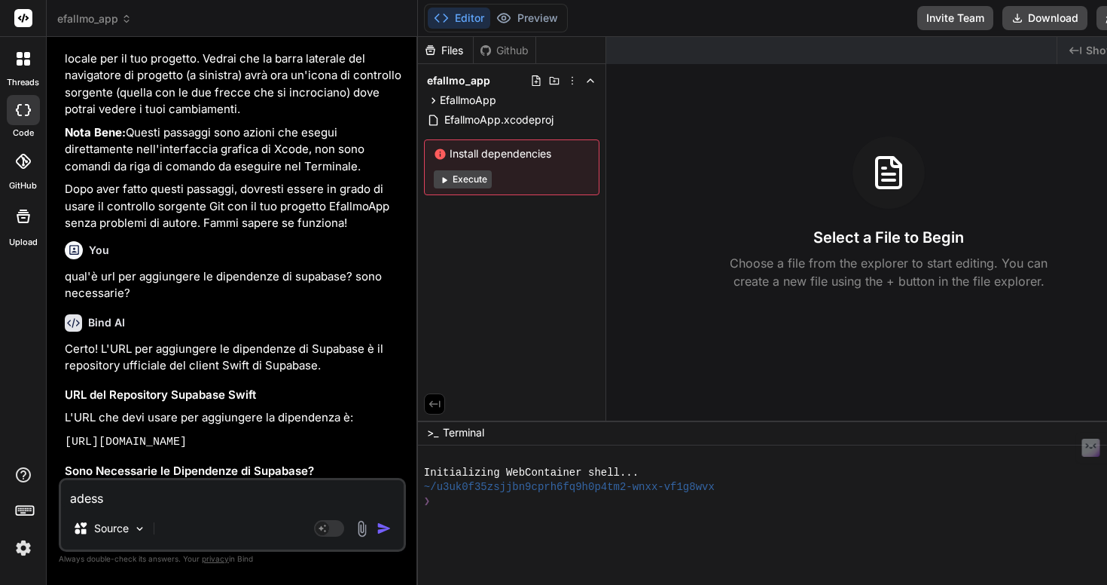
type textarea "x"
type textarea "adesso"
type textarea "x"
type textarea "adesso m"
type textarea "x"
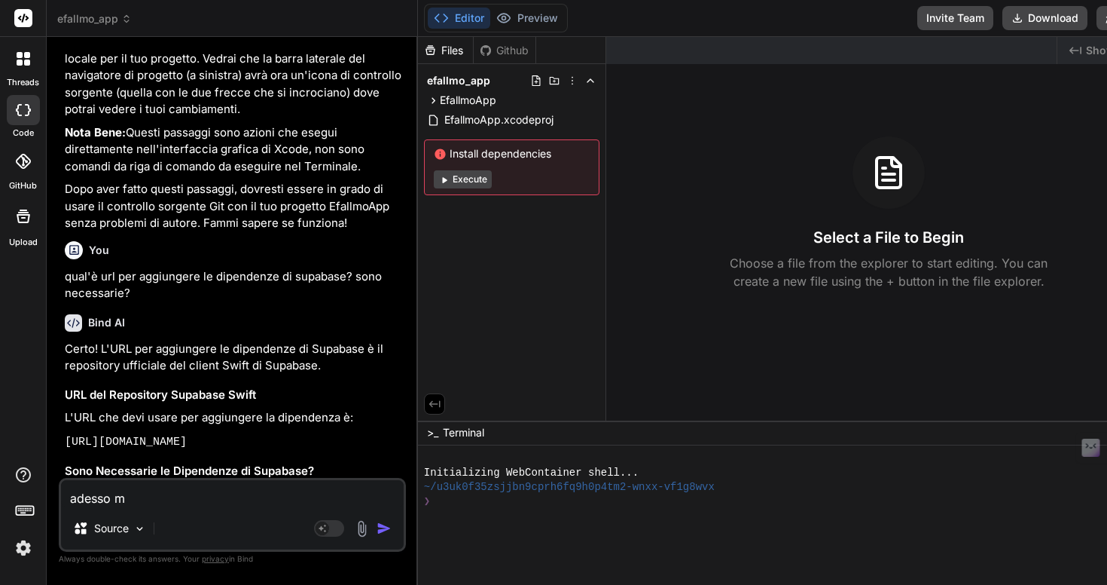
type textarea "adesso mi"
type textarea "x"
type textarea "adesso mi"
type textarea "x"
type textarea "adesso mi d"
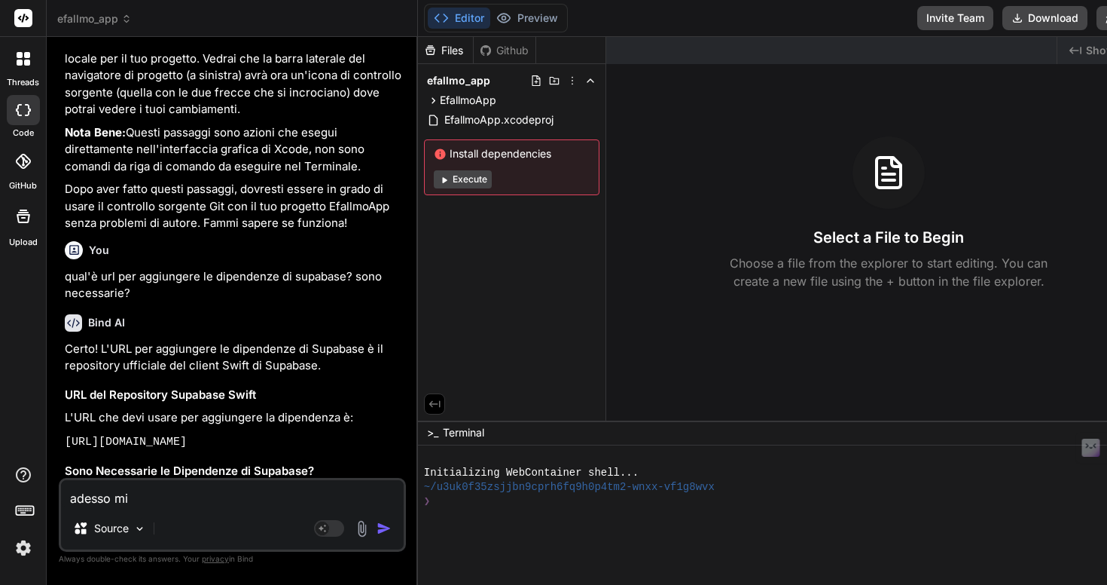
type textarea "x"
type textarea "adesso mi"
type textarea "x"
type textarea "adesso mi f"
type textarea "x"
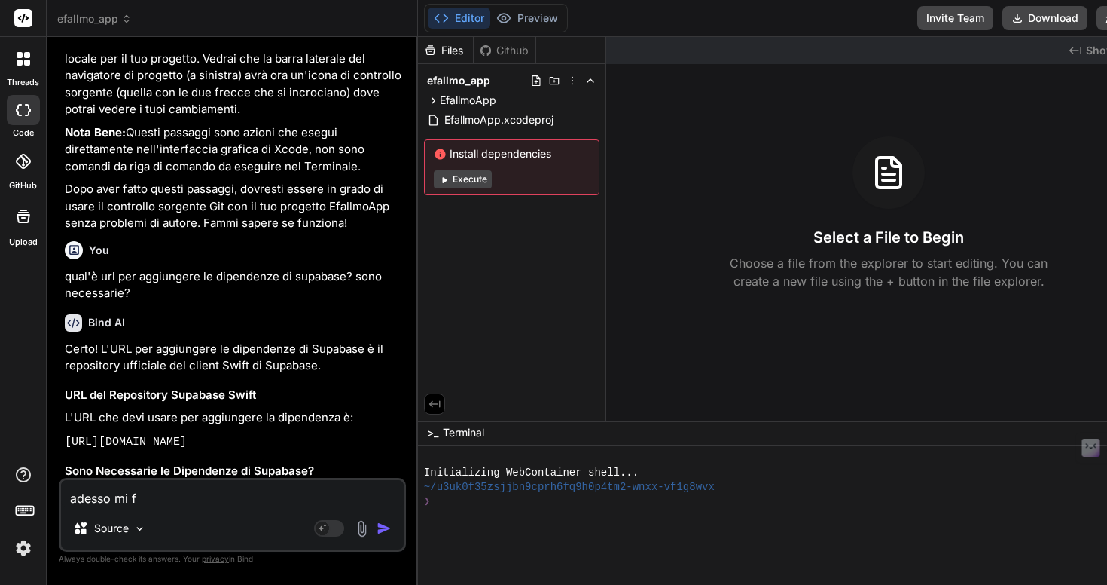
type textarea "adesso mi fa"
type textarea "x"
type textarea "adesso mi fa"
type textarea "x"
type textarea "adesso mi fa s"
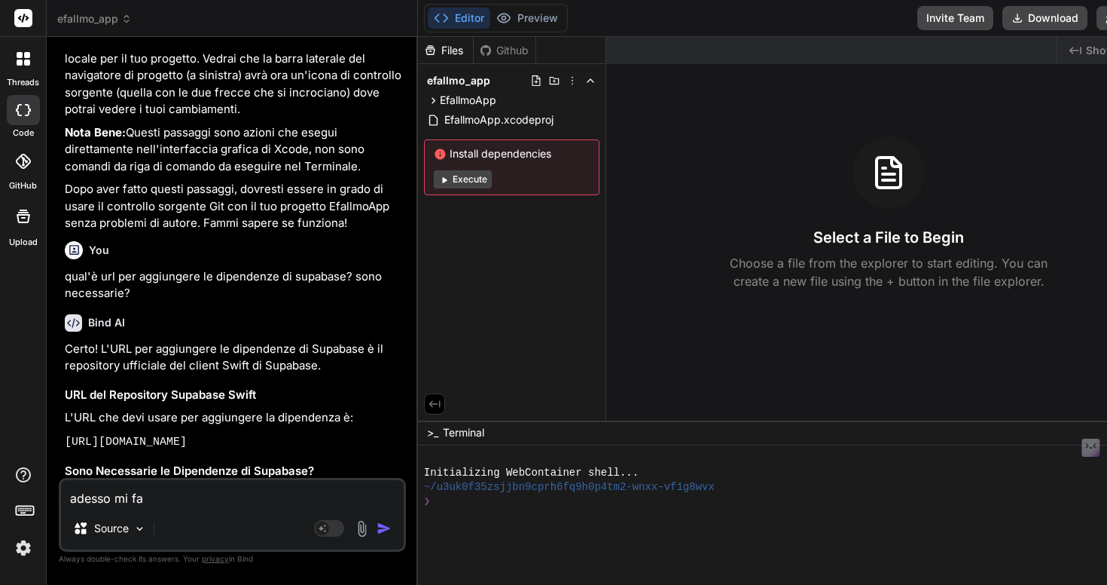
type textarea "x"
type textarea "adesso mi fa se"
type textarea "x"
type textarea "adesso mi fa sel"
type textarea "x"
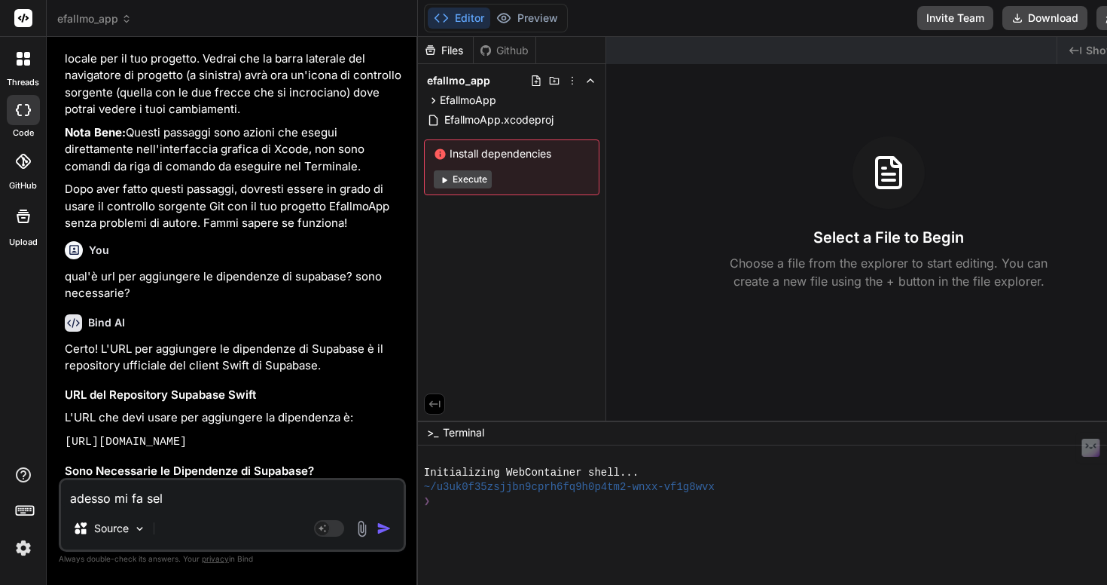
type textarea "adesso mi fa sele"
type textarea "x"
type textarea "adesso mi fa selez"
type textarea "x"
type textarea "adesso mi fa selezi"
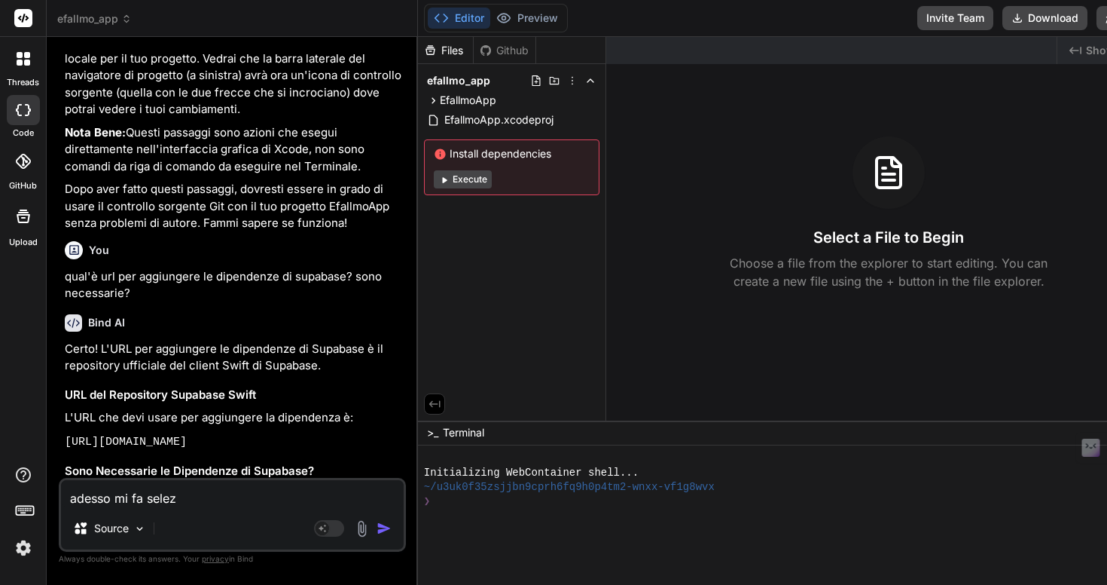
type textarea "x"
type textarea "adesso mi fa selezio"
type textarea "x"
type textarea "adesso mi fa selezion"
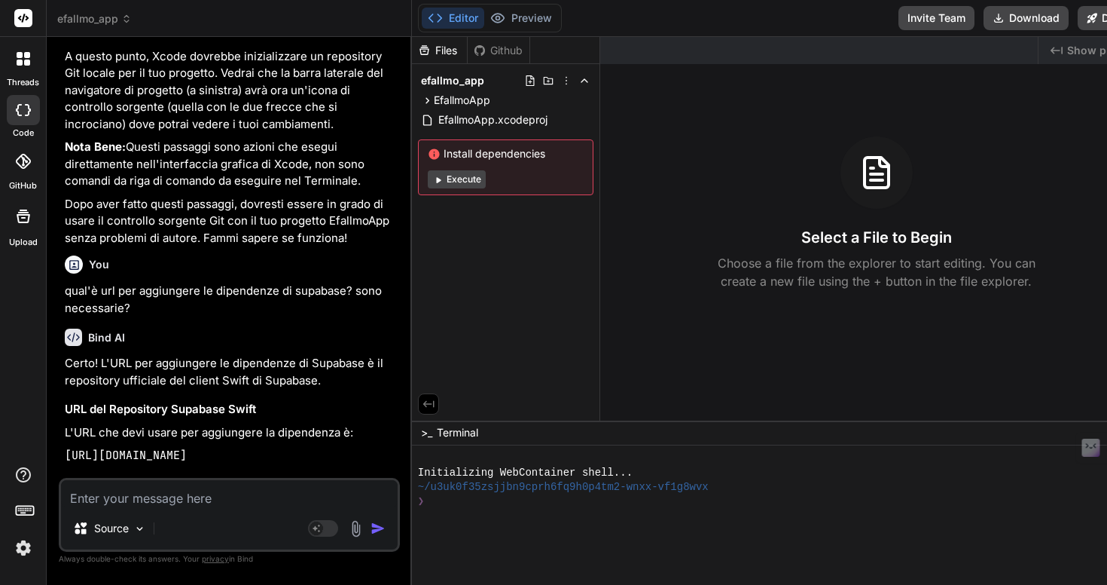
scroll to position [7158, 0]
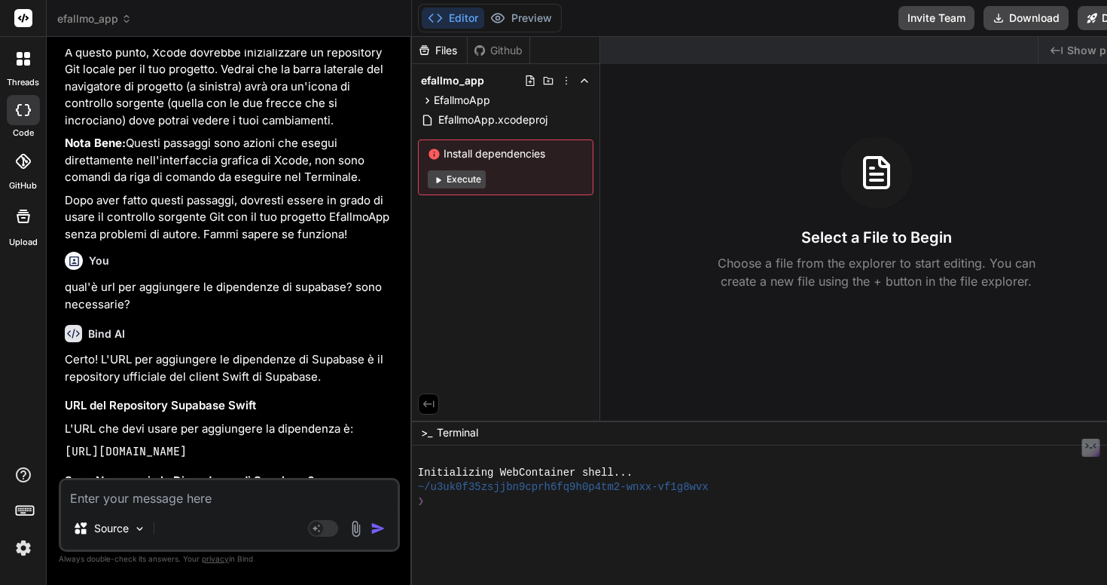
paste textarea "ERROR: 42601: syntax error at or near "*/" LINE 50: */ ^"
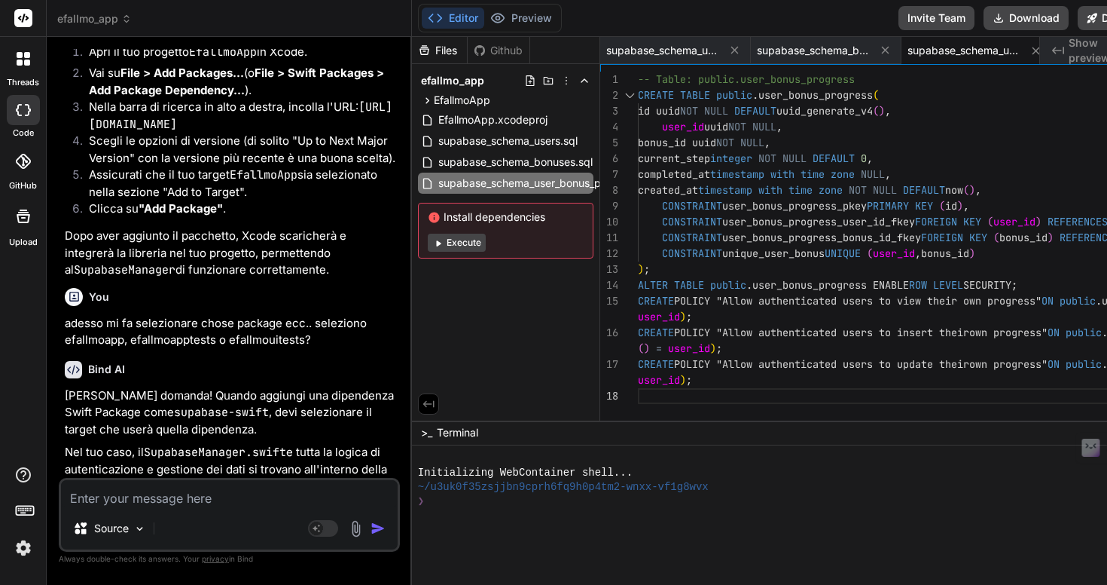
scroll to position [7969, 0]
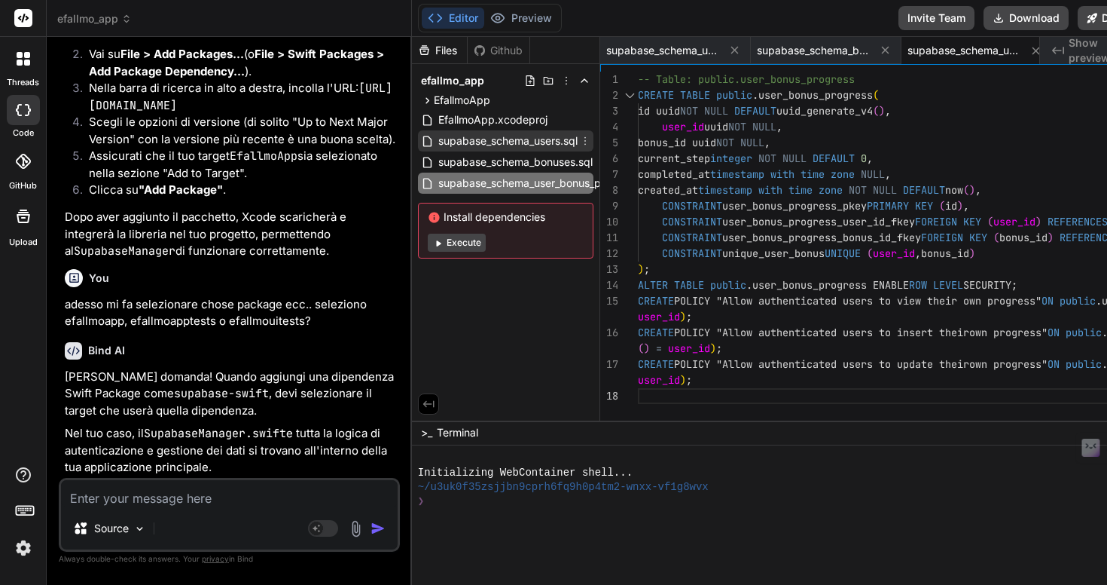
click at [579, 144] on span "supabase_schema_users.sql" at bounding box center [508, 141] width 142 height 18
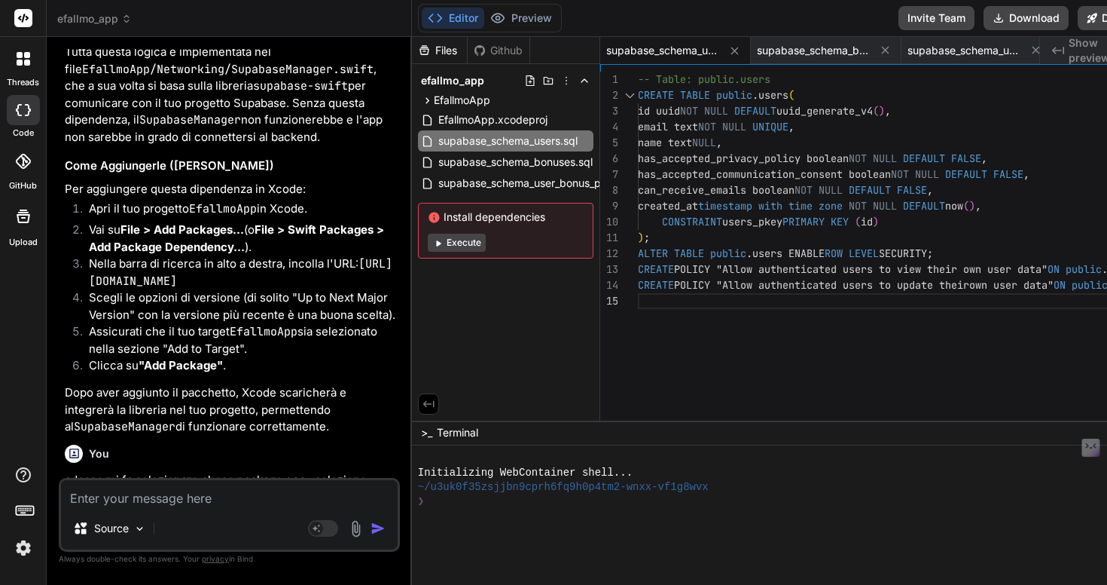
scroll to position [16, 0]
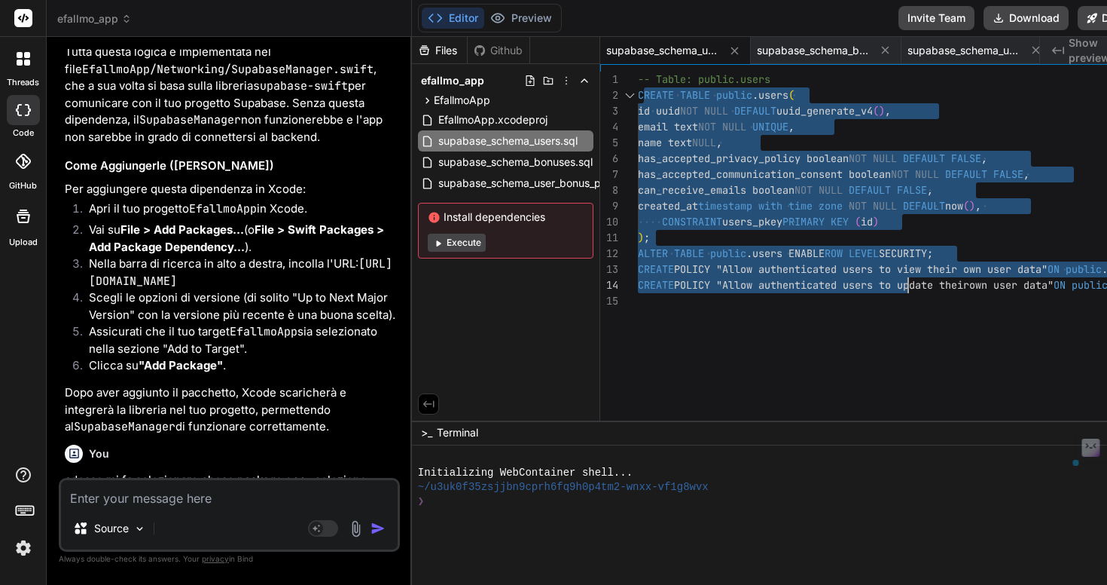
drag, startPoint x: 838, startPoint y: 93, endPoint x: 1106, endPoint y: 281, distance: 327.2
click at [1106, 281] on div "-- Table: public.users CREATE TABLE public . users ( id uuid NOT NULL DEFAULT u…" at bounding box center [1050, 250] width 825 height 356
click at [915, 101] on div "-- Table: public.users CREATE TABLE public . users ( id uuid NOT NULL DEFAULT u…" at bounding box center [1050, 250] width 825 height 356
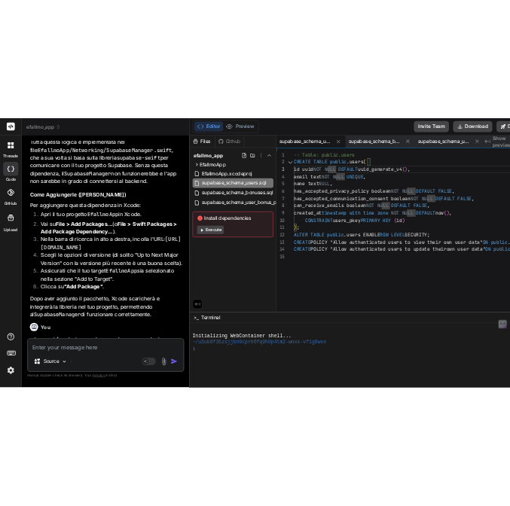
scroll to position [16, 0]
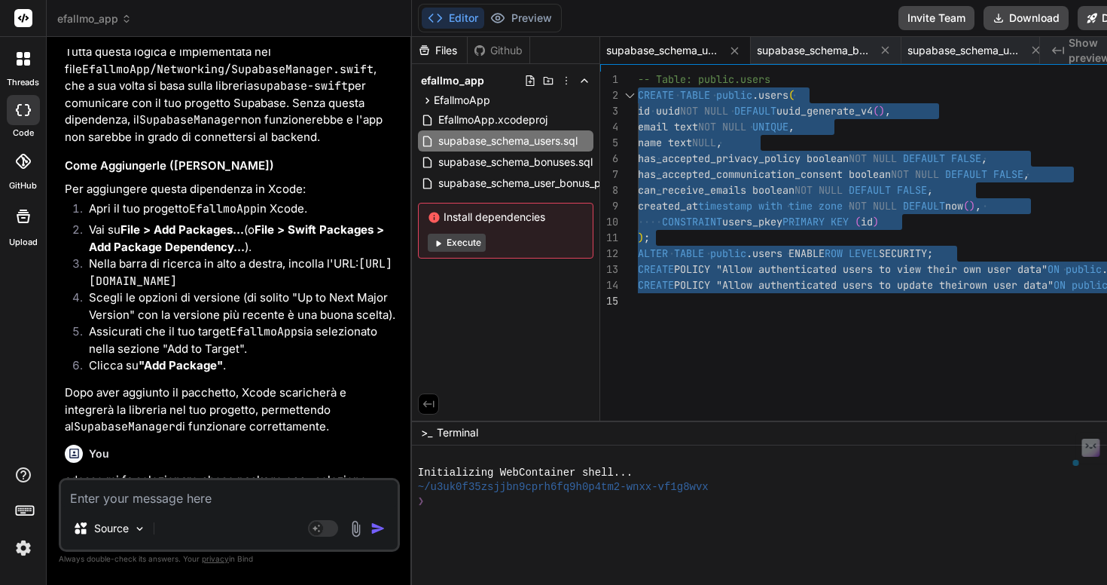
drag, startPoint x: 837, startPoint y: 93, endPoint x: 1106, endPoint y: 291, distance: 334.6
click at [1106, 291] on div "-- Table: public.users CREATE TABLE public . users ( id uuid NOT NULL DEFAULT u…" at bounding box center [1050, 250] width 825 height 356
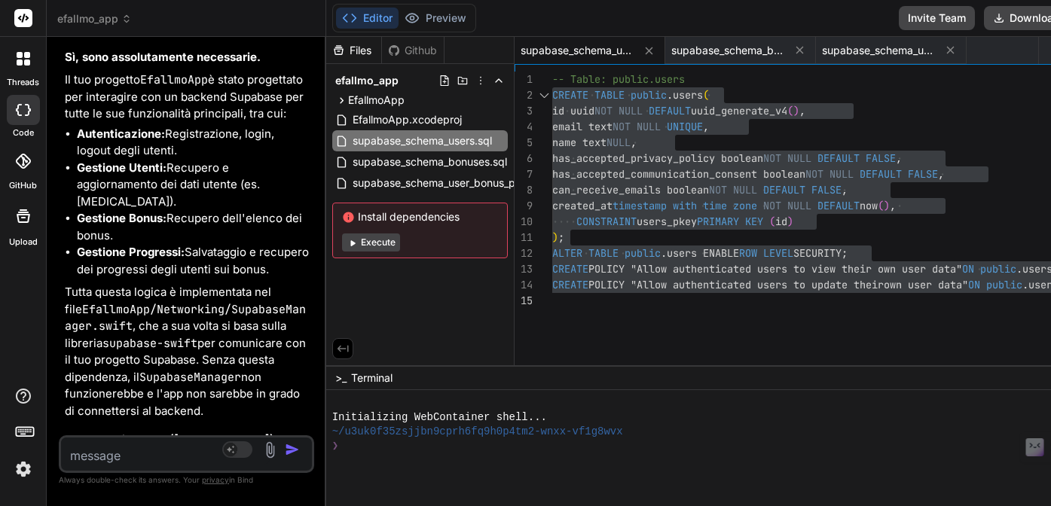
scroll to position [10993, 0]
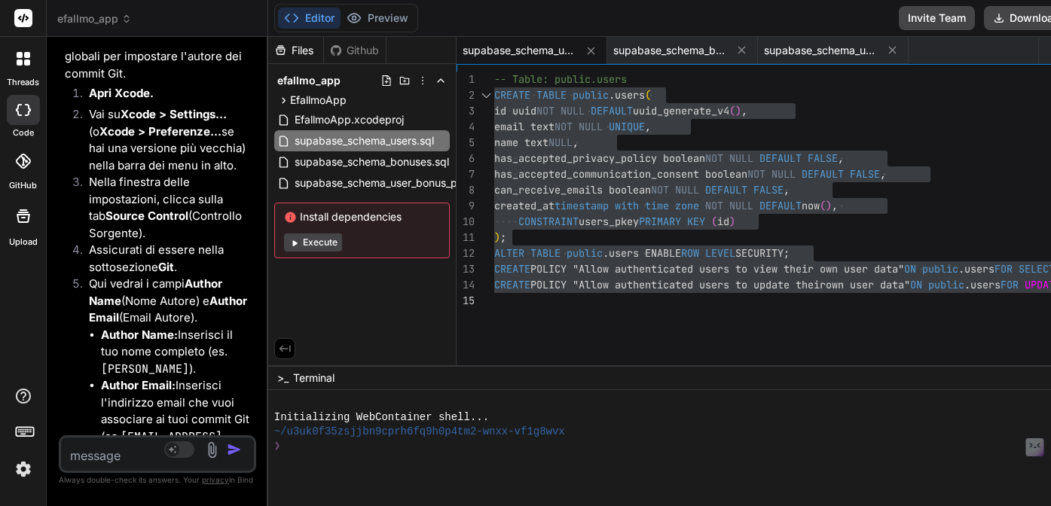
drag, startPoint x: 608, startPoint y: 206, endPoint x: 0, endPoint y: 205, distance: 607.9
click at [0, 205] on div "threads code GitHub Upload efallmo_app Created with Pixso. Bind AI Web Search C…" at bounding box center [525, 253] width 1051 height 506
click at [636, 313] on div "-- Table: public.users CREATE TABLE public . users ( id uuid NOT NULL DEFAULT u…" at bounding box center [1017, 222] width 1046 height 301
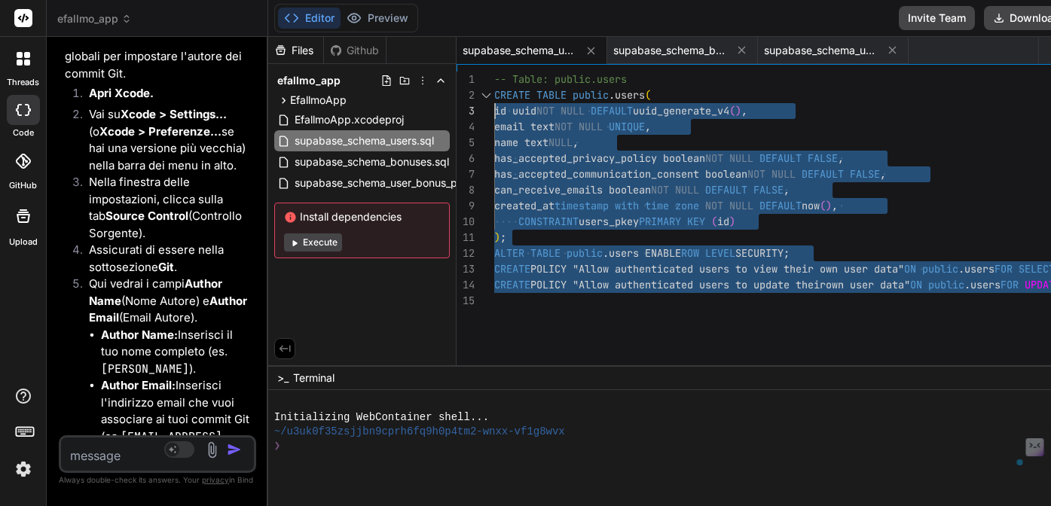
scroll to position [16, 0]
drag, startPoint x: 636, startPoint y: 310, endPoint x: 603, endPoint y: 91, distance: 220.9
click at [603, 91] on div "-- Table: public.users CREATE TABLE public . users ( id uuid NOT NULL DEFAULT u…" at bounding box center [1017, 222] width 1046 height 301
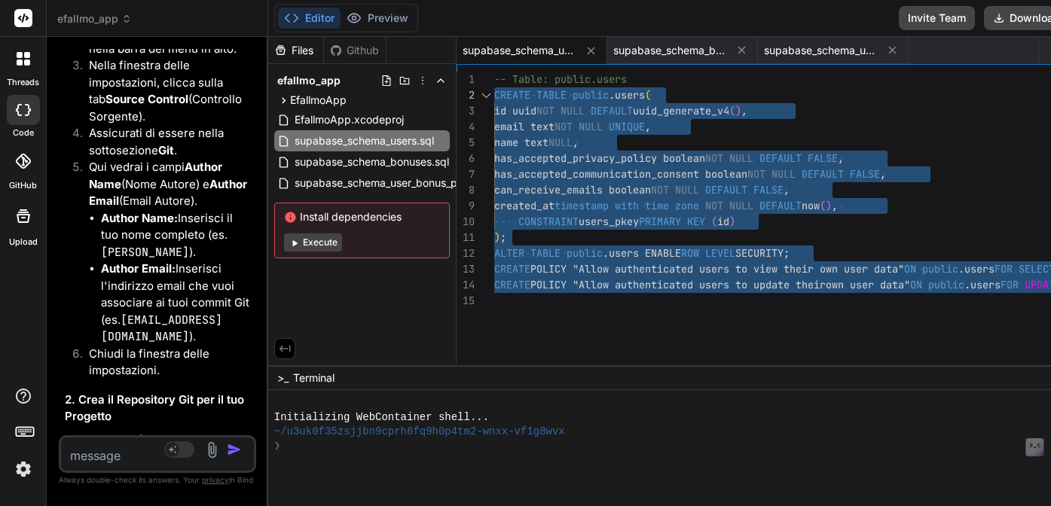
scroll to position [11114, 0]
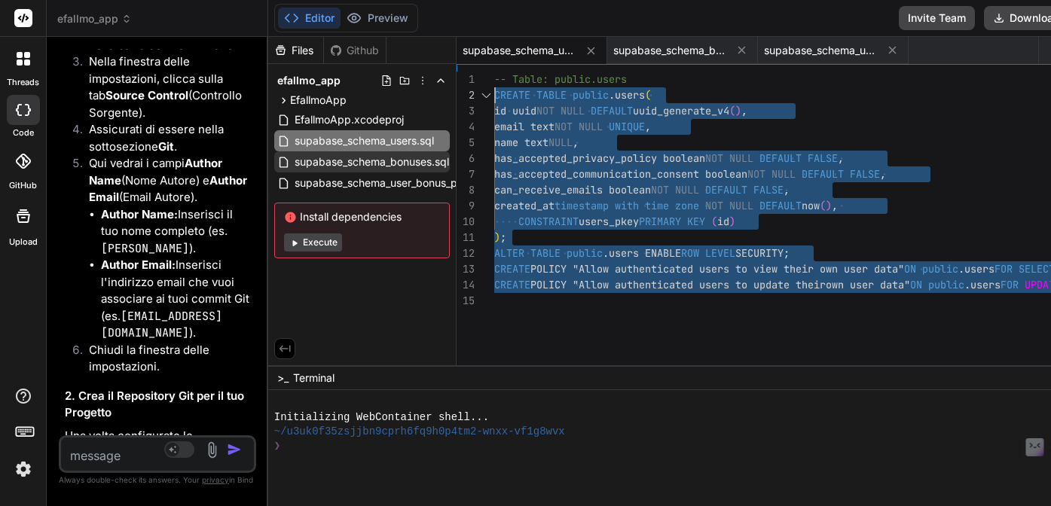
click at [450, 162] on span "supabase_schema_bonuses.sql" at bounding box center [371, 162] width 157 height 18
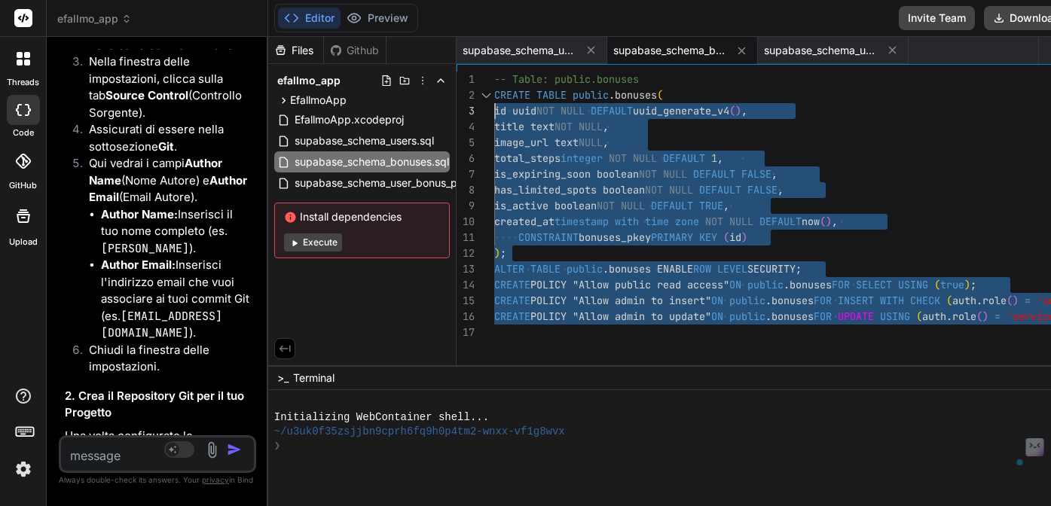
scroll to position [16, 0]
drag, startPoint x: 643, startPoint y: 333, endPoint x: 612, endPoint y: 93, distance: 242.3
click at [612, 93] on div "-- Table: public.bonuses CREATE TABLE public . bonuses ( id uuid NOT NULL DEFAU…" at bounding box center [1017, 222] width 1046 height 301
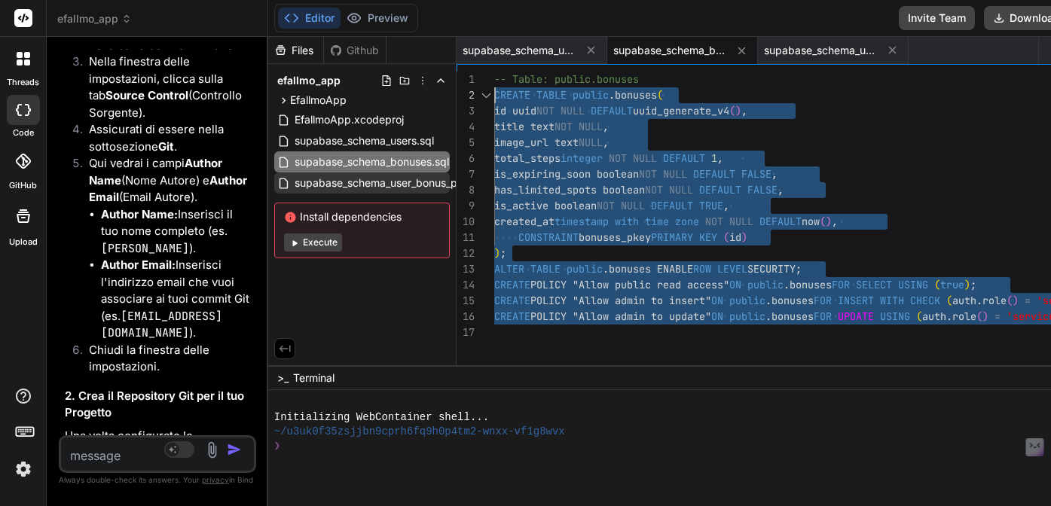
click at [513, 182] on span "supabase_schema_user_bonus_progress.sql" at bounding box center [403, 183] width 220 height 18
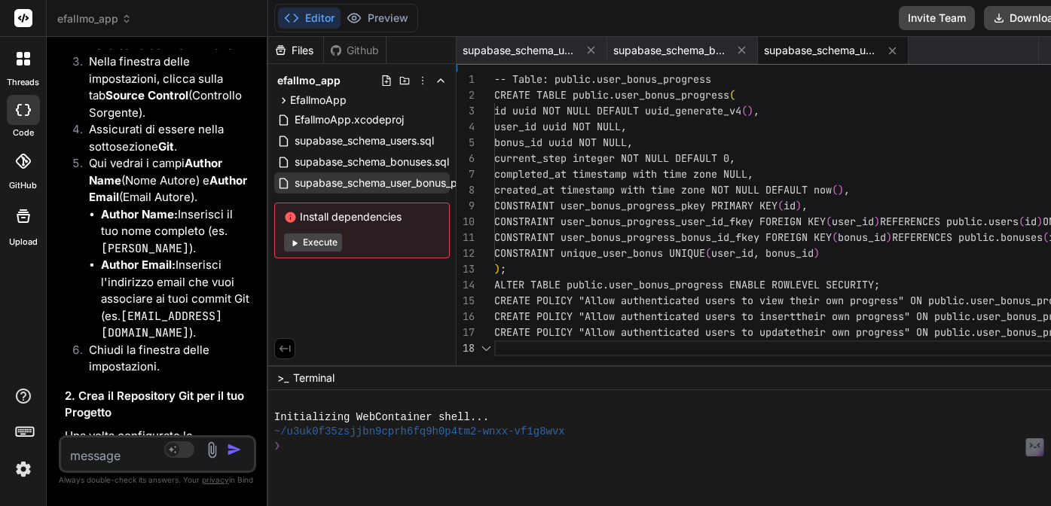
scroll to position [95, 0]
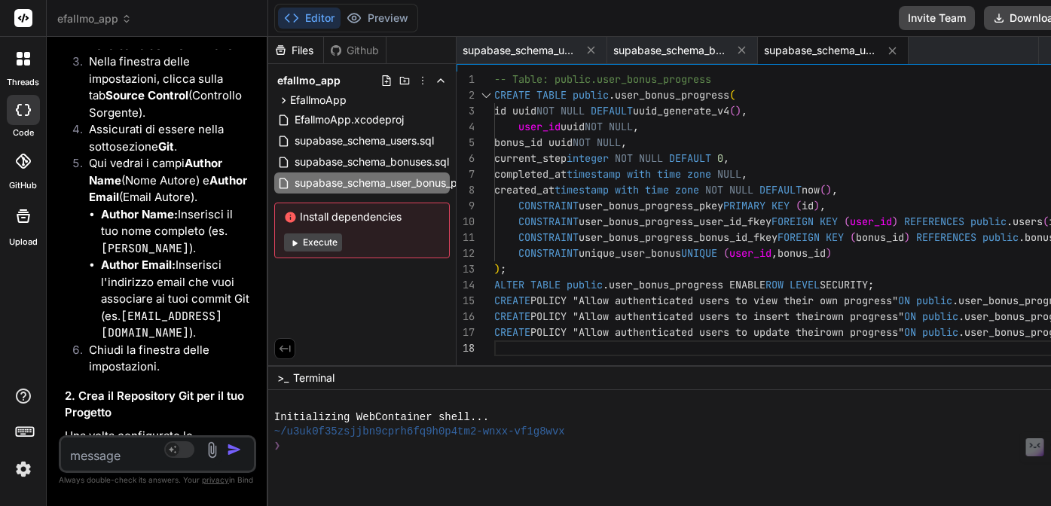
click at [726, 343] on div "-- Table: public.user_bonus_progress CREATE TABLE public . user_bonus_progress …" at bounding box center [1017, 222] width 1046 height 301
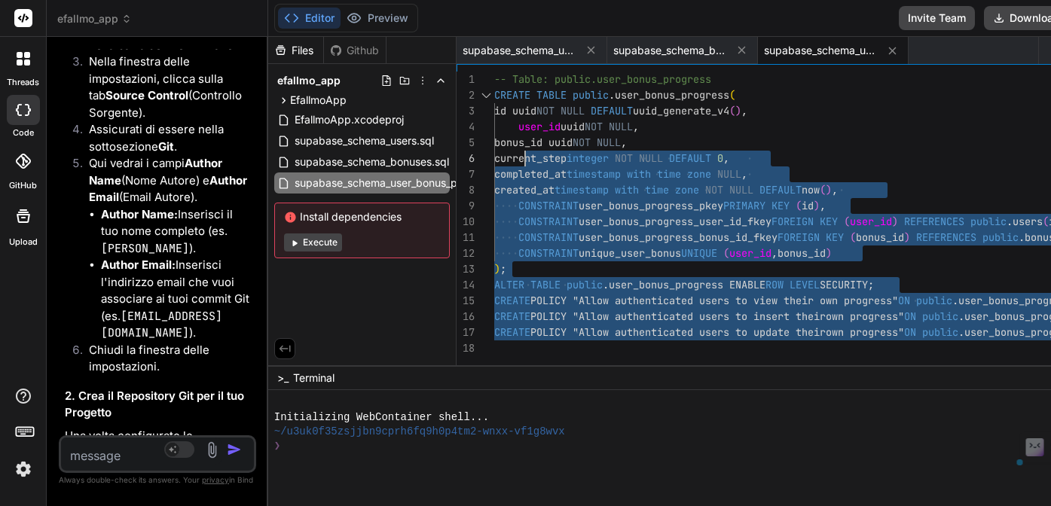
scroll to position [16, 0]
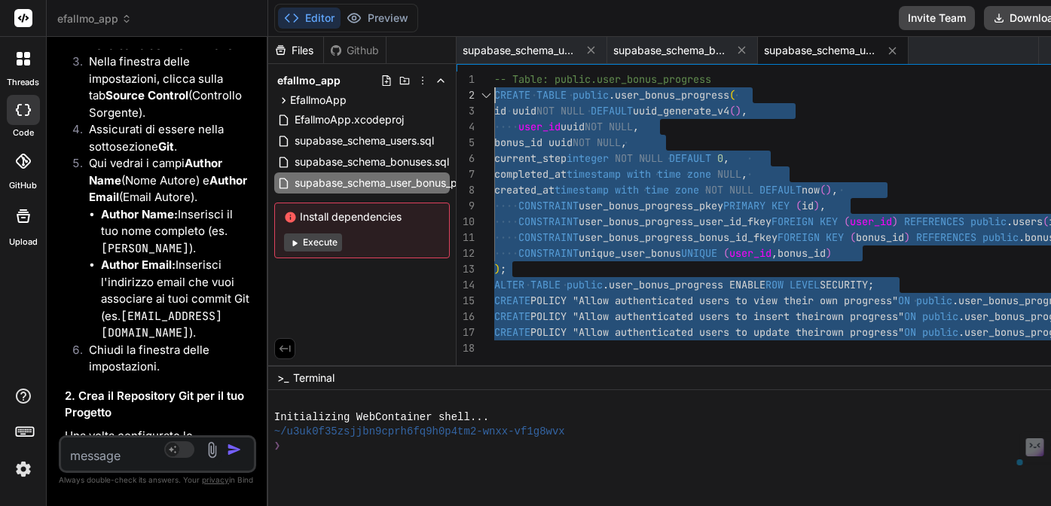
drag, startPoint x: 698, startPoint y: 349, endPoint x: 613, endPoint y: 90, distance: 272.7
click at [613, 90] on div "-- Table: public.user_bonus_progress CREATE TABLE public . user_bonus_progress …" at bounding box center [1017, 222] width 1046 height 301
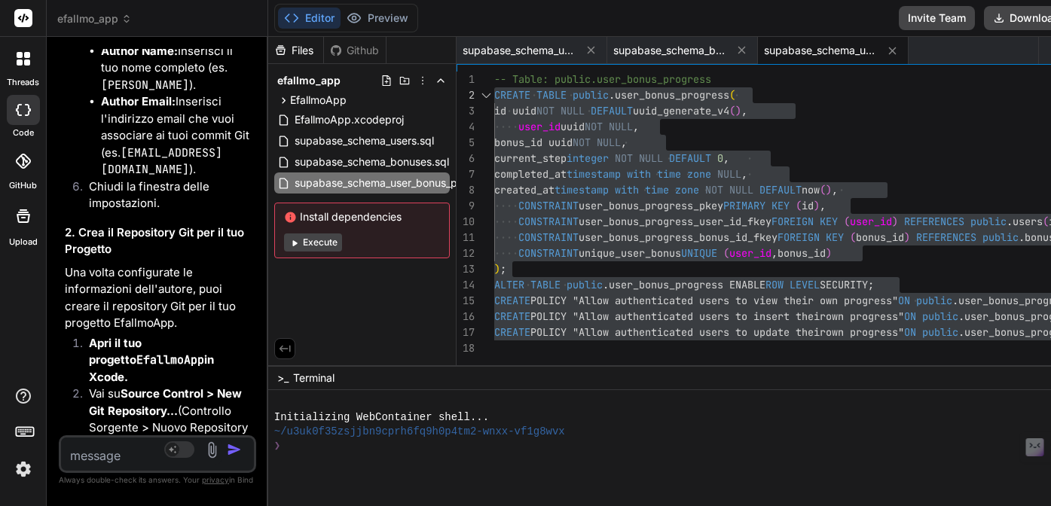
scroll to position [11302, 0]
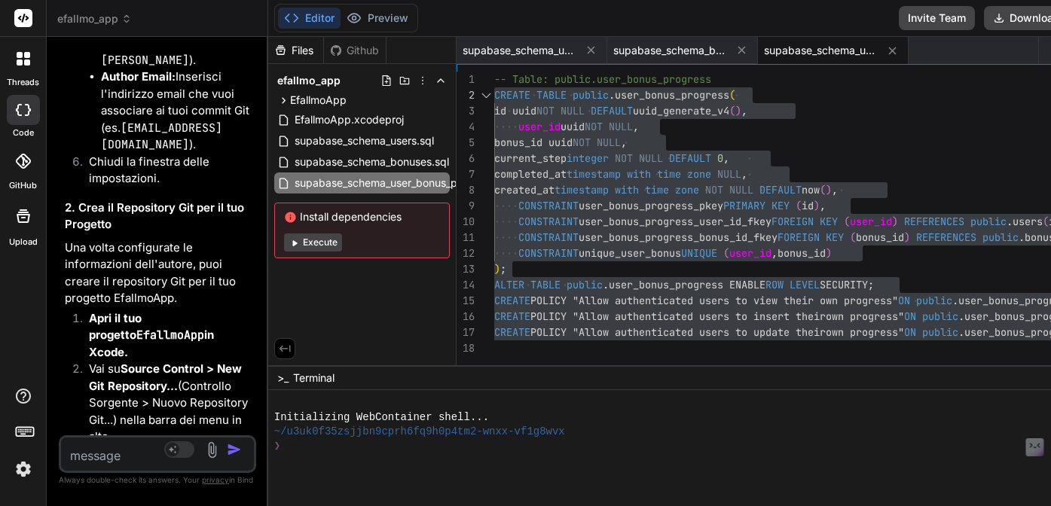
click at [160, 455] on textarea at bounding box center [141, 451] width 160 height 27
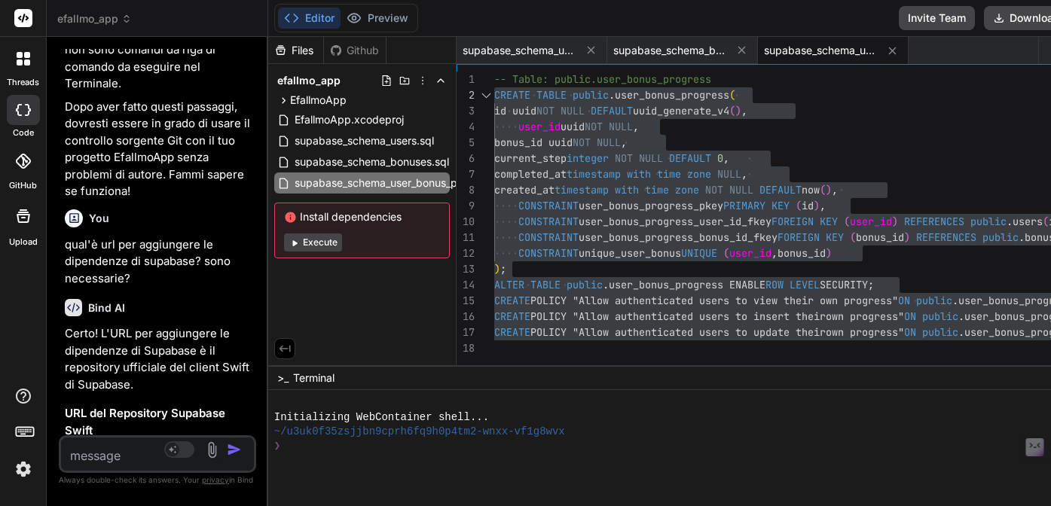
scroll to position [12037, 0]
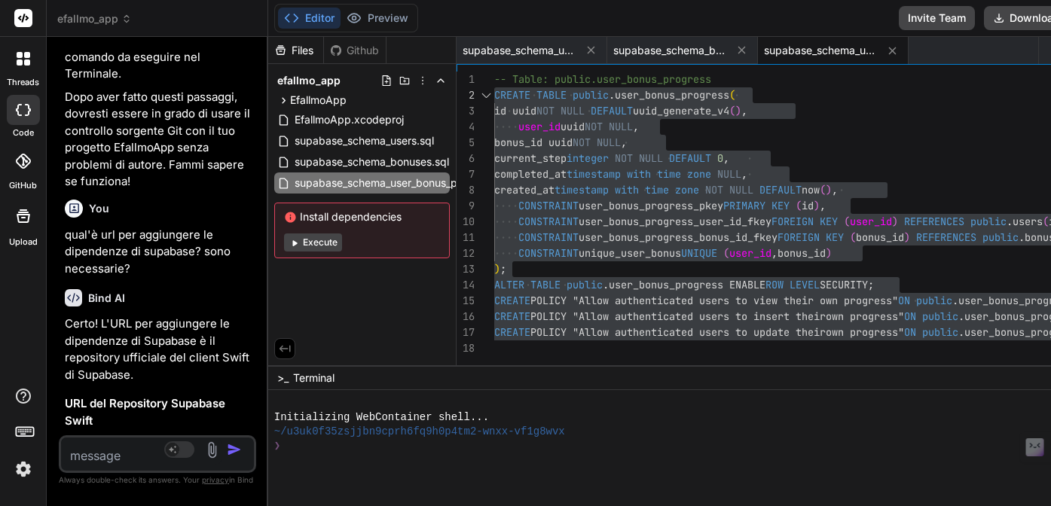
click at [173, 455] on textarea at bounding box center [141, 451] width 160 height 27
drag, startPoint x: 193, startPoint y: 449, endPoint x: 13, endPoint y: 445, distance: 180.1
click at [13, 445] on div "threads code GitHub Upload efallmo_app Created with Pixso. Bind AI Web Search C…" at bounding box center [525, 253] width 1051 height 506
paste textarea "Command SwiftCompile failed with a nonzero exit code"
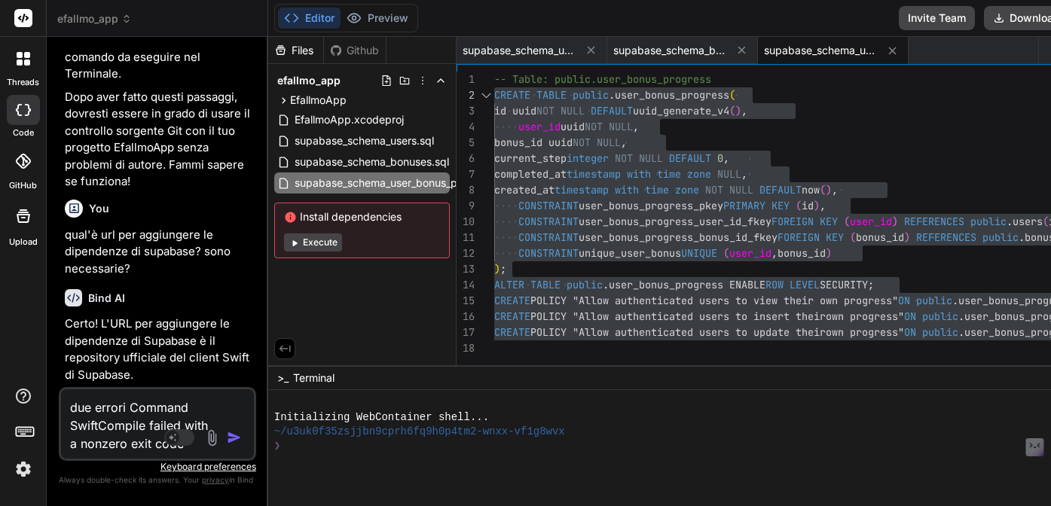
paste textarea "/Users/nellocollaro/Desktop/Efallmoapp/Efallmoapp/Networking/SupabaseManager.sw…"
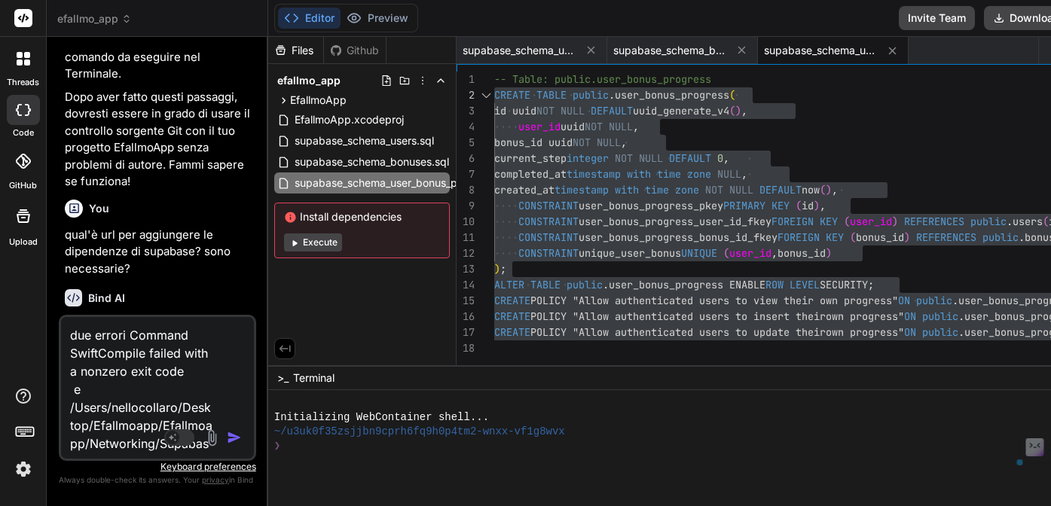
drag, startPoint x: 124, startPoint y: 426, endPoint x: 66, endPoint y: 388, distance: 69.2
click at [66, 388] on textarea "due errori Command SwiftCompile failed with a nonzero exit code e /Users/nelloc…" at bounding box center [141, 385] width 160 height 136
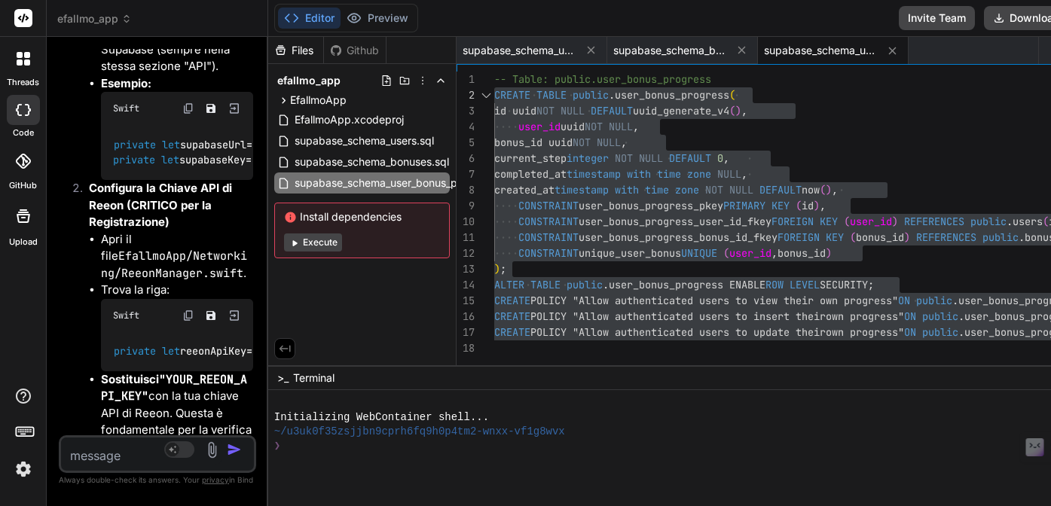
scroll to position [15151, 0]
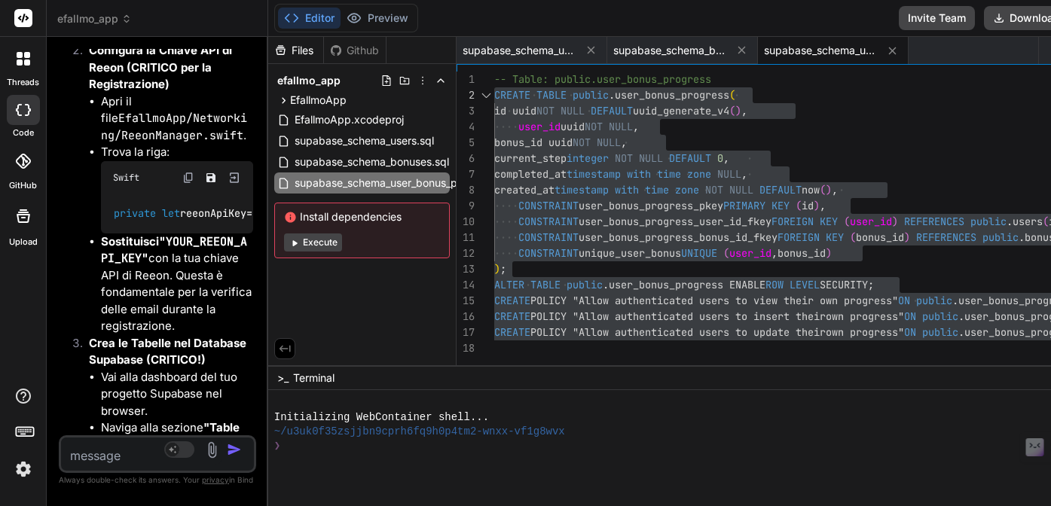
click at [196, 447] on textarea at bounding box center [141, 451] width 160 height 27
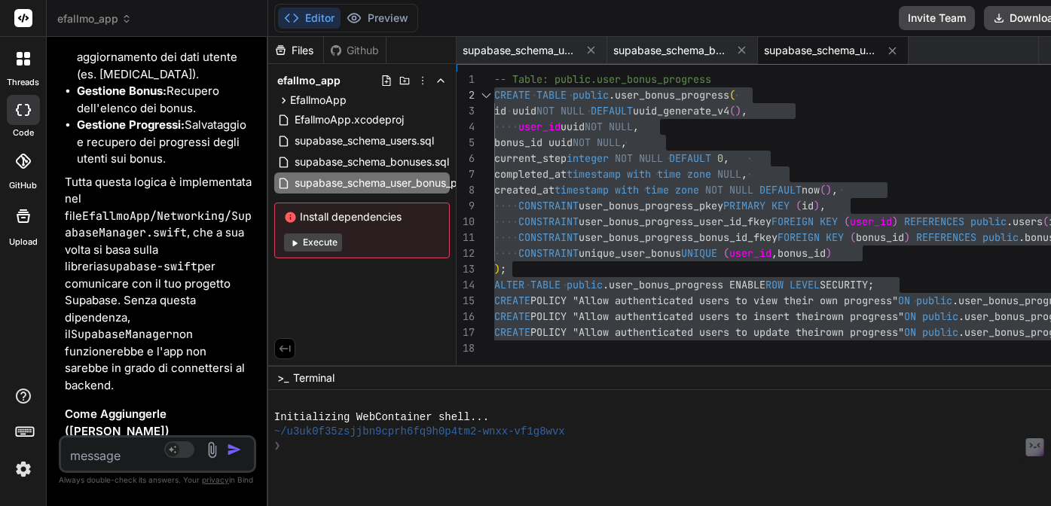
scroll to position [12699, 0]
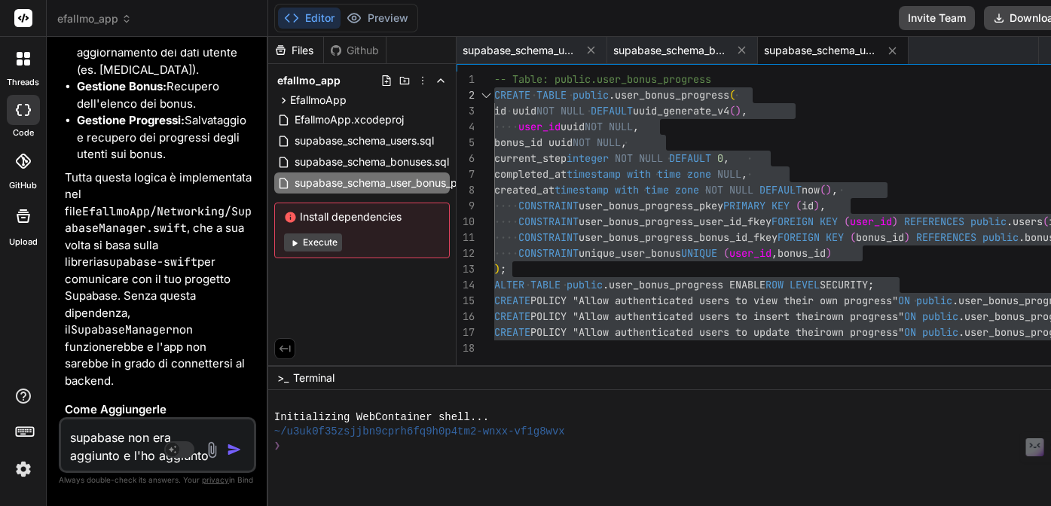
paste textarea "/Users/nellocollaro/Desktop/Efallmoapp/Efallmoapp/Networking/SupabaseManager.sw…"
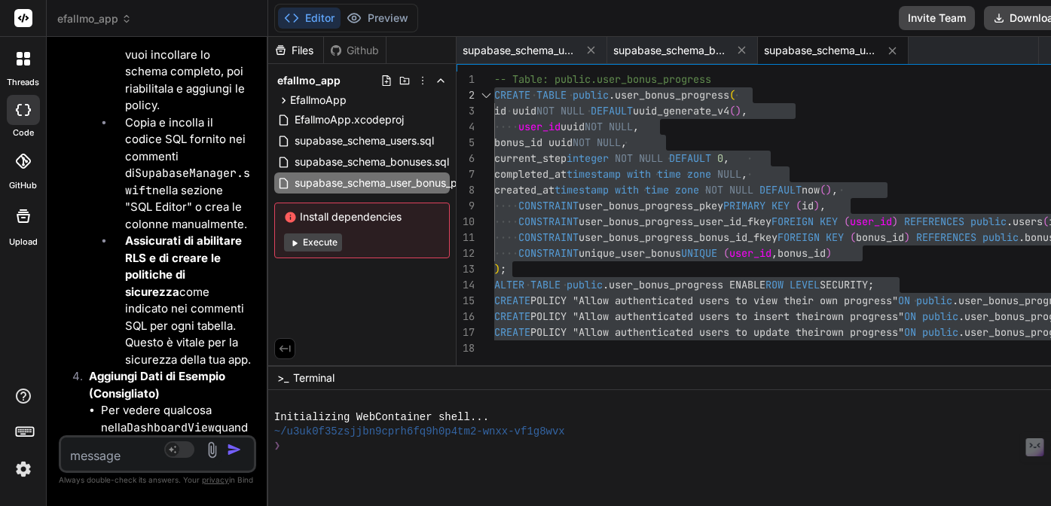
scroll to position [16031, 0]
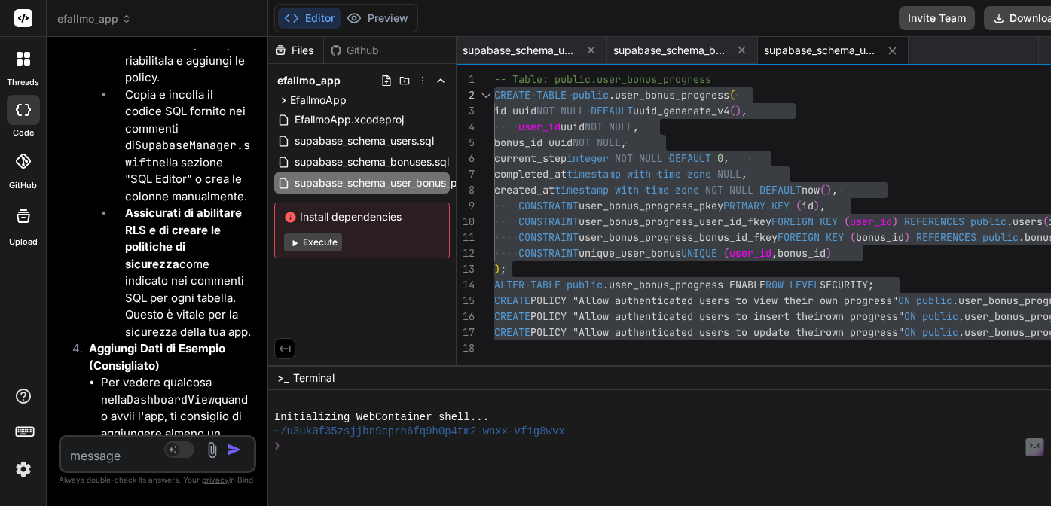
click at [164, 448] on textarea at bounding box center [141, 451] width 160 height 27
paste textarea "/Users/nellocollaro/Desktop/Efallmoapp/Efallmoapp/Views/BonusGuideView.swift:11…"
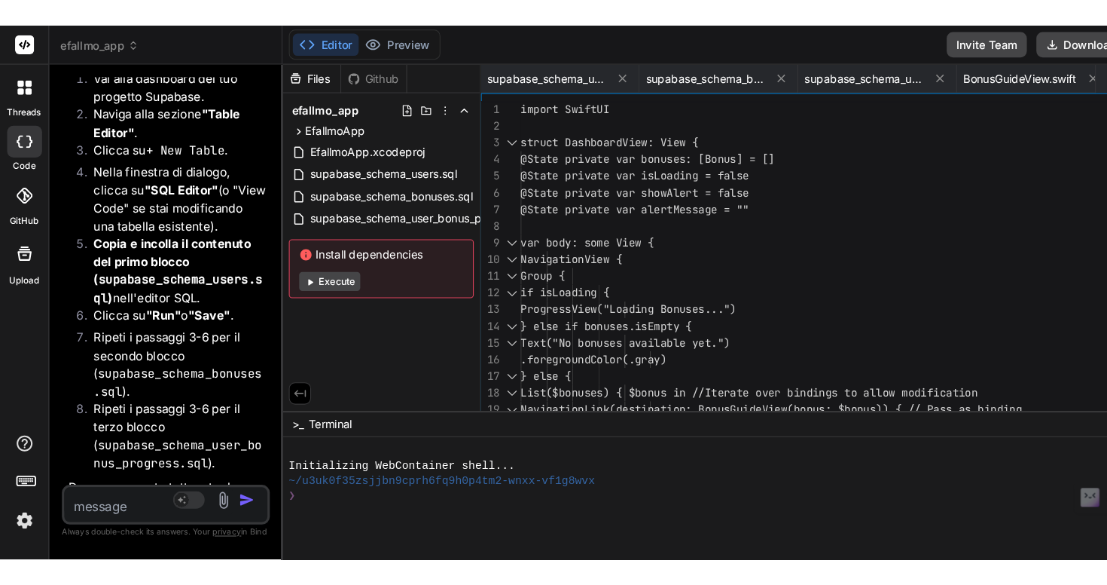
scroll to position [17786, 0]
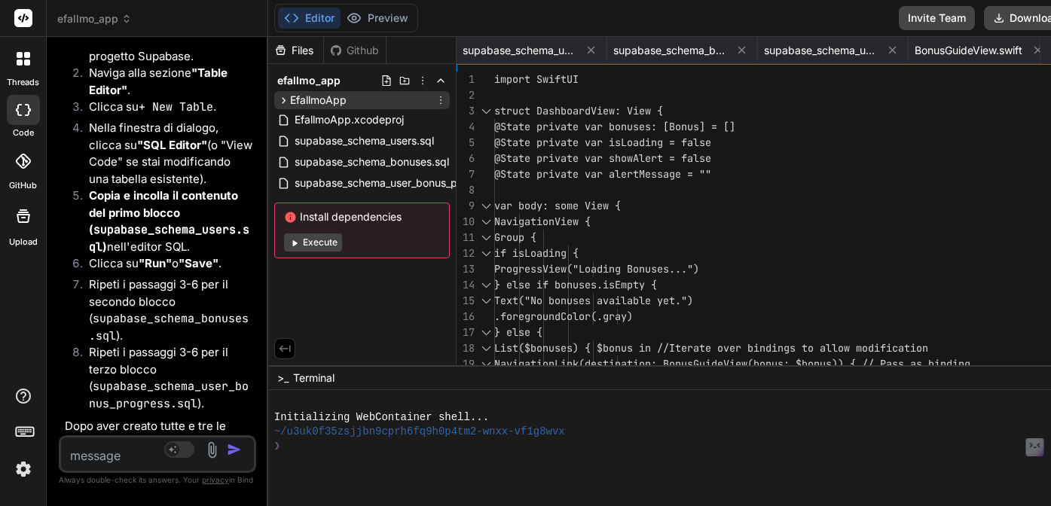
click at [290, 99] on icon at bounding box center [283, 100] width 13 height 13
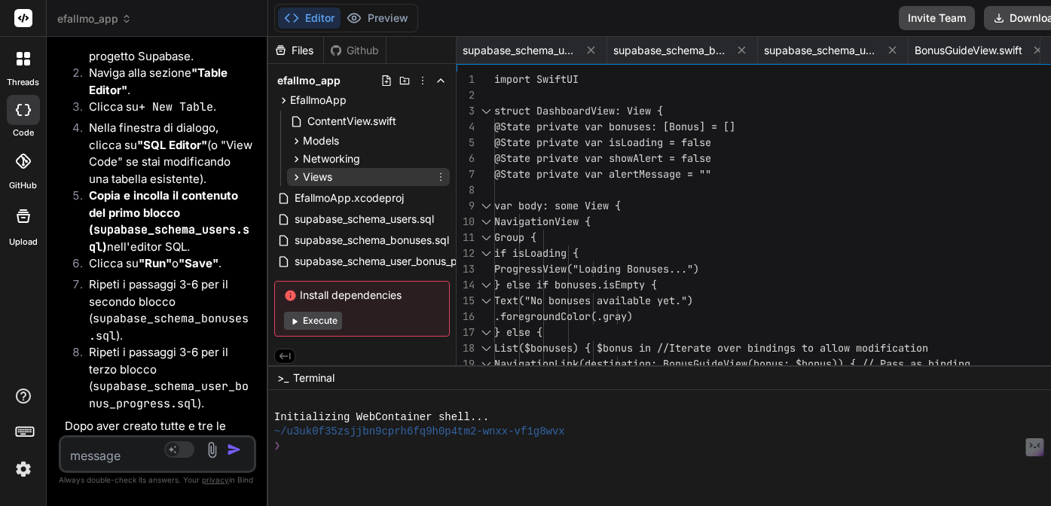
click at [298, 177] on icon at bounding box center [297, 177] width 4 height 6
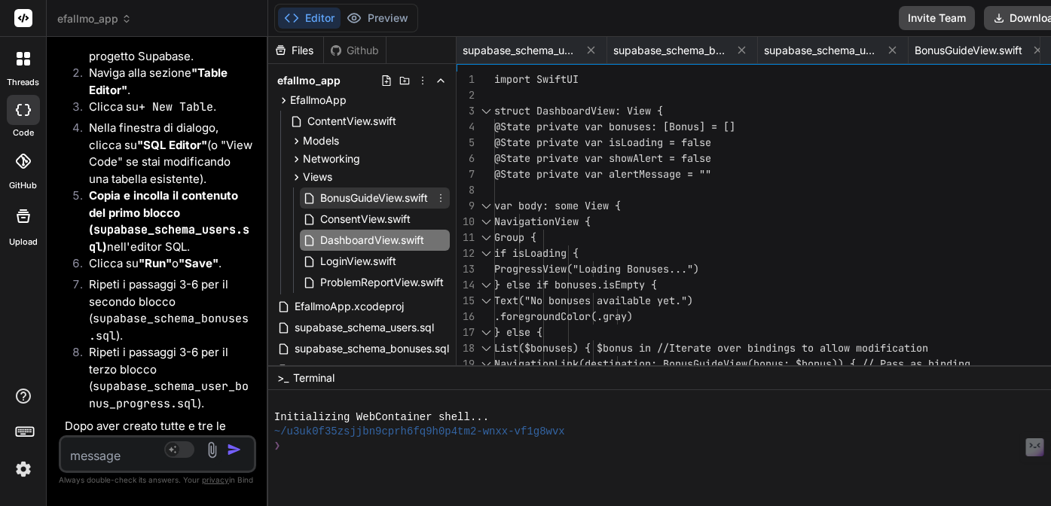
click at [429, 200] on span "BonusGuideView.swift" at bounding box center [374, 198] width 111 height 18
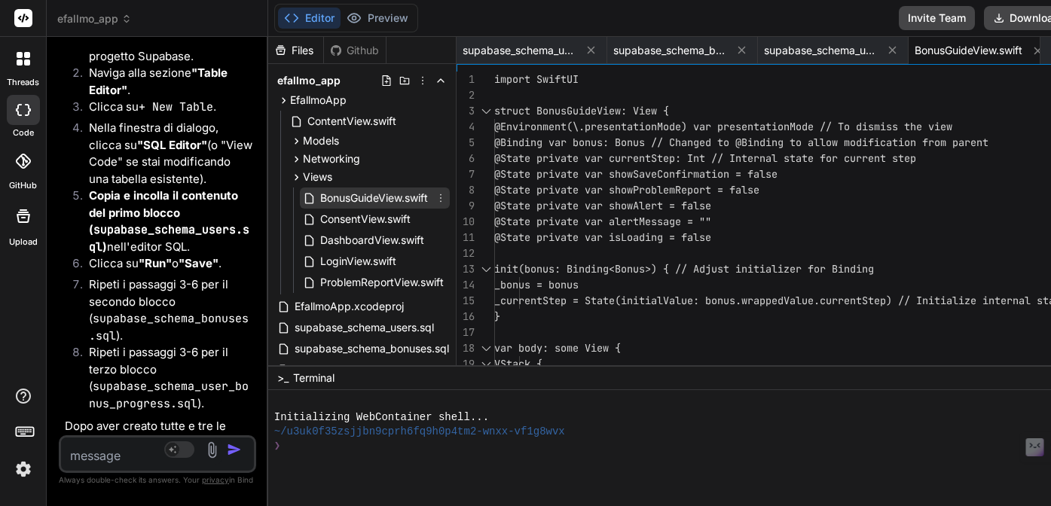
click at [447, 194] on icon at bounding box center [441, 198] width 12 height 12
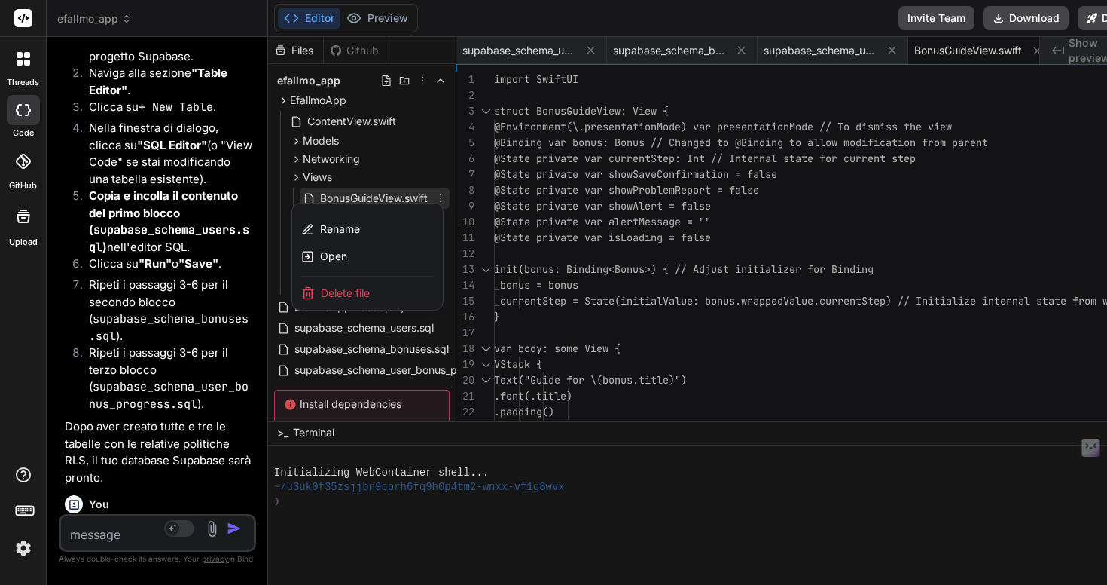
click at [559, 188] on div at bounding box center [710, 311] width 885 height 548
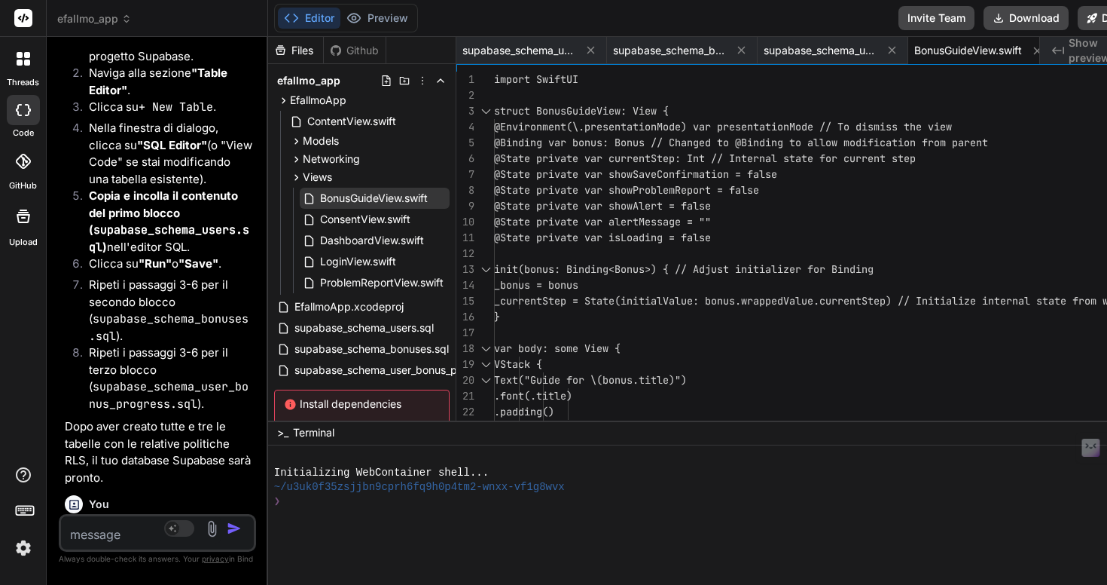
drag, startPoint x: 386, startPoint y: 160, endPoint x: 40, endPoint y: 145, distance: 346.8
click at [40, 145] on div "threads code GitHub Upload efallmo_app Created with Pixso. Bind AI Web Search C…" at bounding box center [553, 292] width 1107 height 585
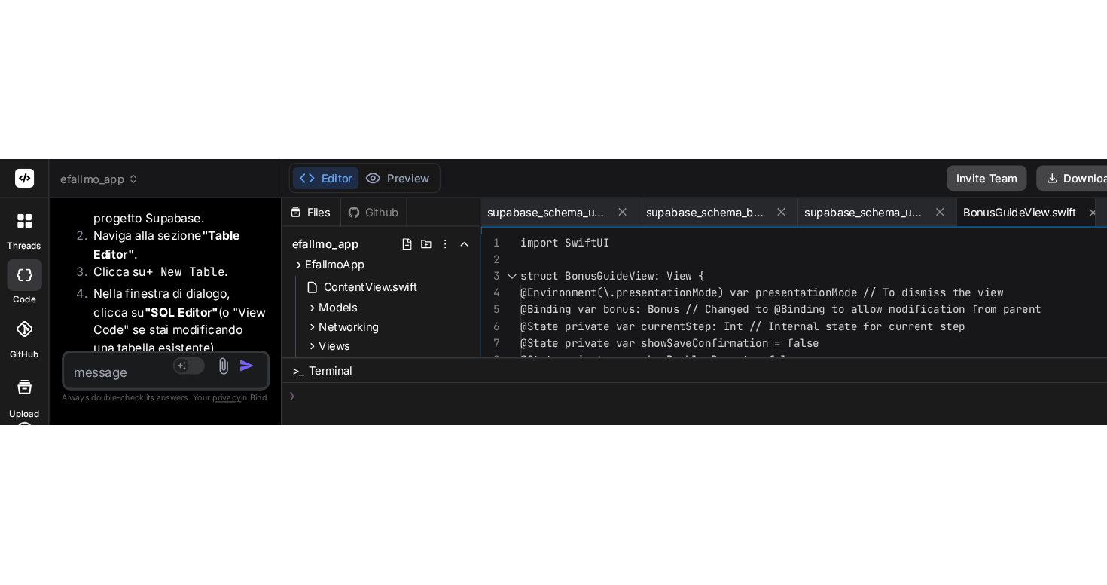
scroll to position [0, 0]
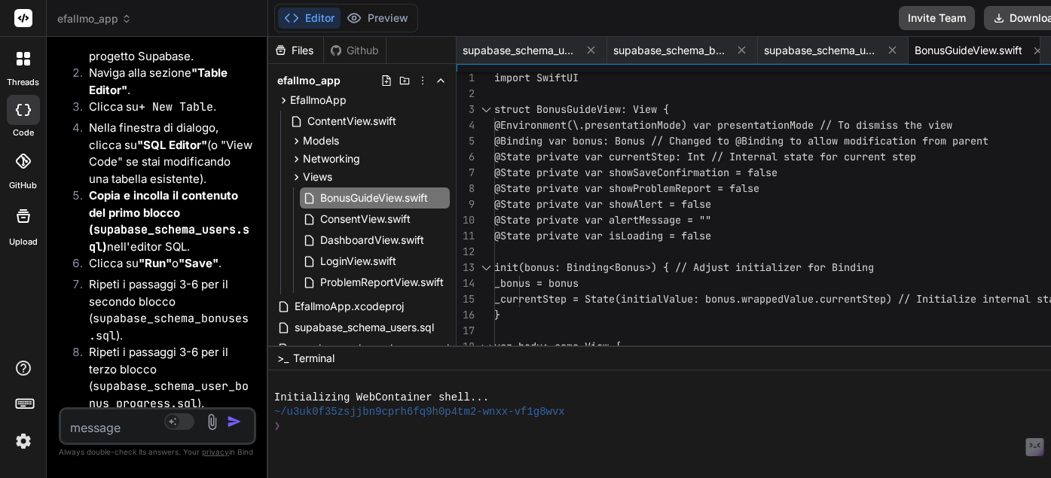
click at [267, 21] on div "efallmo_app Created with Pixso." at bounding box center [157, 18] width 221 height 15
click at [429, 84] on icon at bounding box center [423, 81] width 12 height 12
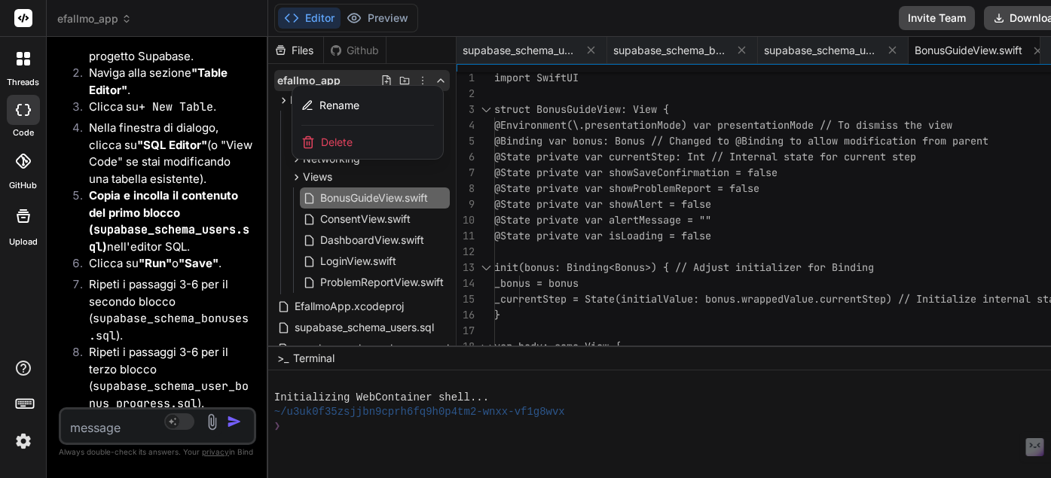
click at [537, 84] on div at bounding box center [710, 257] width 885 height 441
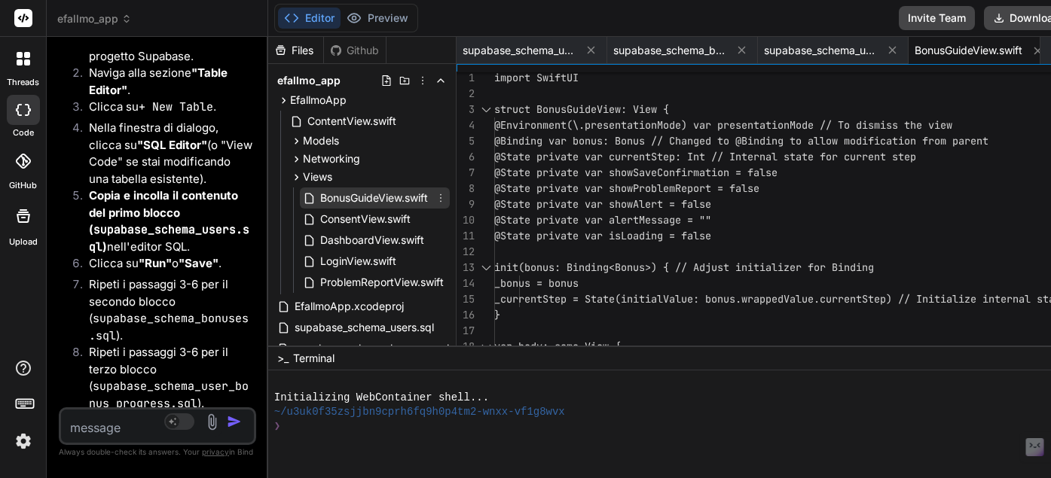
click at [429, 194] on span "BonusGuideView.swift" at bounding box center [374, 198] width 111 height 18
